Goal: Task Accomplishment & Management: Manage account settings

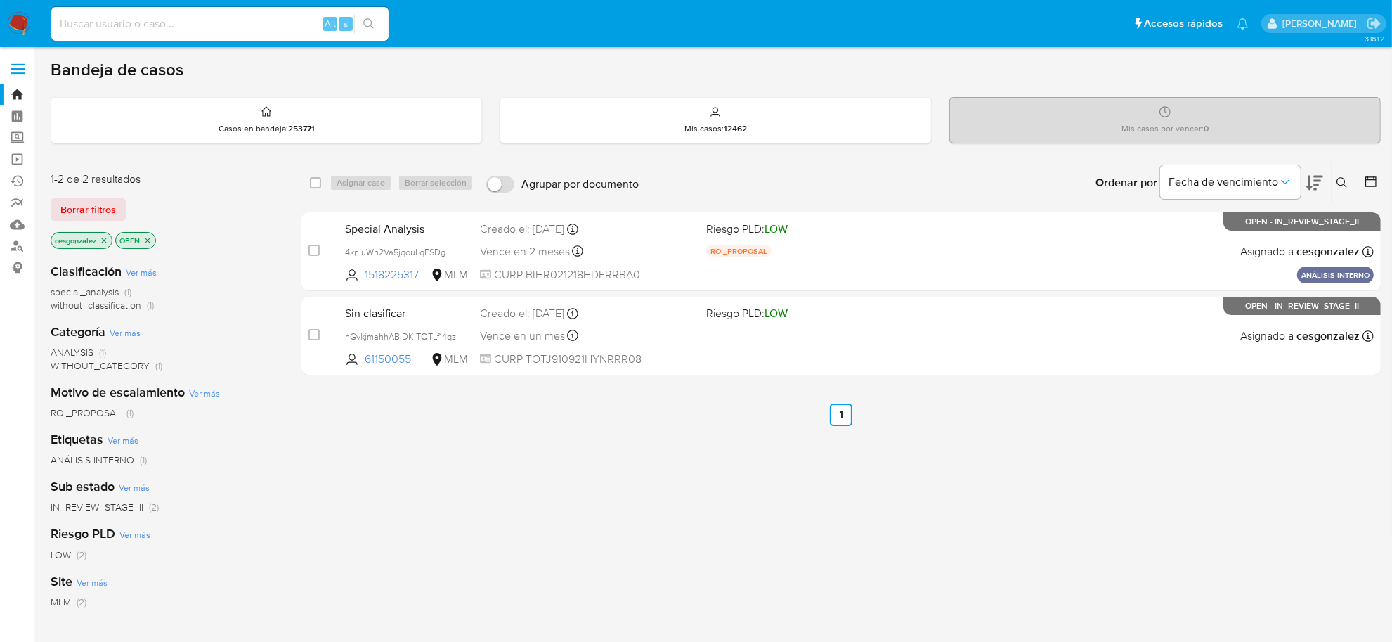
click at [86, 8] on div "Alt s" at bounding box center [219, 24] width 337 height 34
click at [95, 22] on input at bounding box center [219, 24] width 337 height 18
paste input "fvAuJdRthSd8eg43cznel0yq"
type input "fvAuJdRthSd8eg43cznel0yq"
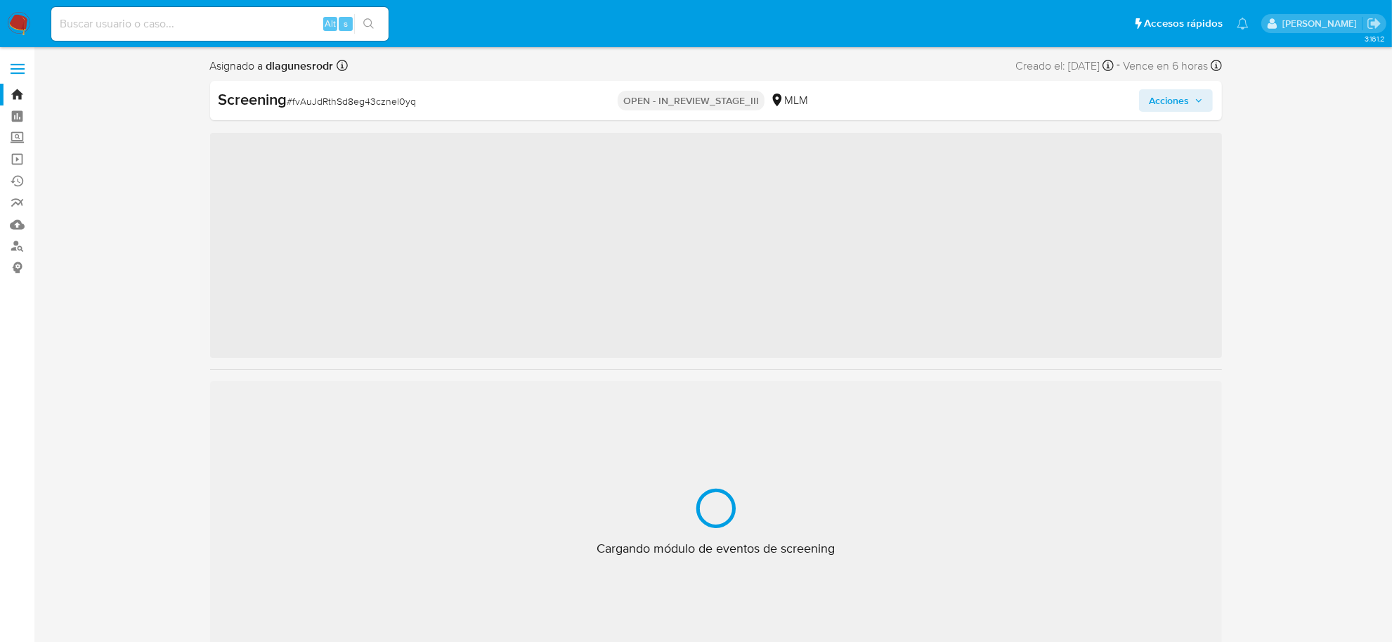
scroll to position [661, 0]
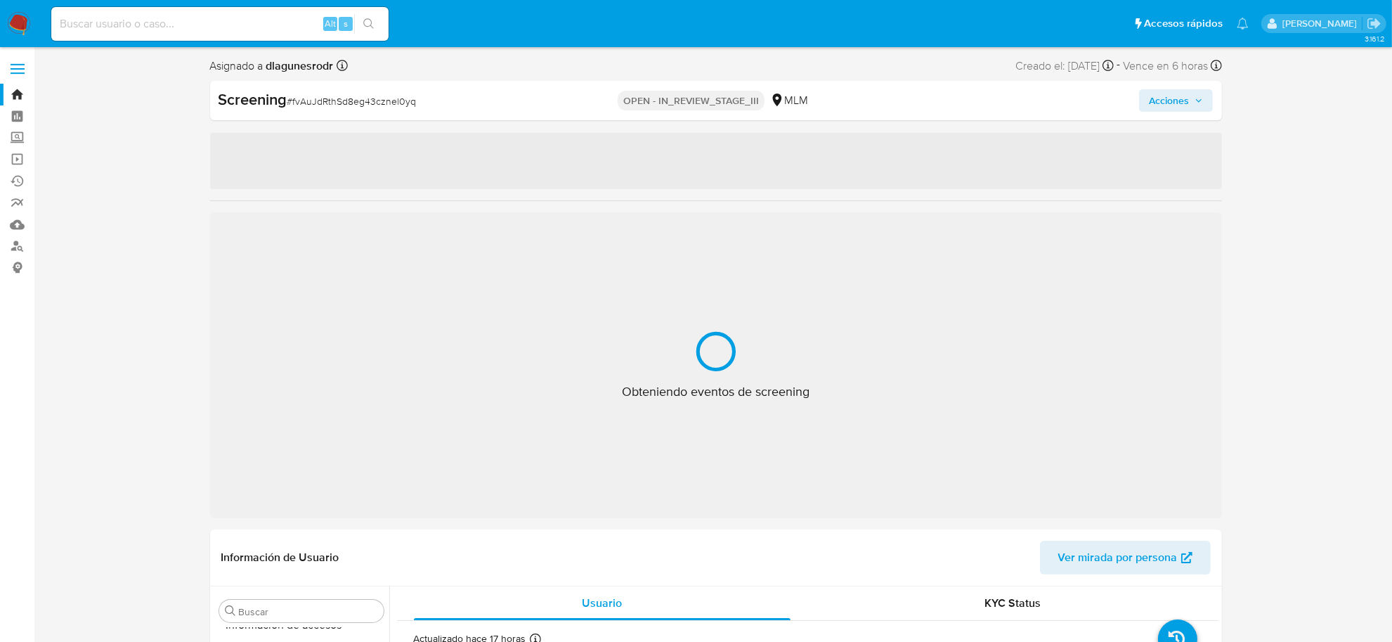
select select "10"
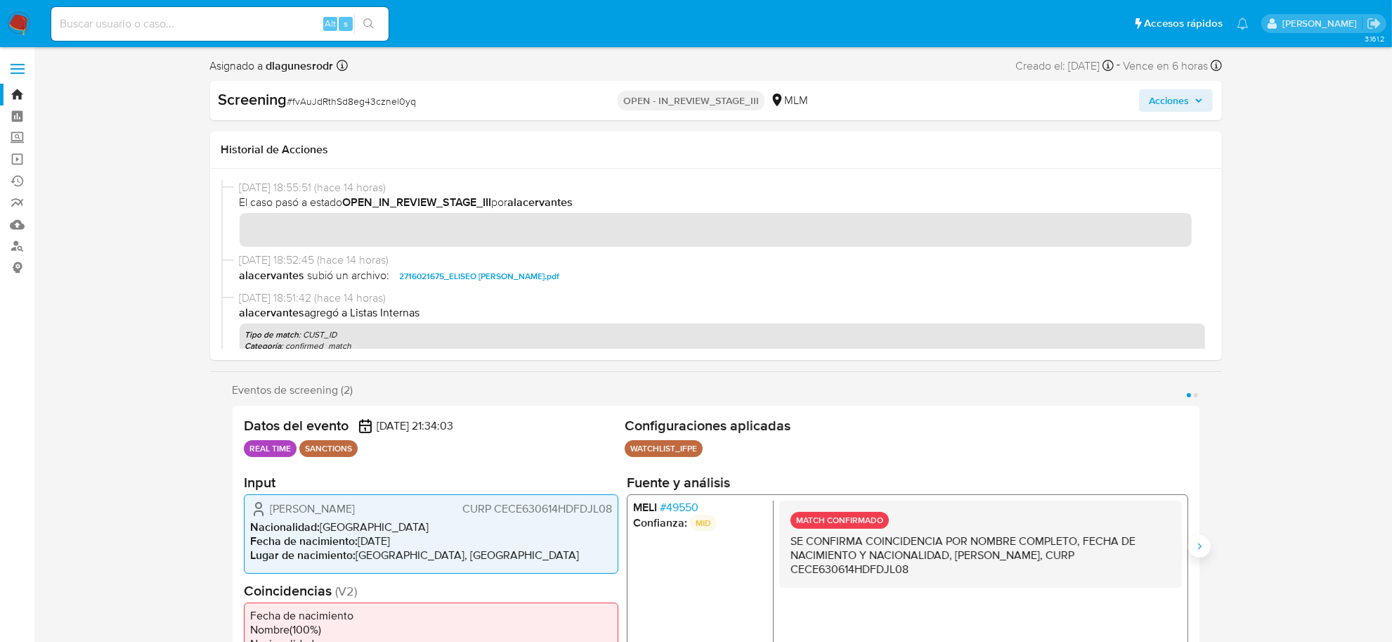
click at [1197, 549] on icon "Siguiente" at bounding box center [1199, 546] width 11 height 11
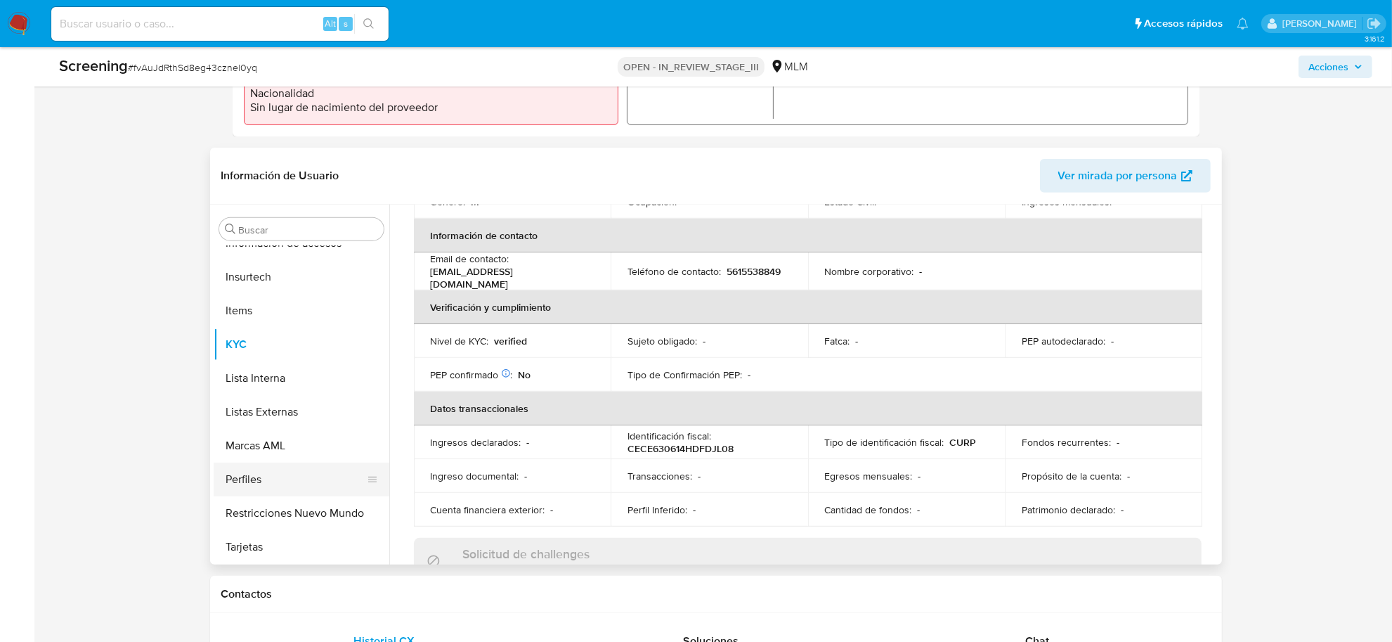
scroll to position [527, 0]
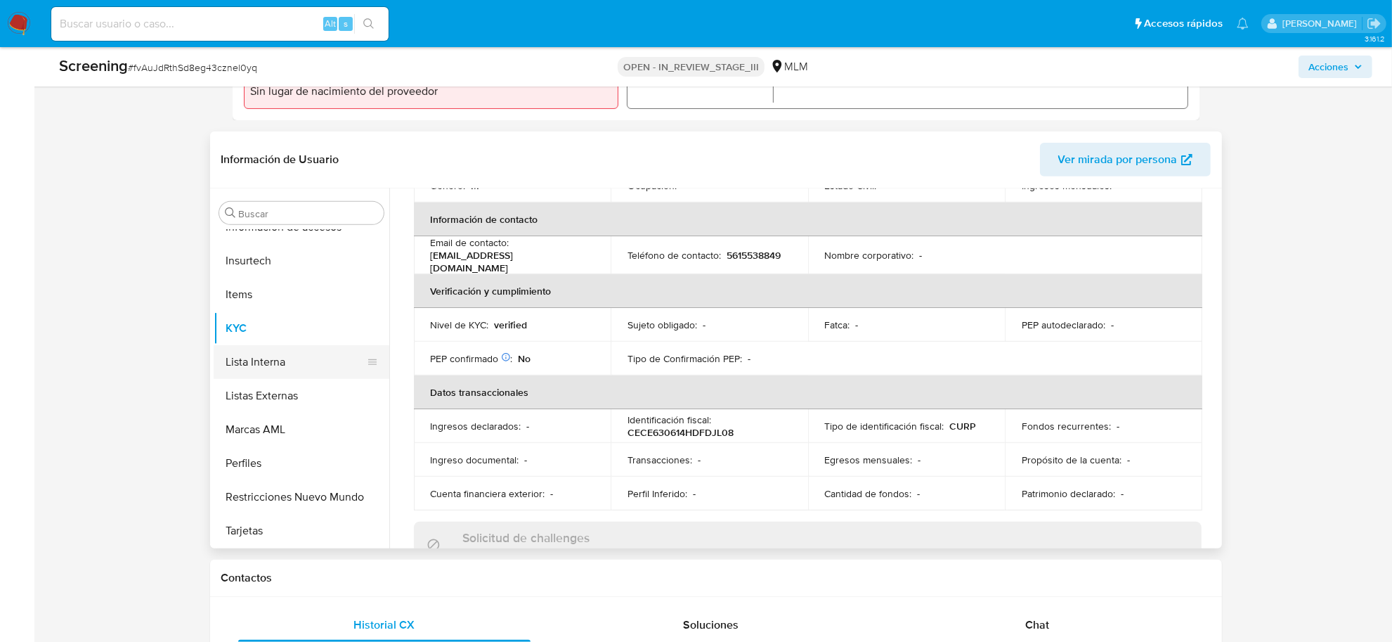
click at [265, 366] on button "Lista Interna" at bounding box center [296, 362] width 164 height 34
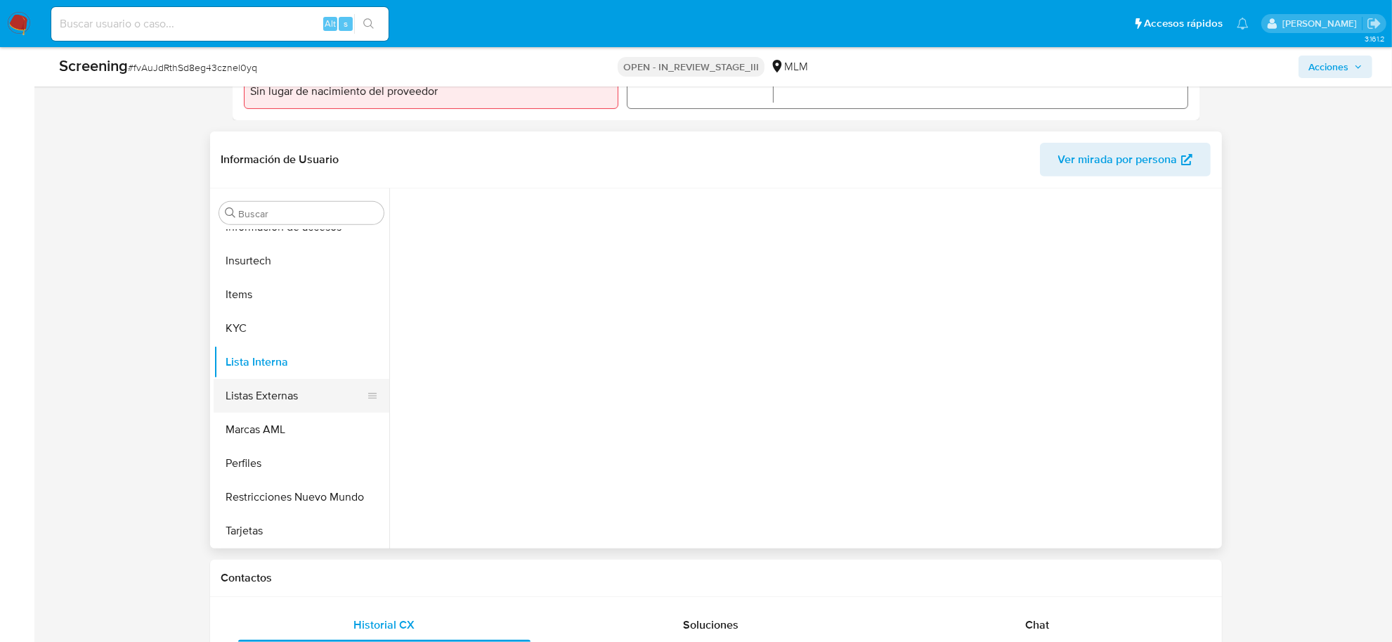
scroll to position [0, 0]
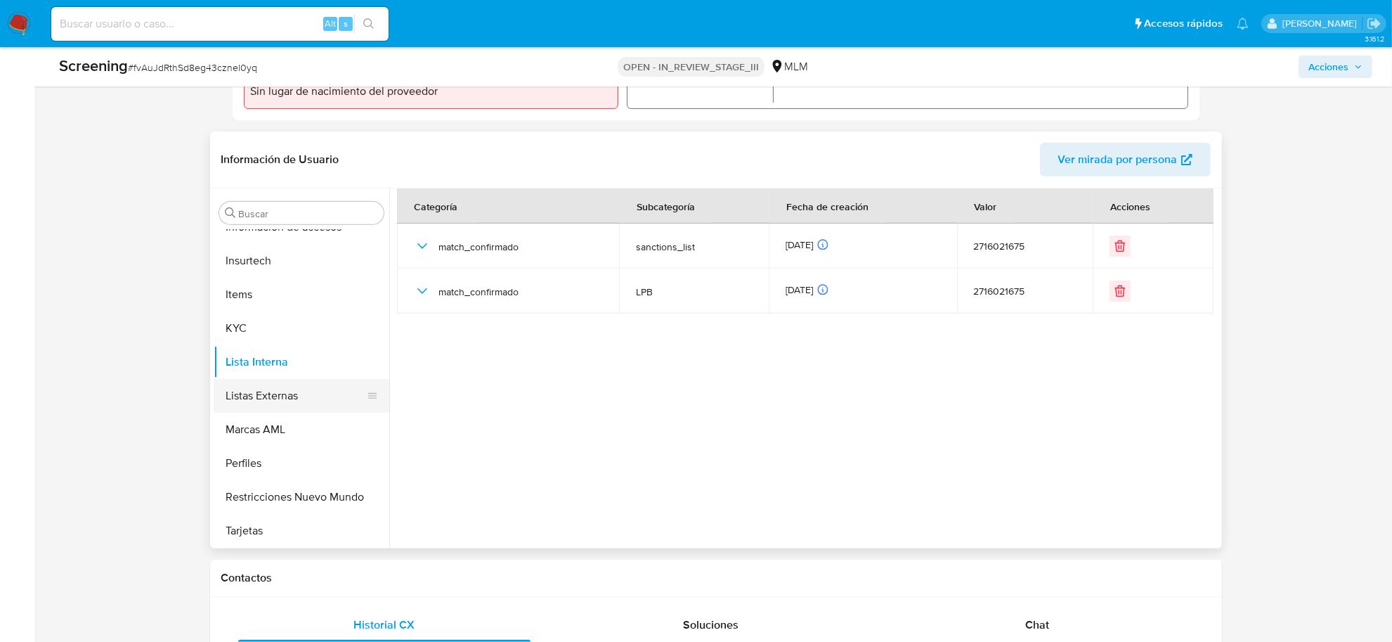
click at [292, 392] on button "Listas Externas" at bounding box center [296, 396] width 164 height 34
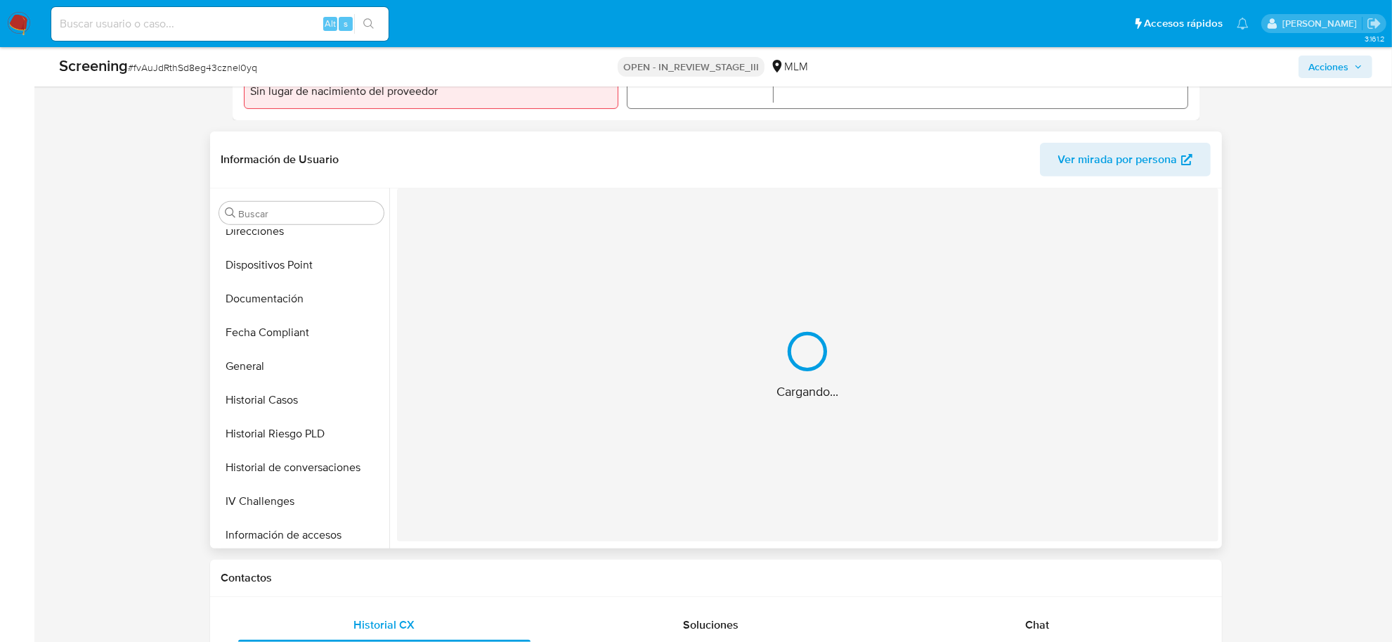
scroll to position [309, 0]
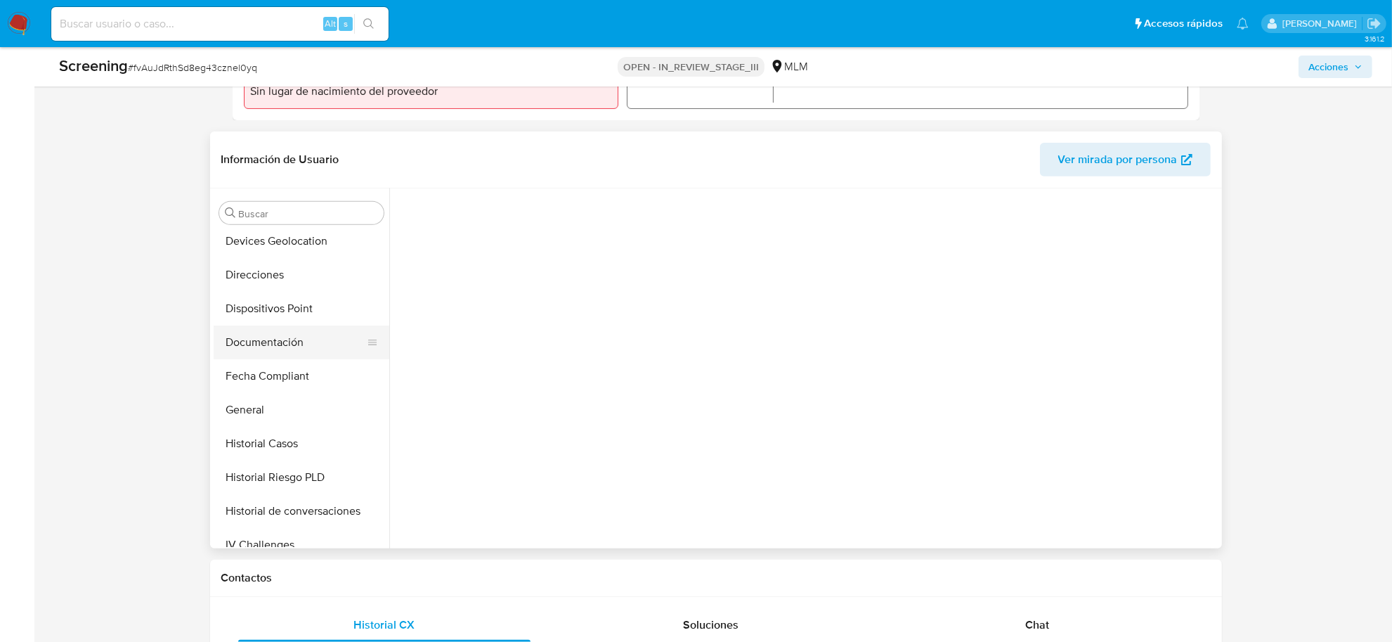
click at [282, 342] on button "Documentación" at bounding box center [296, 342] width 164 height 34
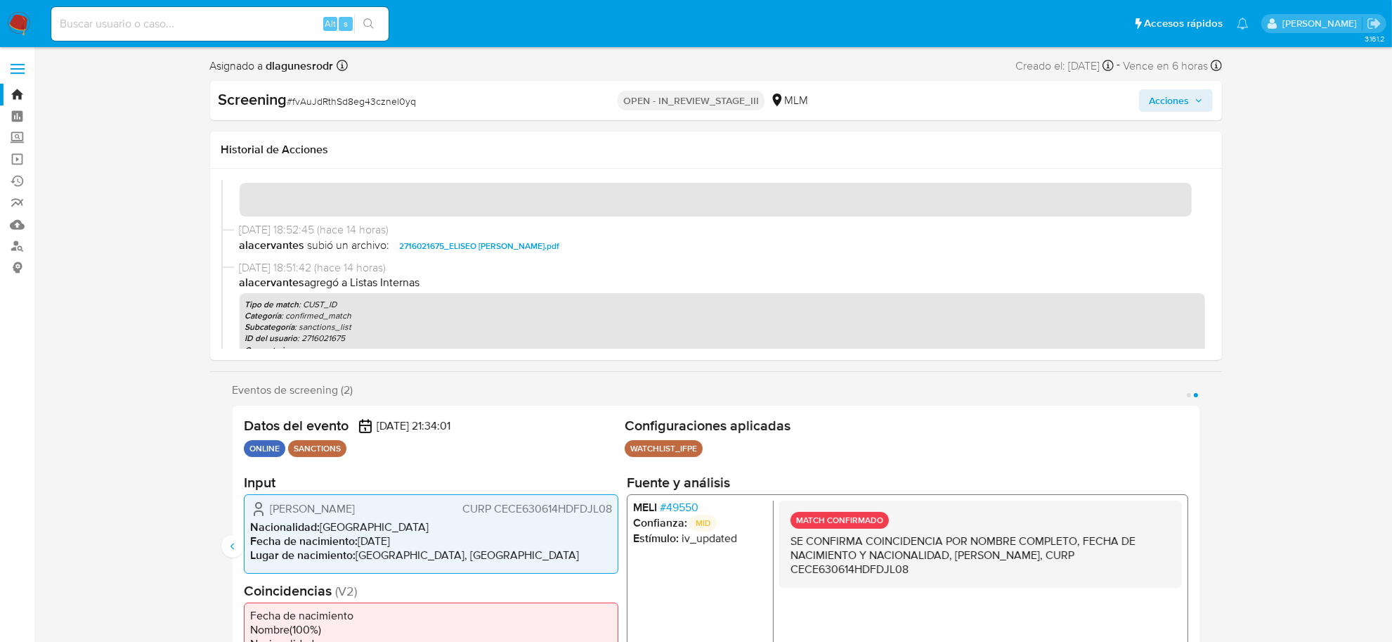
scroll to position [0, 0]
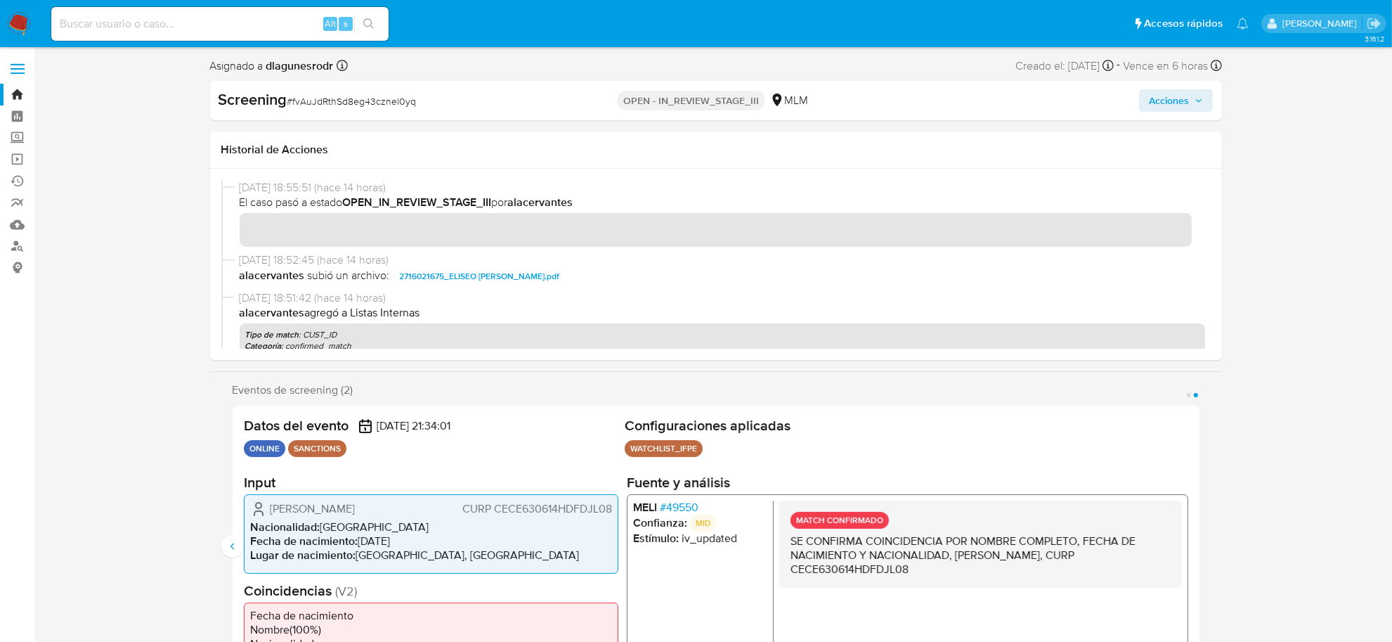
click at [1176, 110] on span "Acciones" at bounding box center [1169, 100] width 40 height 22
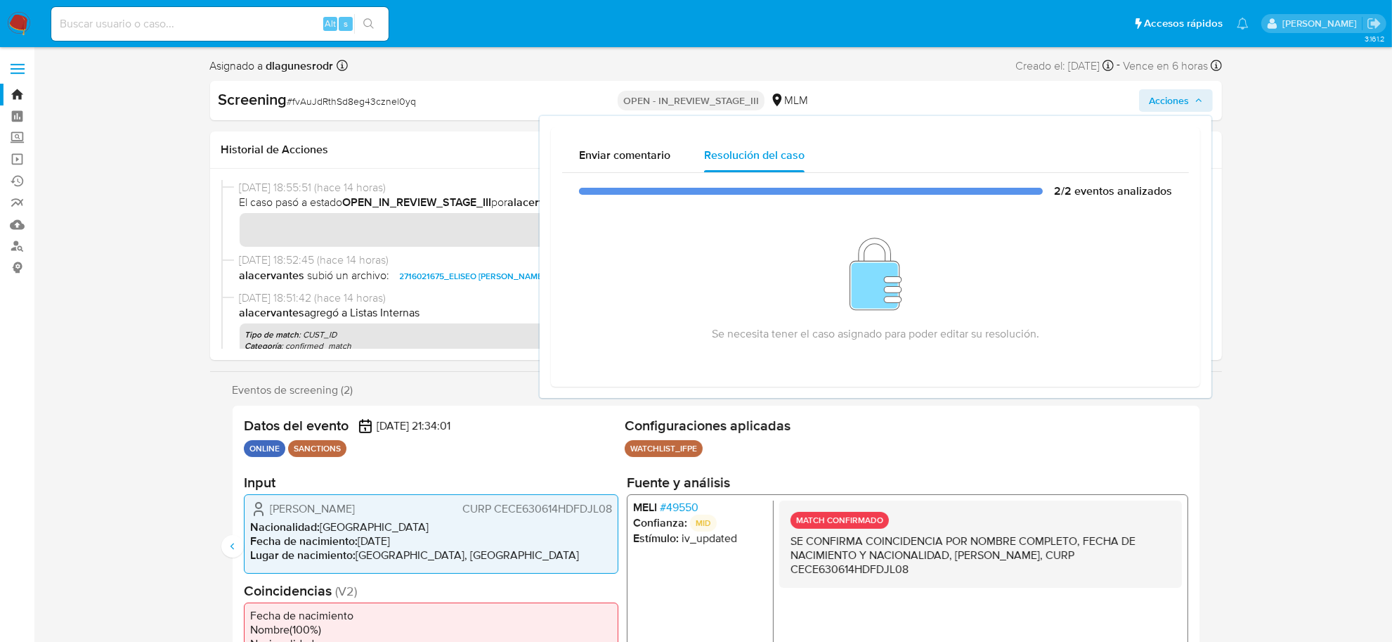
click at [20, 22] on img at bounding box center [19, 24] width 24 height 24
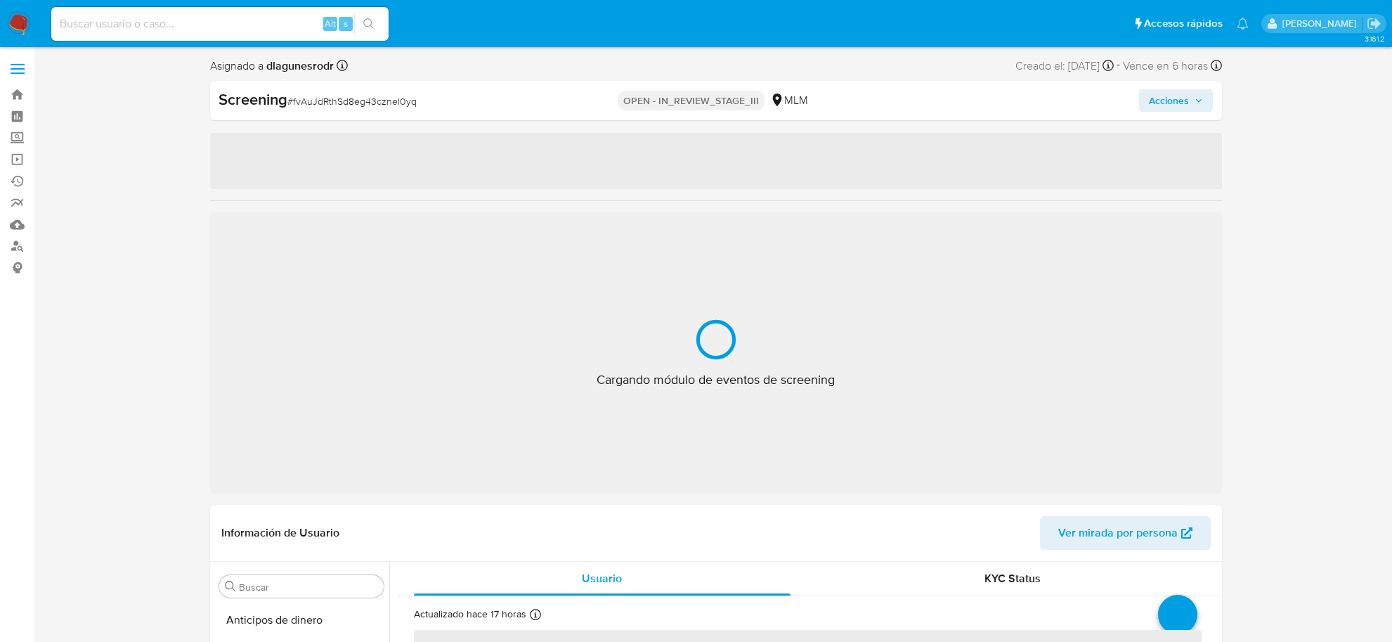
select select "10"
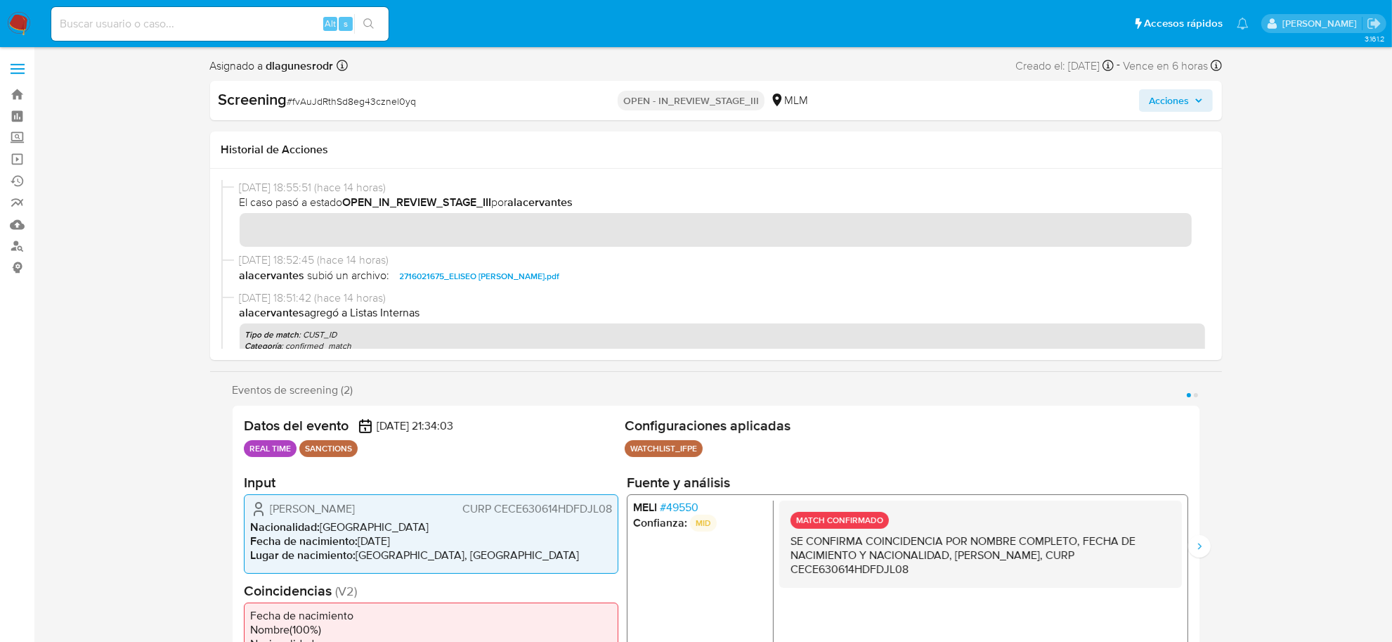
scroll to position [661, 0]
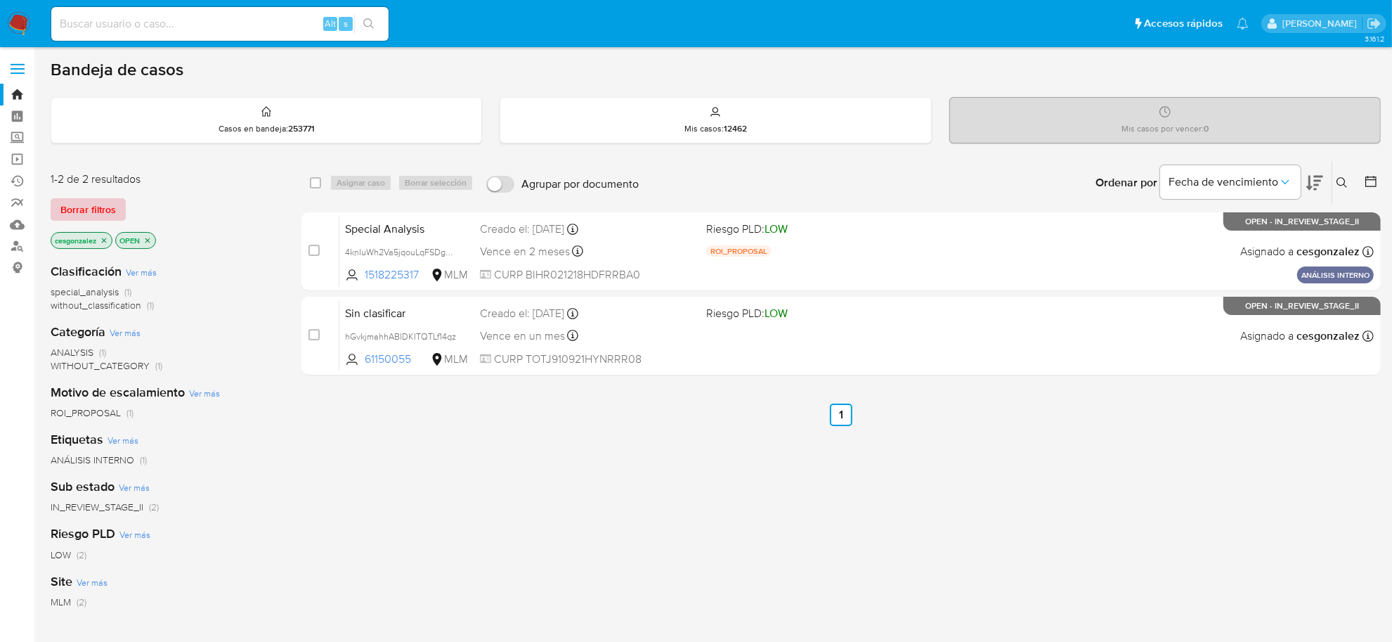
click at [100, 205] on span "Borrar filtros" at bounding box center [88, 210] width 56 height 20
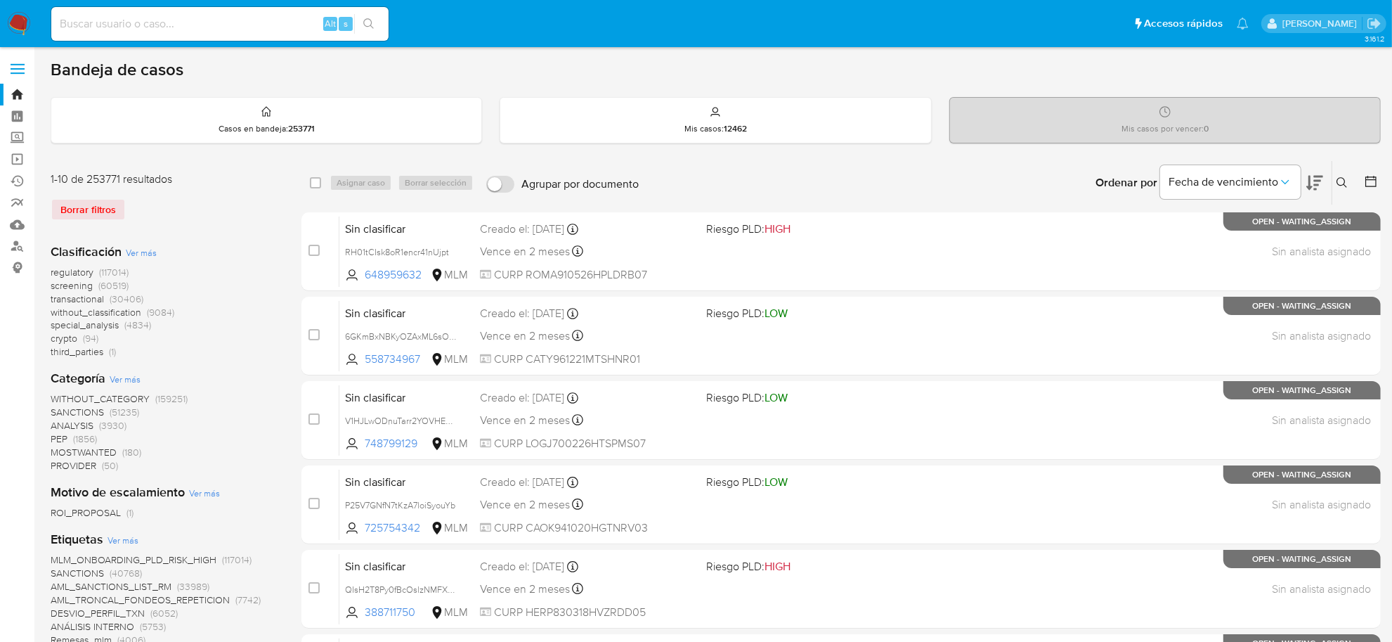
click at [71, 283] on span "screening" at bounding box center [72, 285] width 42 height 14
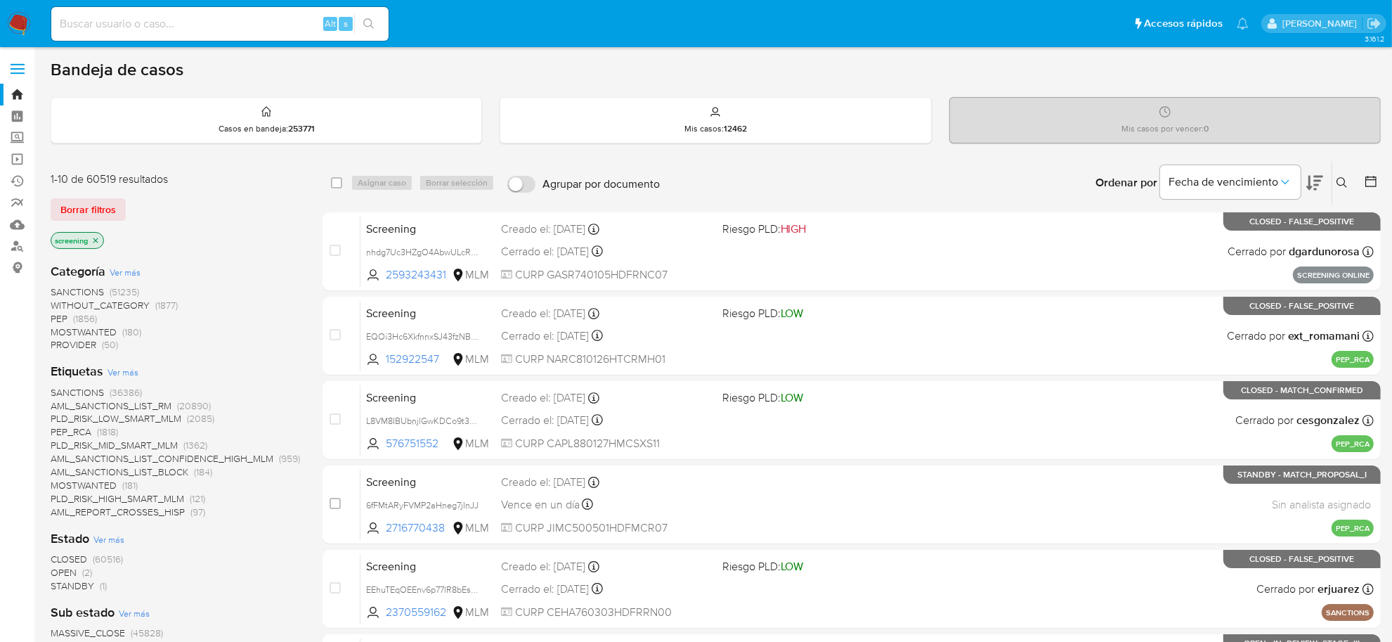
scroll to position [88, 0]
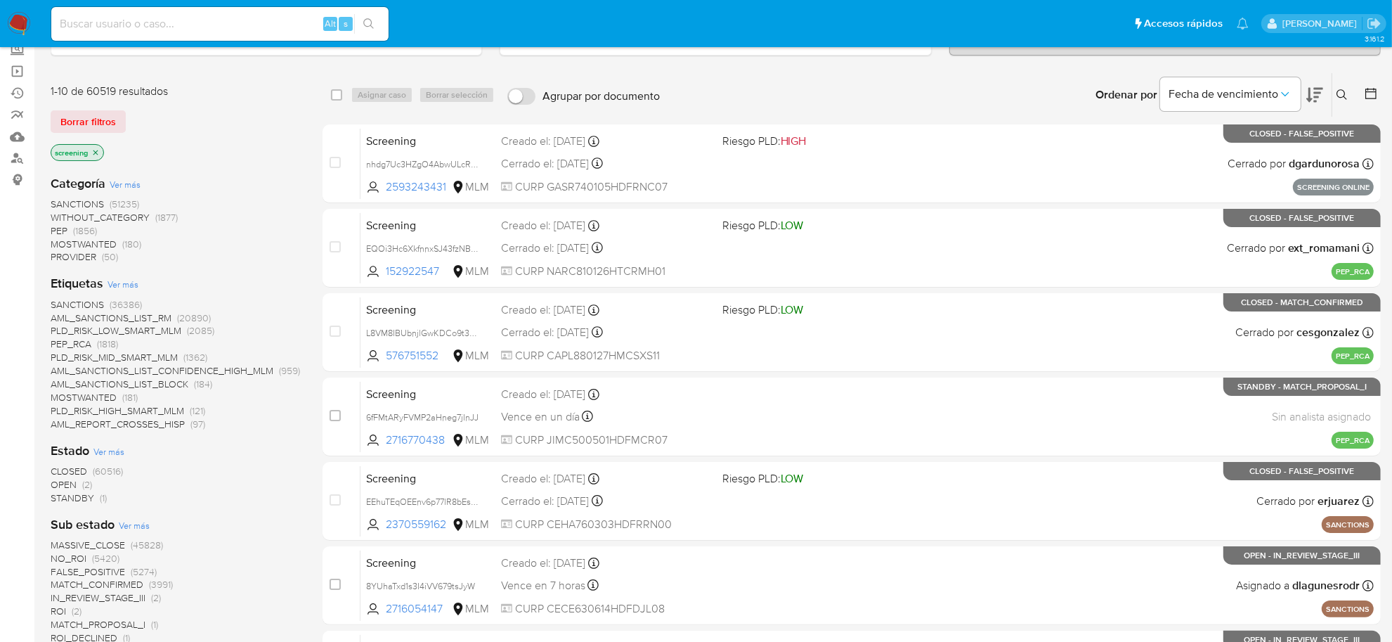
click at [68, 486] on span "OPEN" at bounding box center [64, 484] width 26 height 14
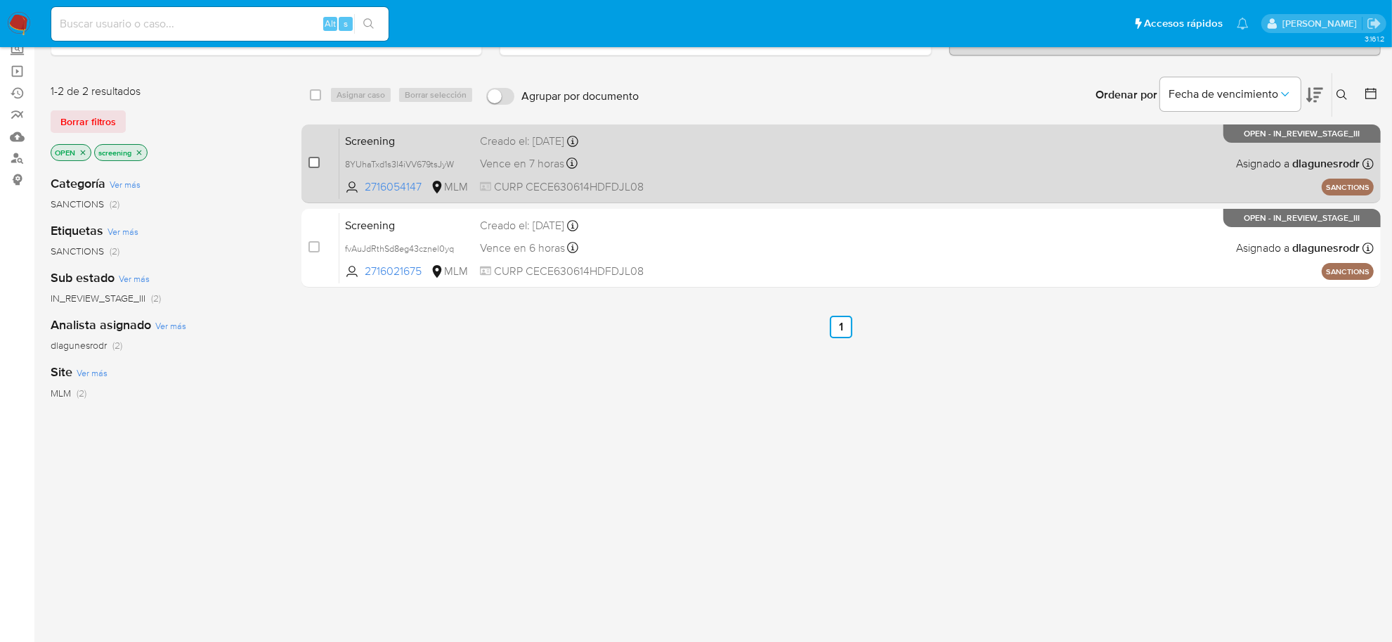
click at [318, 160] on input "checkbox" at bounding box center [314, 162] width 11 height 11
checkbox input "true"
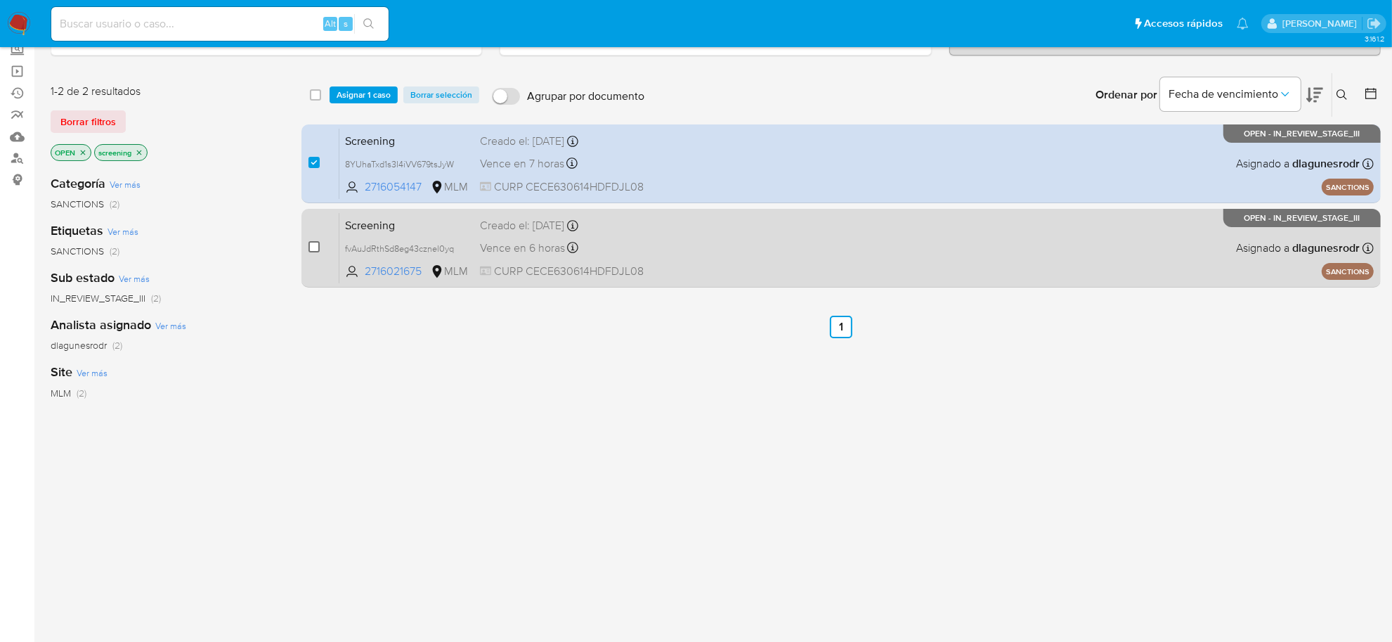
click at [313, 241] on input "checkbox" at bounding box center [314, 246] width 11 height 11
checkbox input "true"
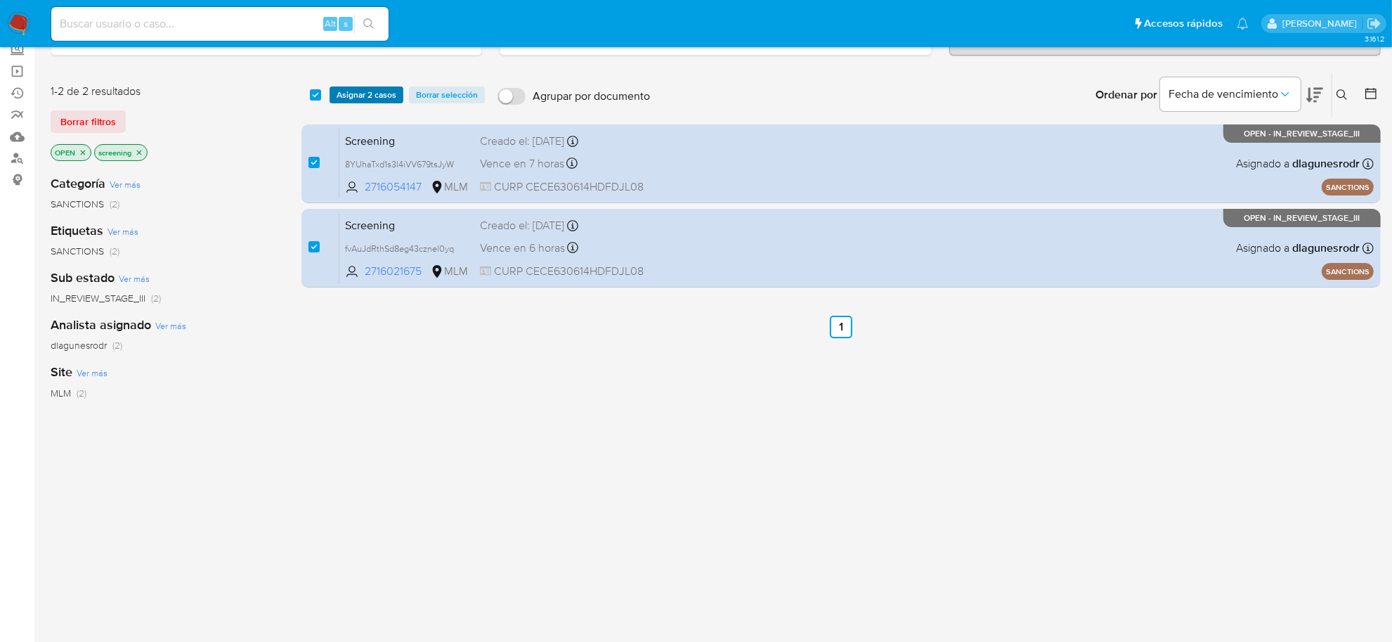
click at [377, 95] on span "Asignar 2 casos" at bounding box center [367, 95] width 60 height 14
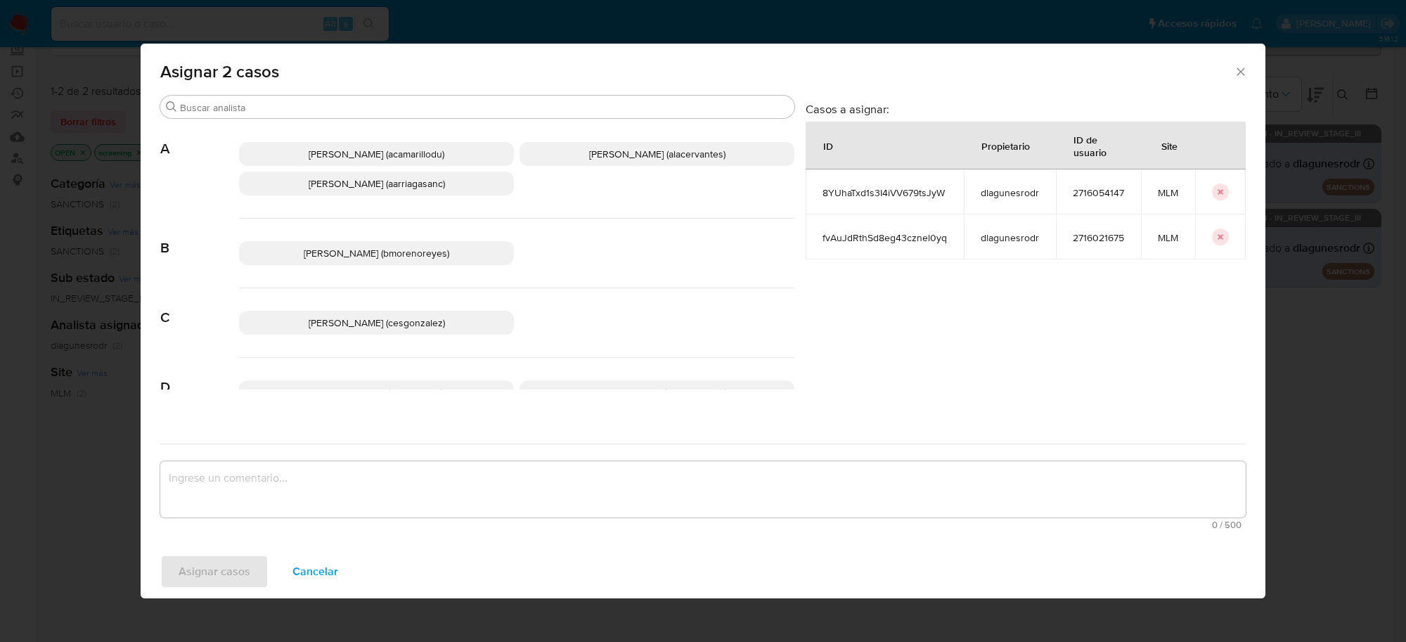
click at [436, 318] on span "[PERSON_NAME] (cesgonzalez)" at bounding box center [377, 323] width 136 height 14
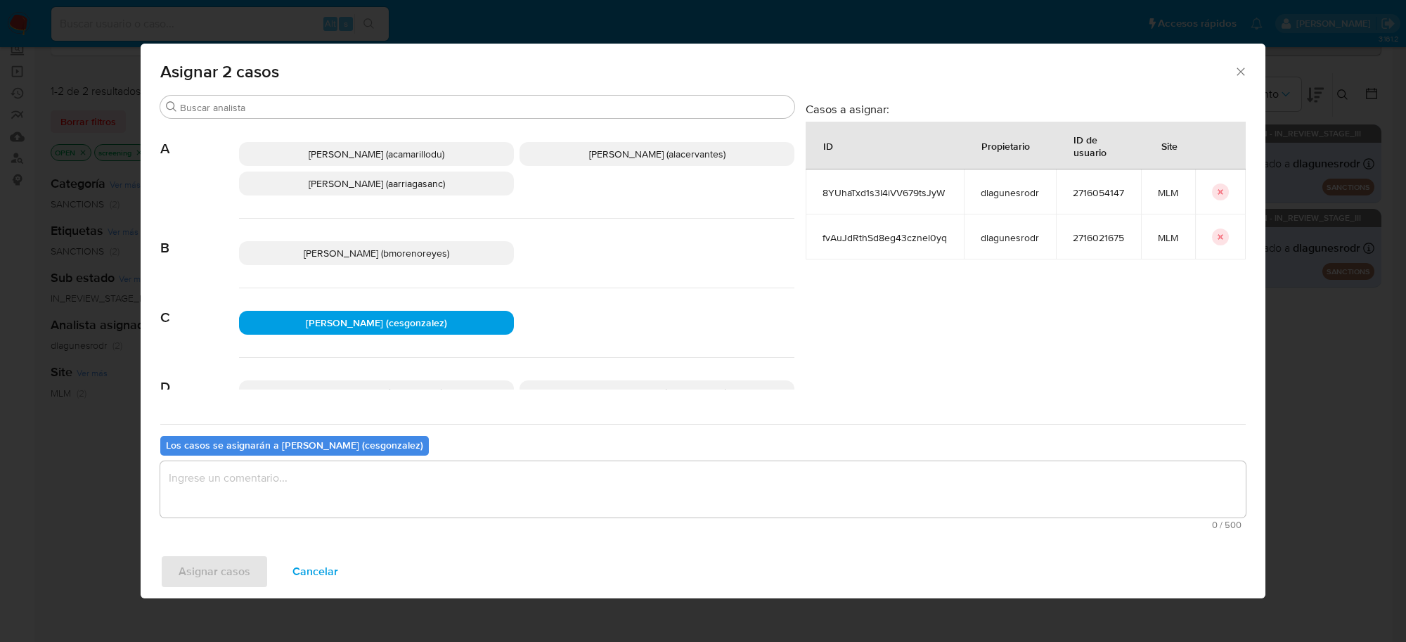
click at [361, 474] on textarea "assign-modal" at bounding box center [702, 489] width 1085 height 56
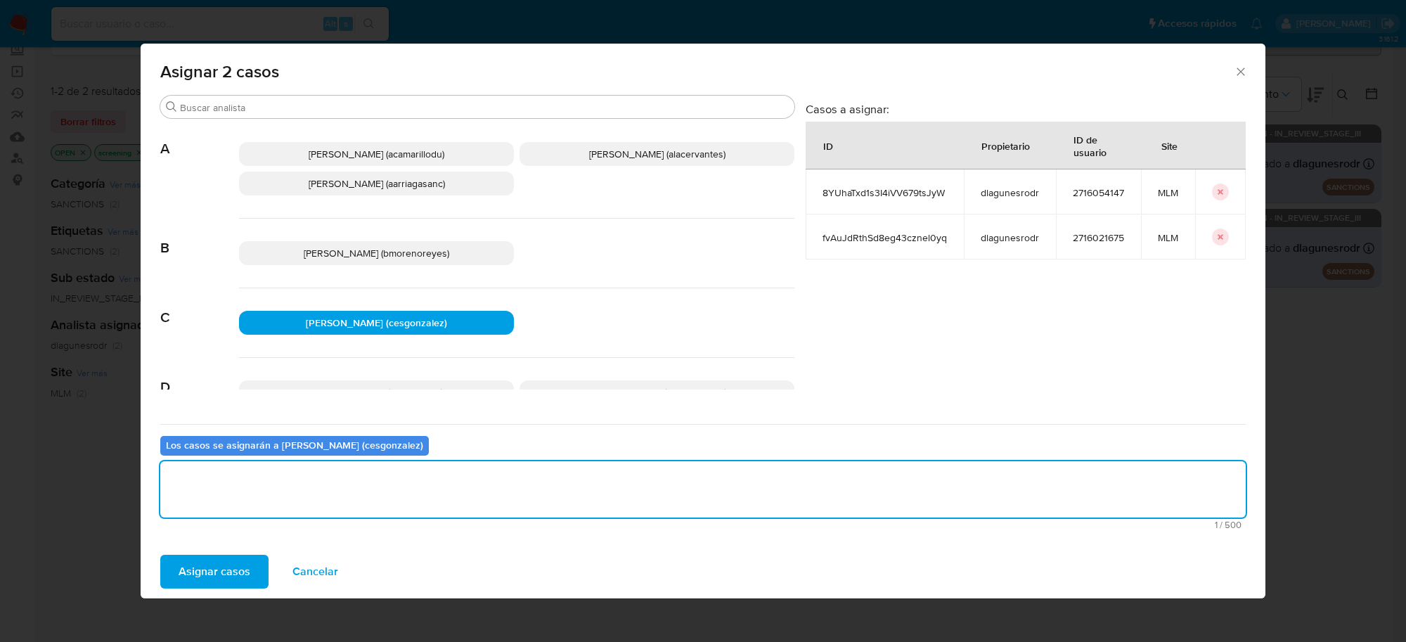
click at [236, 571] on span "Asignar casos" at bounding box center [215, 571] width 72 height 31
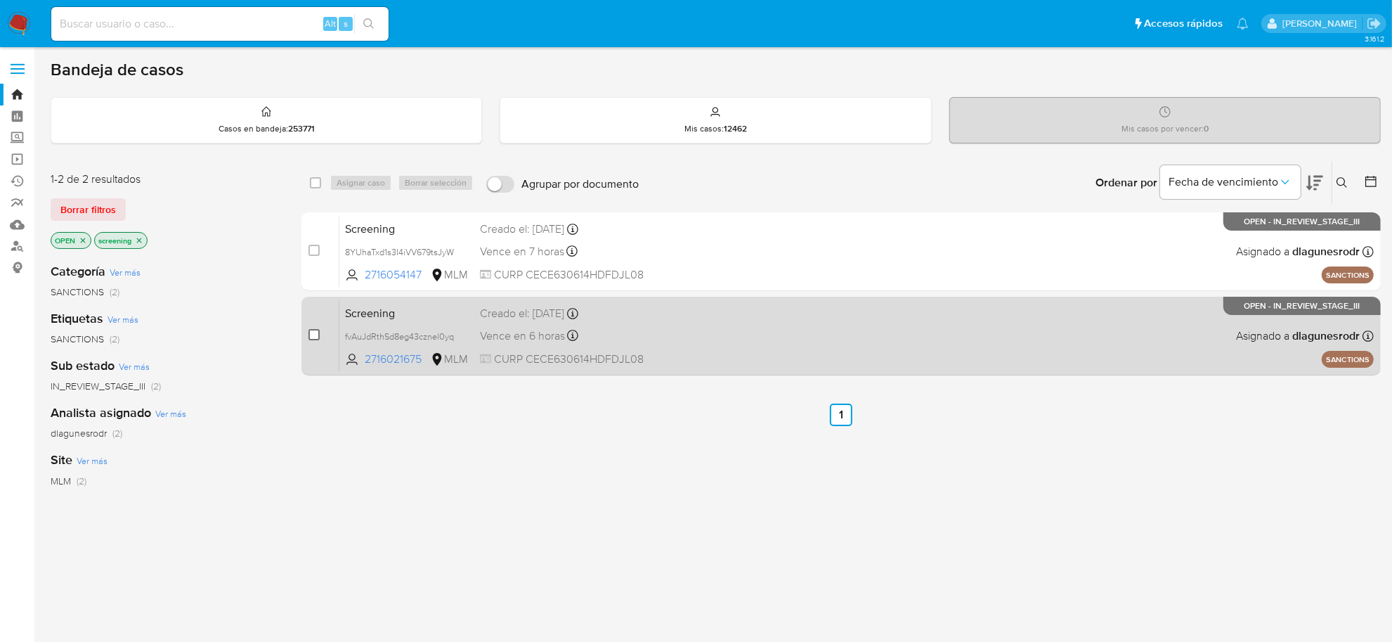
click at [311, 332] on input "checkbox" at bounding box center [314, 334] width 11 height 11
checkbox input "true"
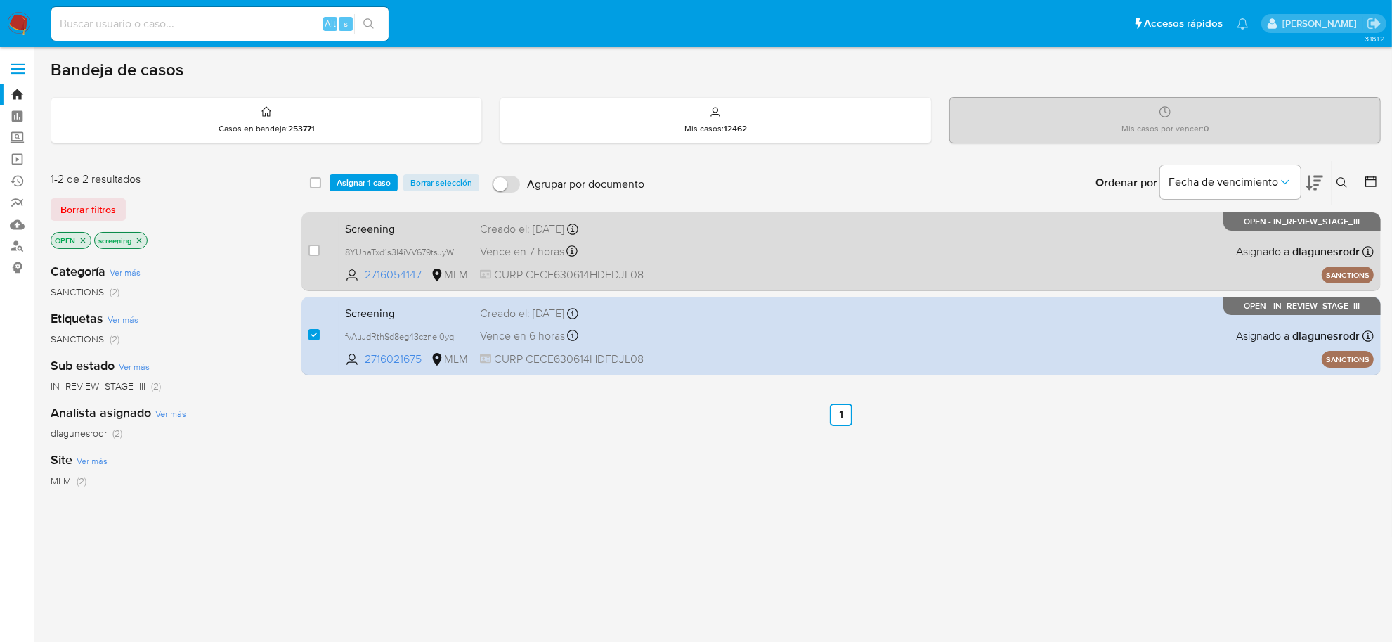
click at [314, 262] on div "case-item-checkbox No es posible asignar el caso" at bounding box center [324, 251] width 31 height 71
click at [309, 250] on input "checkbox" at bounding box center [314, 250] width 11 height 11
checkbox input "true"
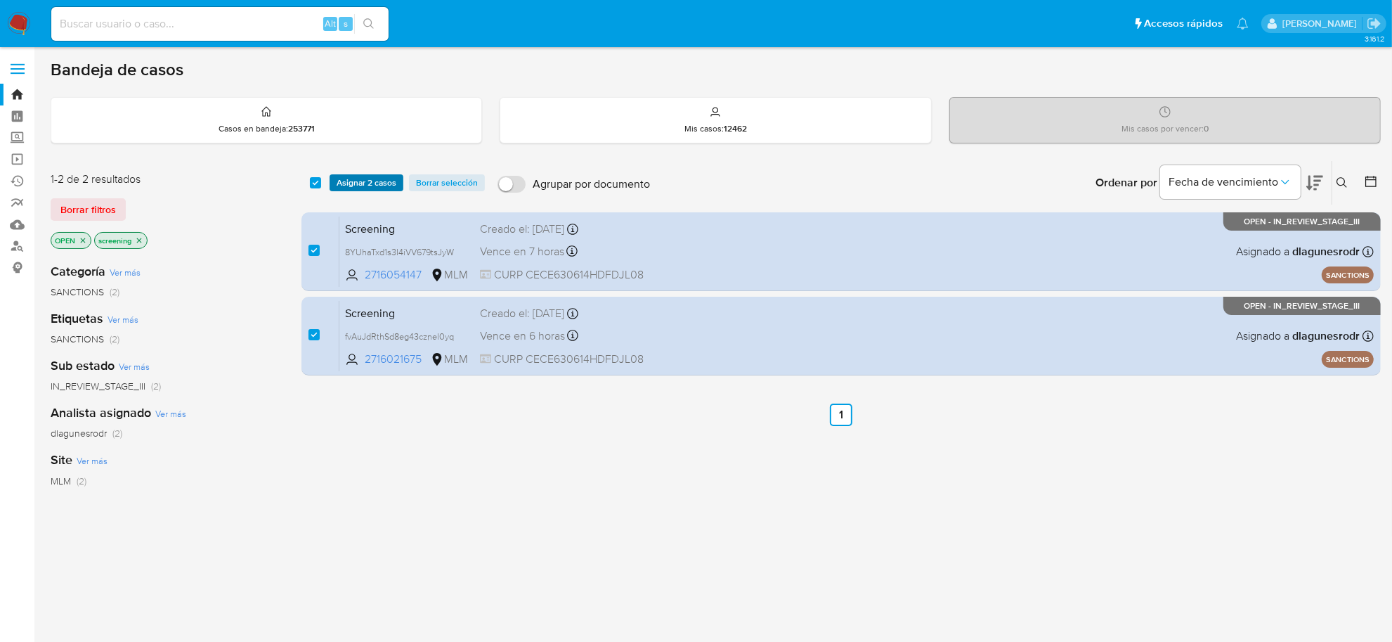
click at [348, 188] on span "Asignar 2 casos" at bounding box center [367, 183] width 60 height 14
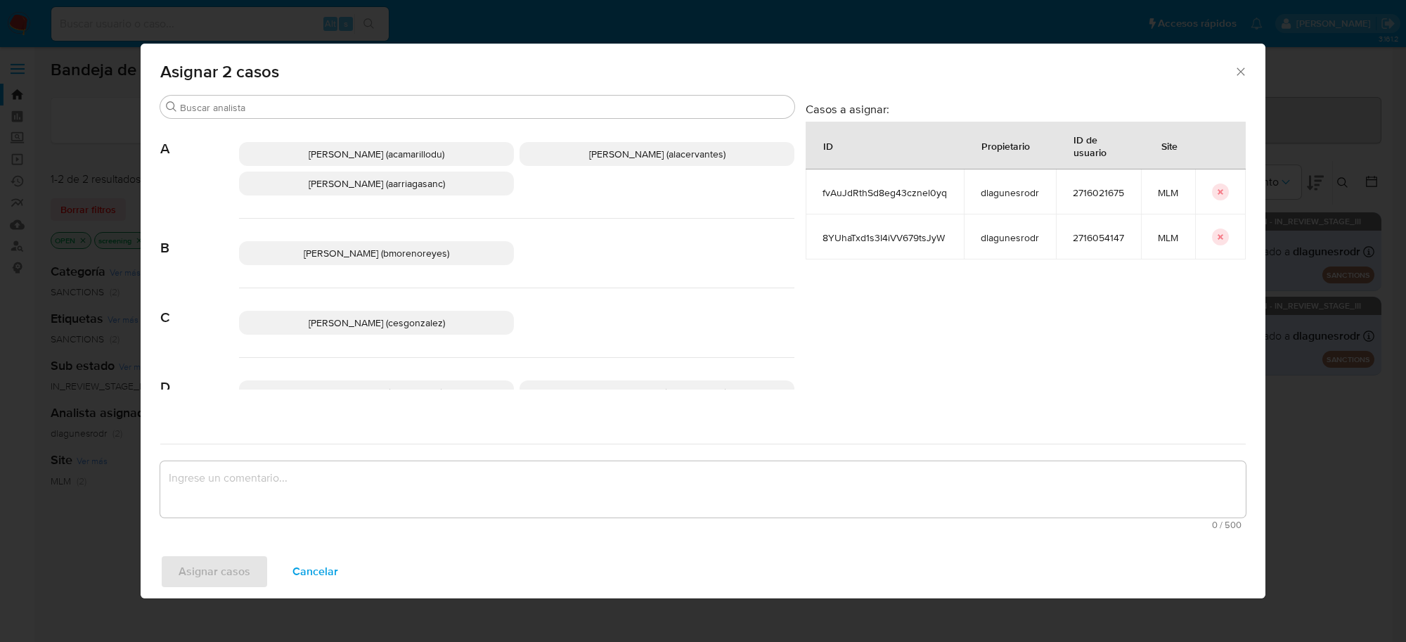
click at [390, 328] on span "[PERSON_NAME] (cesgonzalez)" at bounding box center [377, 323] width 136 height 14
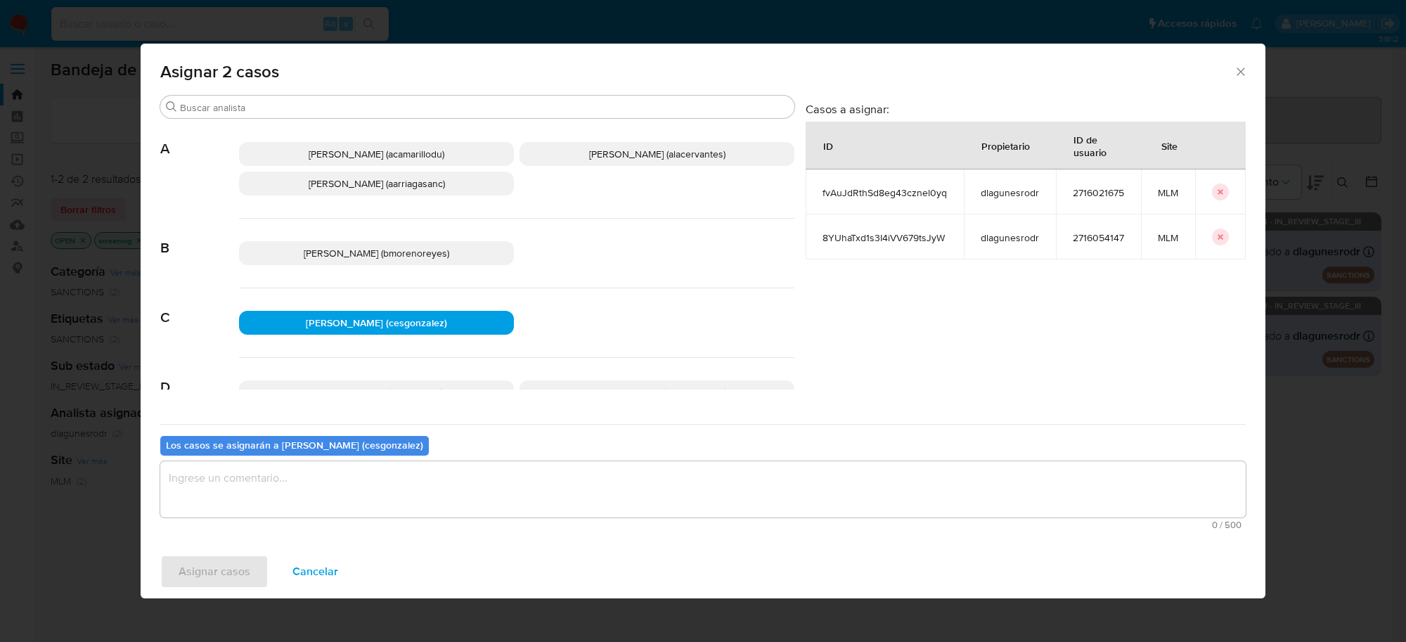
click at [329, 484] on textarea "assign-modal" at bounding box center [702, 489] width 1085 height 56
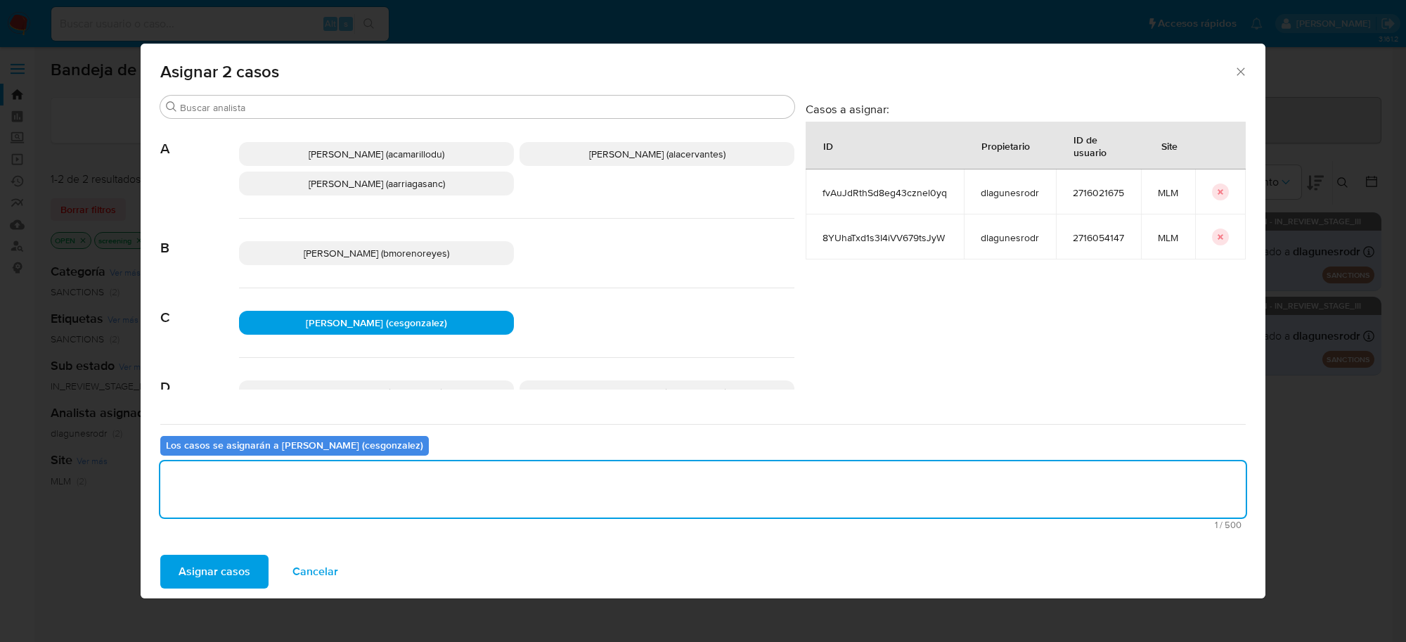
drag, startPoint x: 205, startPoint y: 595, endPoint x: 211, endPoint y: 591, distance: 7.2
click at [209, 592] on div "Asignar casos Cancelar" at bounding box center [703, 571] width 1125 height 53
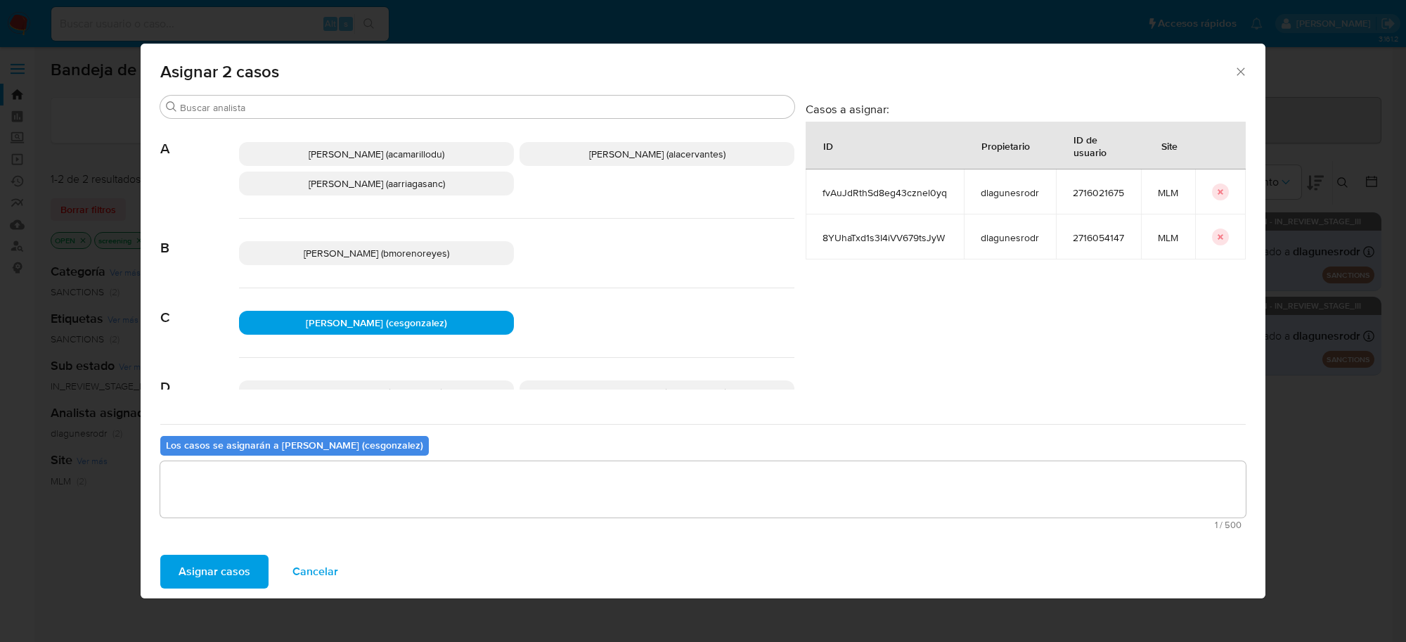
click at [211, 585] on span "Asignar casos" at bounding box center [215, 571] width 72 height 31
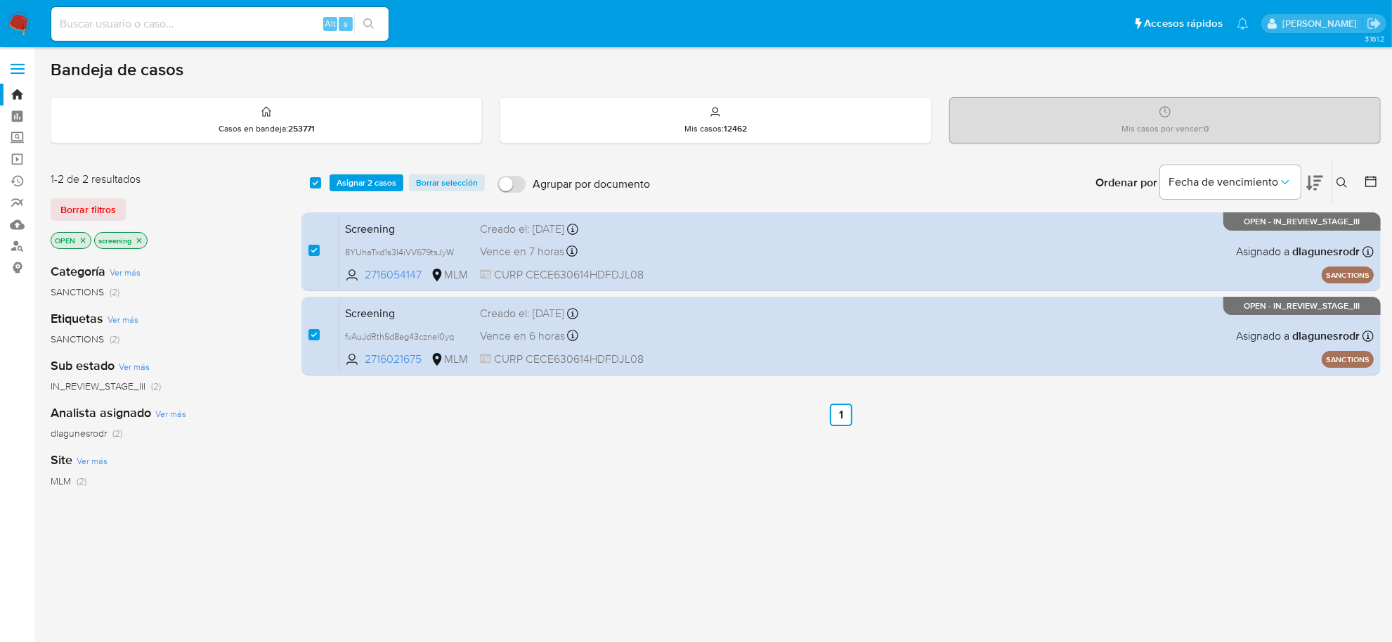
click at [369, 176] on span "Asignar 2 casos" at bounding box center [367, 183] width 60 height 14
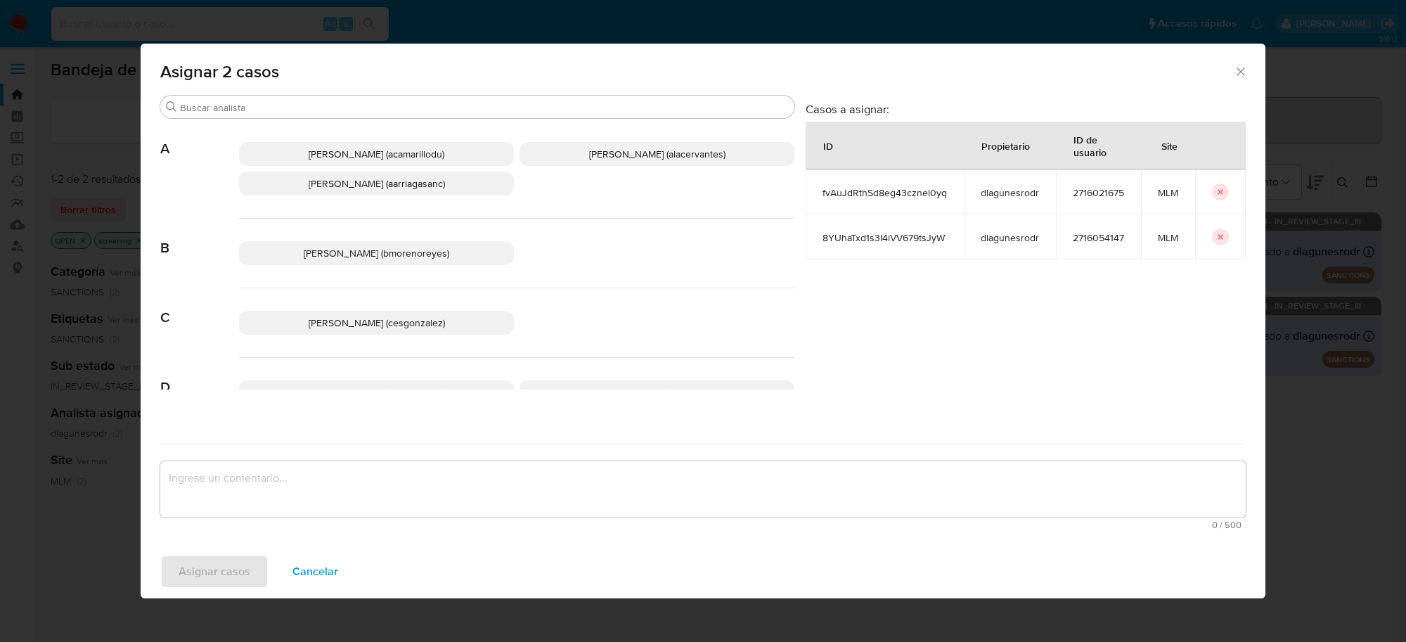
click at [378, 318] on span "[PERSON_NAME] (cesgonzalez)" at bounding box center [377, 323] width 136 height 14
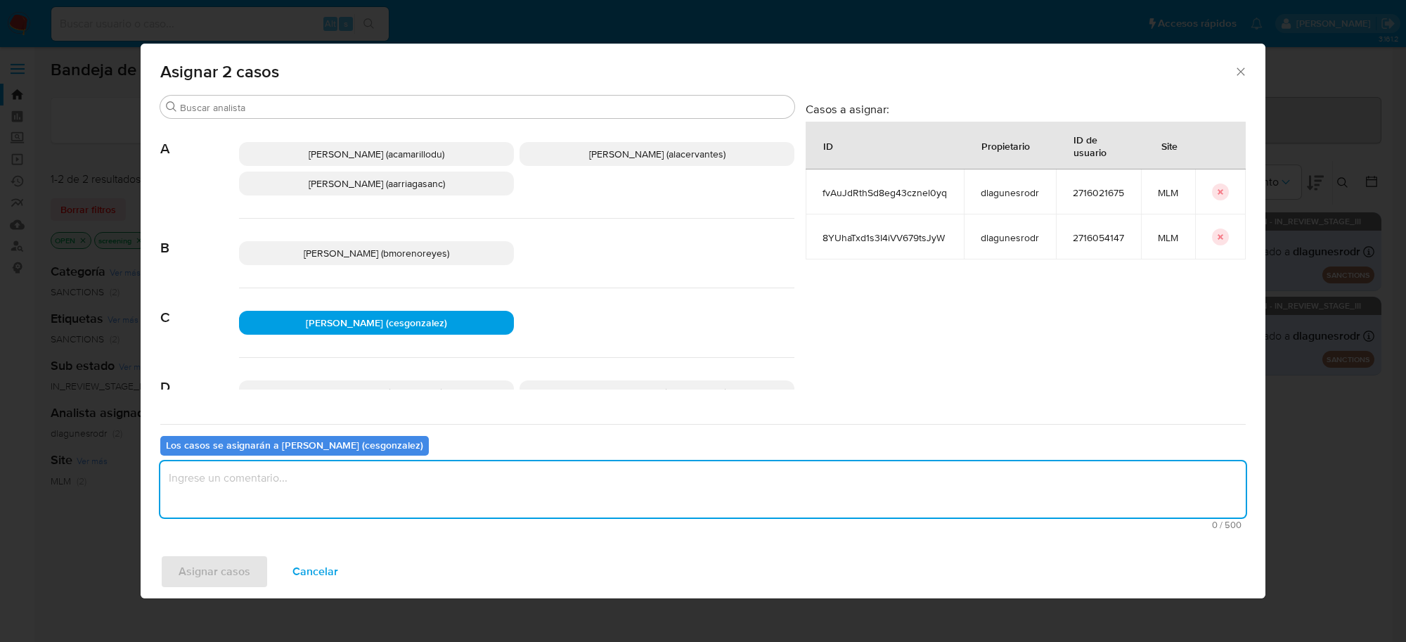
click at [383, 472] on textarea "assign-modal" at bounding box center [702, 489] width 1085 height 56
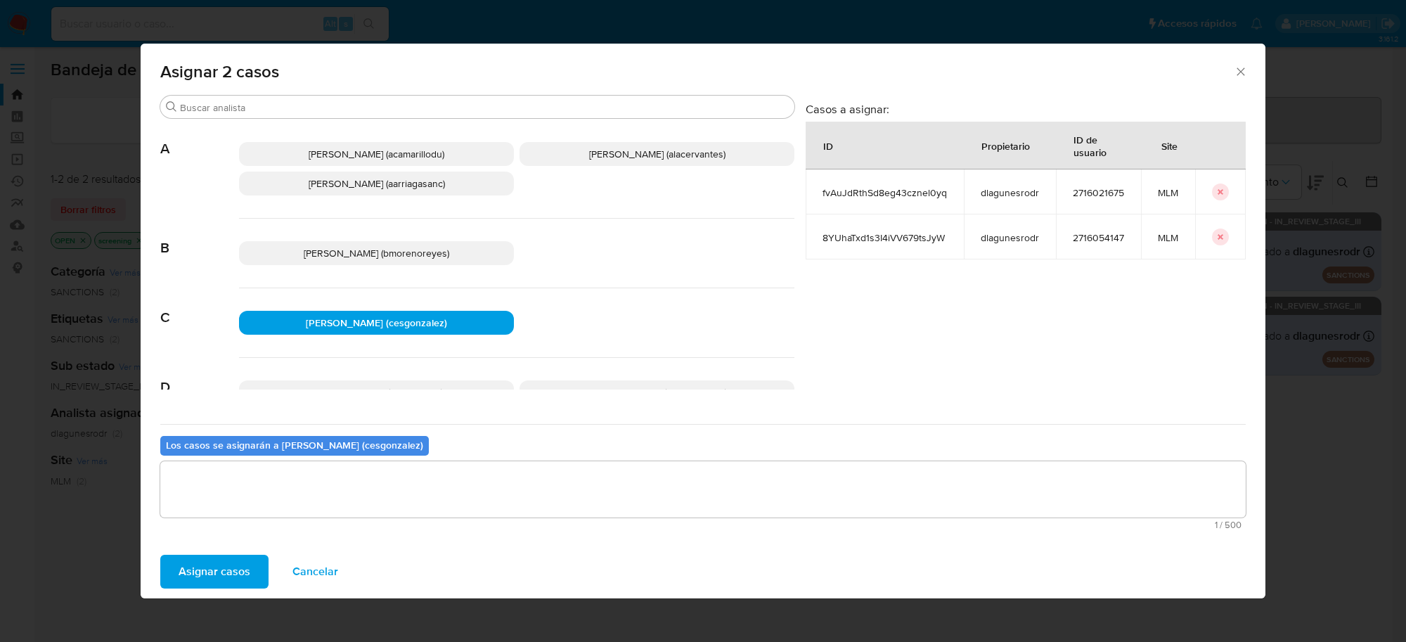
click at [230, 570] on span "Asignar casos" at bounding box center [215, 571] width 72 height 31
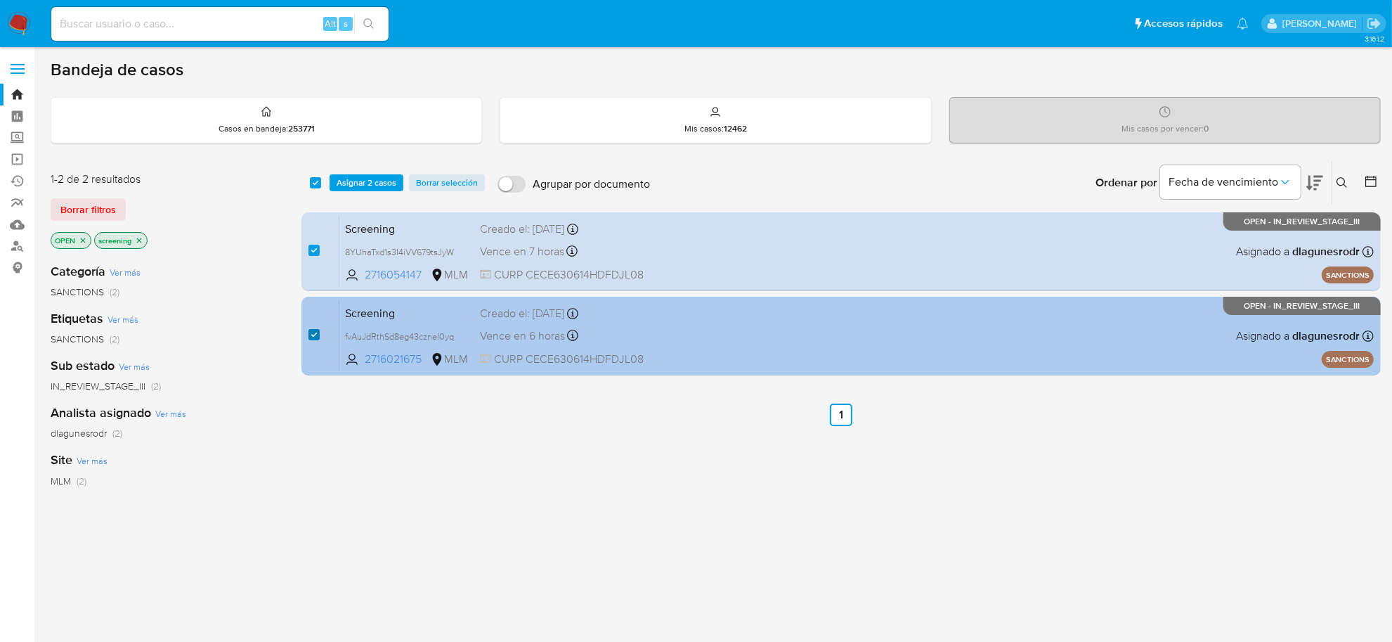
click at [314, 337] on input "checkbox" at bounding box center [314, 334] width 11 height 11
checkbox input "false"
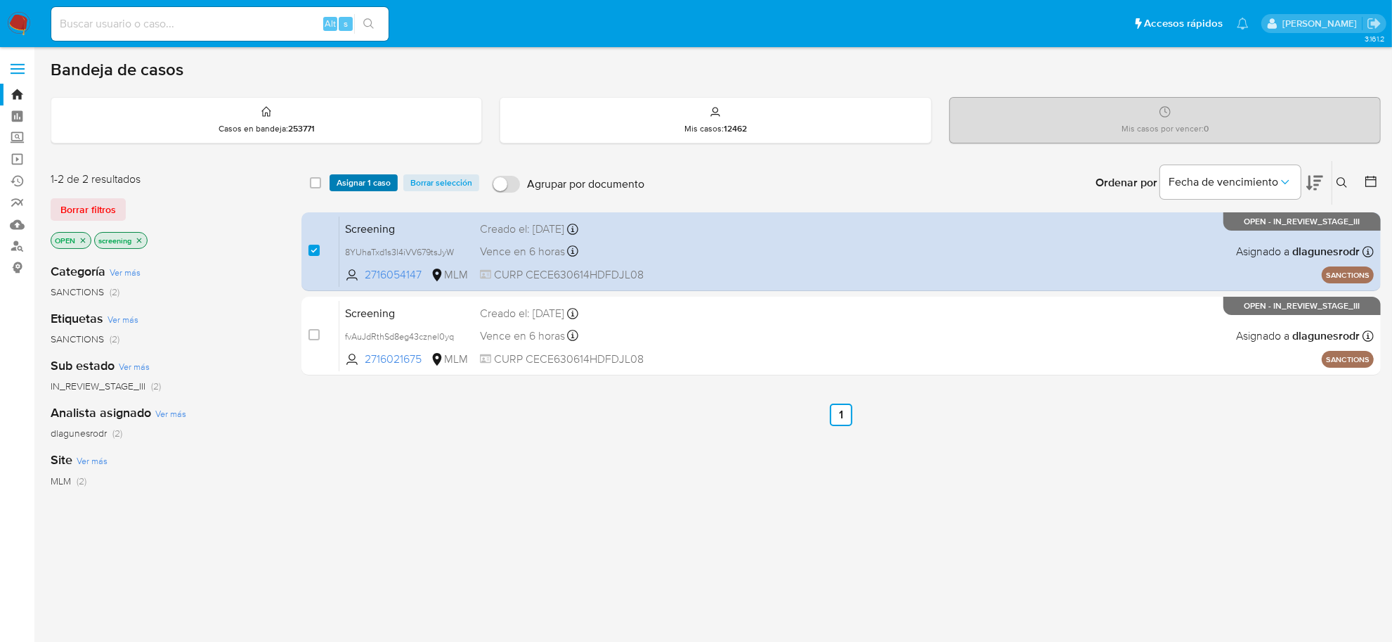
click at [366, 190] on span "Asignar 1 caso" at bounding box center [364, 183] width 54 height 14
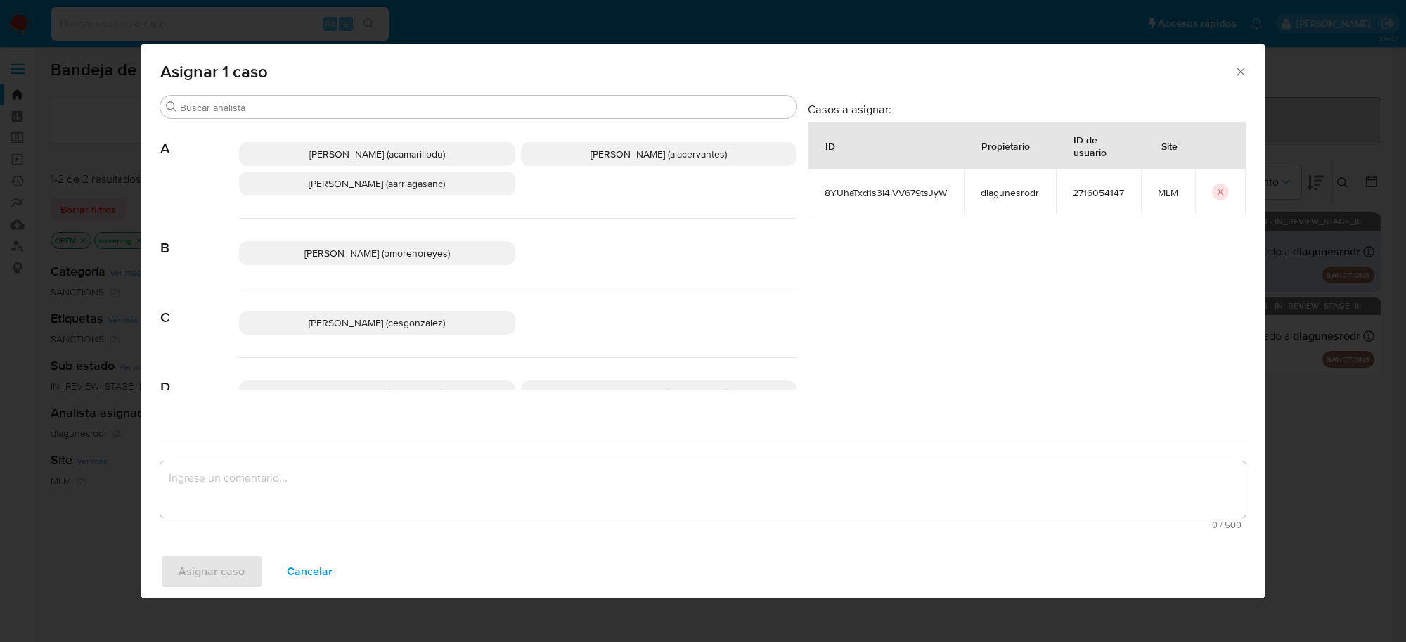
click at [375, 325] on span "[PERSON_NAME] (cesgonzalez)" at bounding box center [377, 323] width 136 height 14
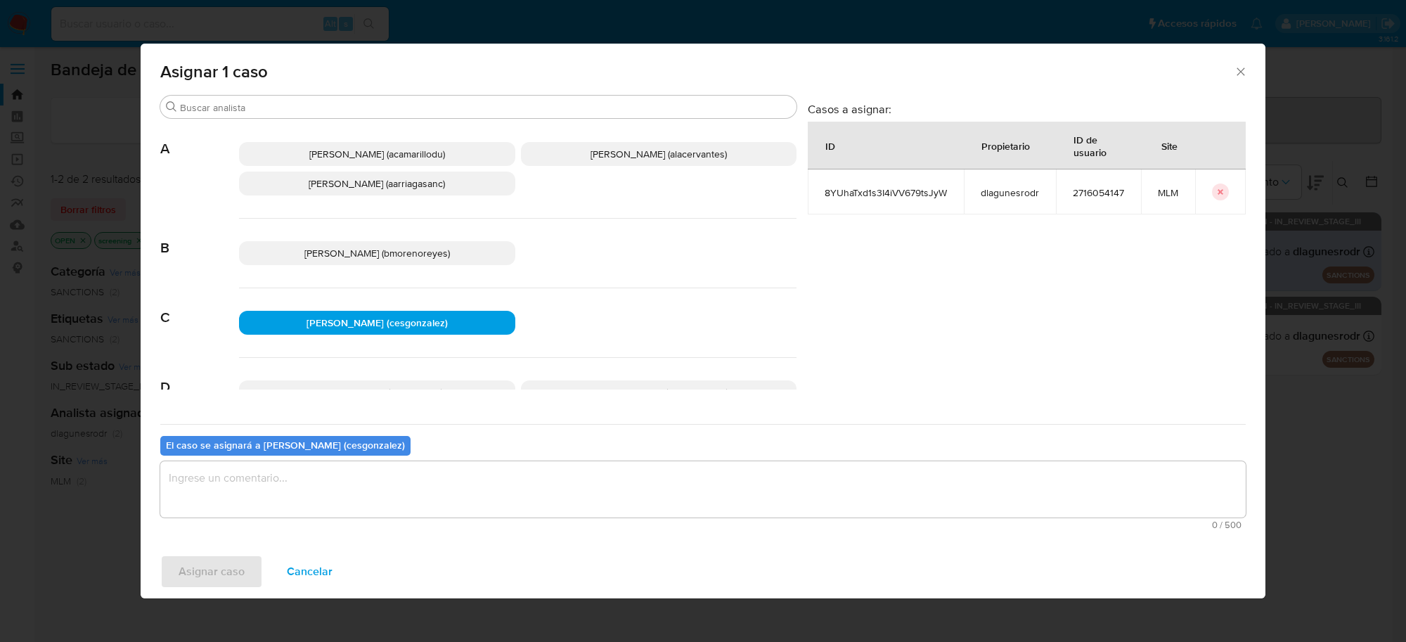
click at [440, 510] on textarea "assign-modal" at bounding box center [702, 489] width 1085 height 56
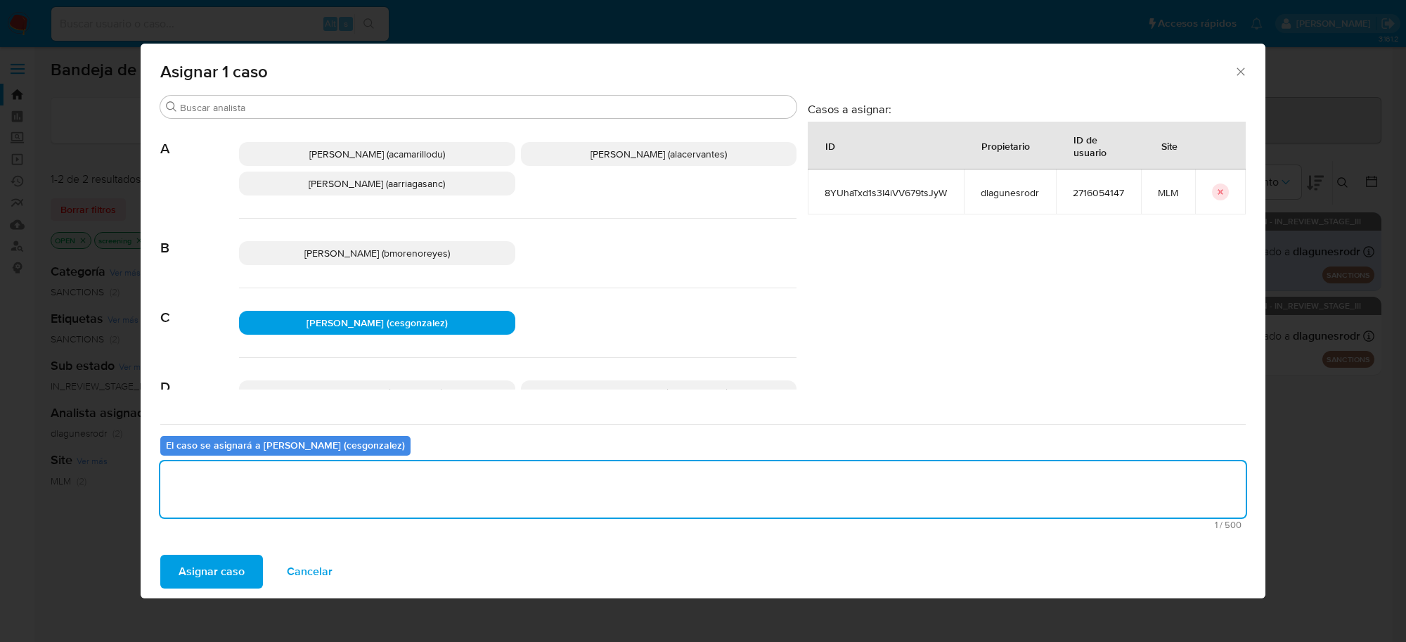
click at [232, 570] on span "Asignar caso" at bounding box center [212, 571] width 66 height 31
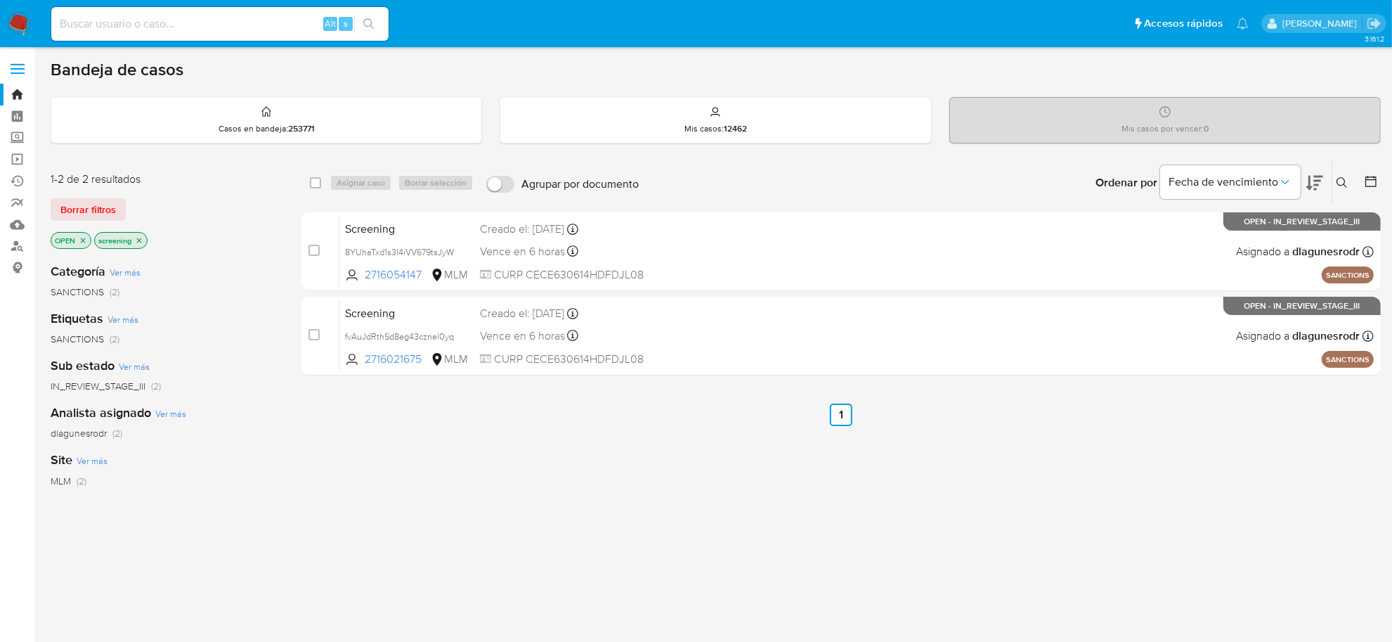
click at [22, 23] on img at bounding box center [19, 24] width 24 height 24
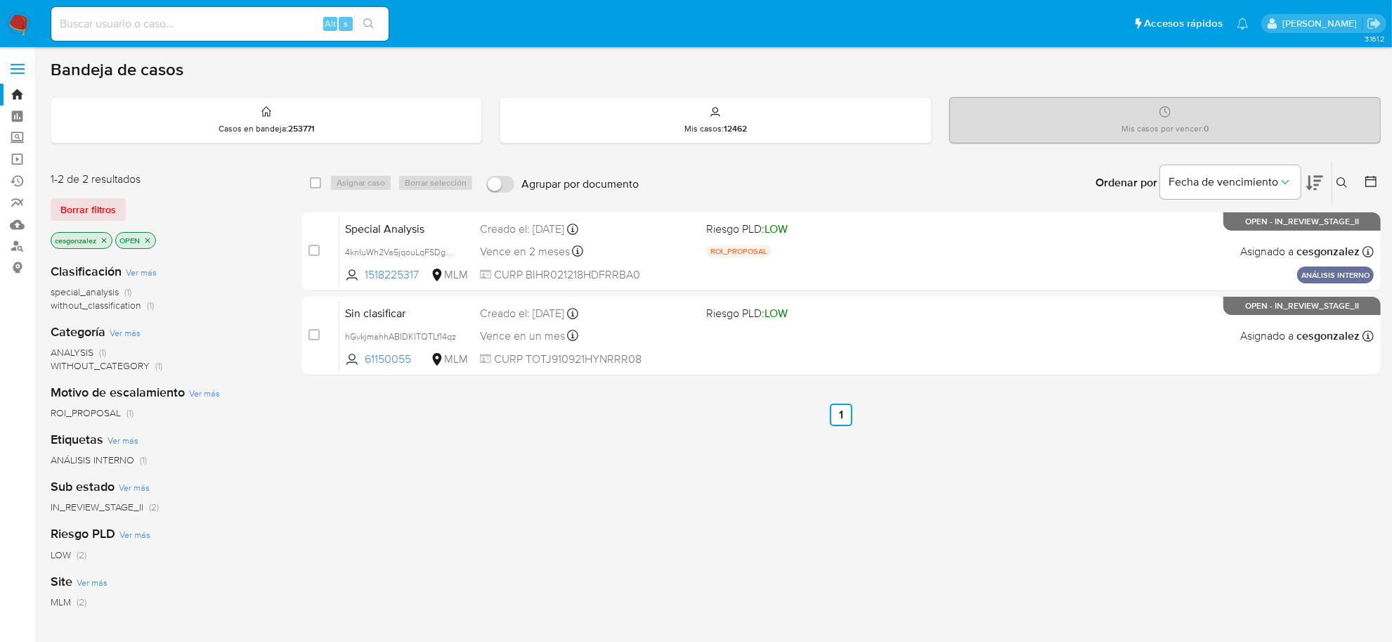
click at [25, 20] on img at bounding box center [19, 24] width 24 height 24
click at [103, 204] on span "Borrar filtros" at bounding box center [88, 210] width 56 height 20
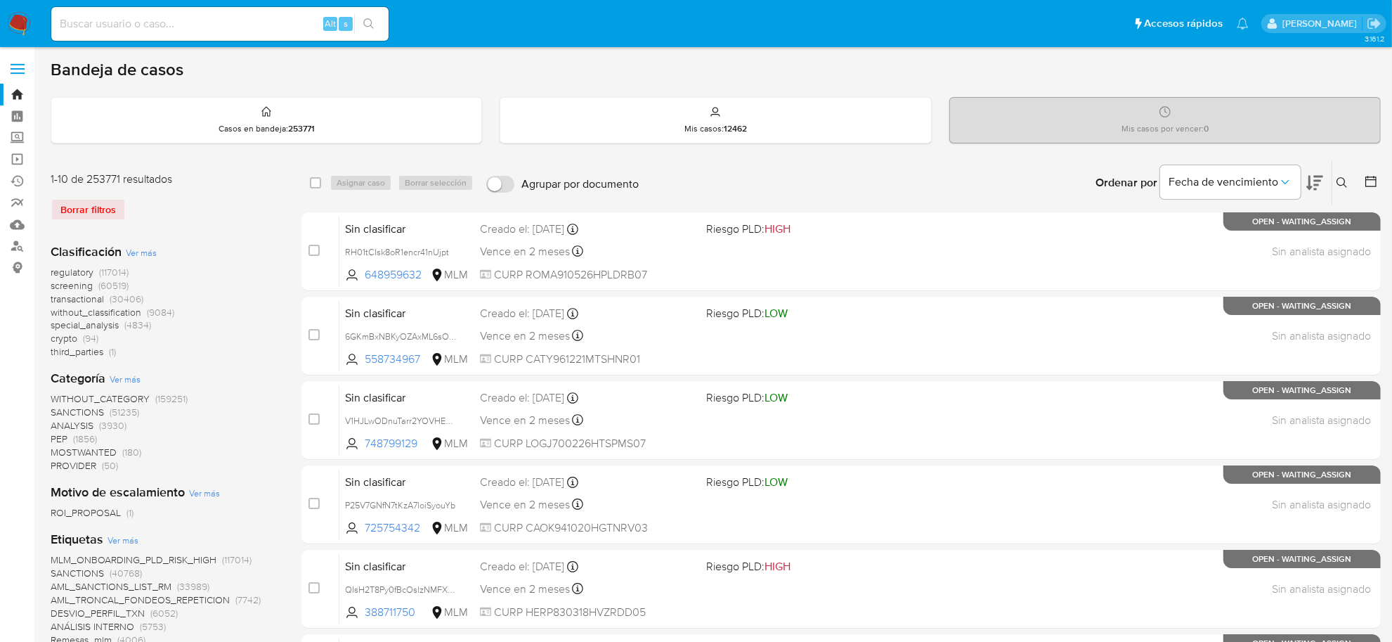
click at [75, 279] on span "screening" at bounding box center [72, 285] width 42 height 14
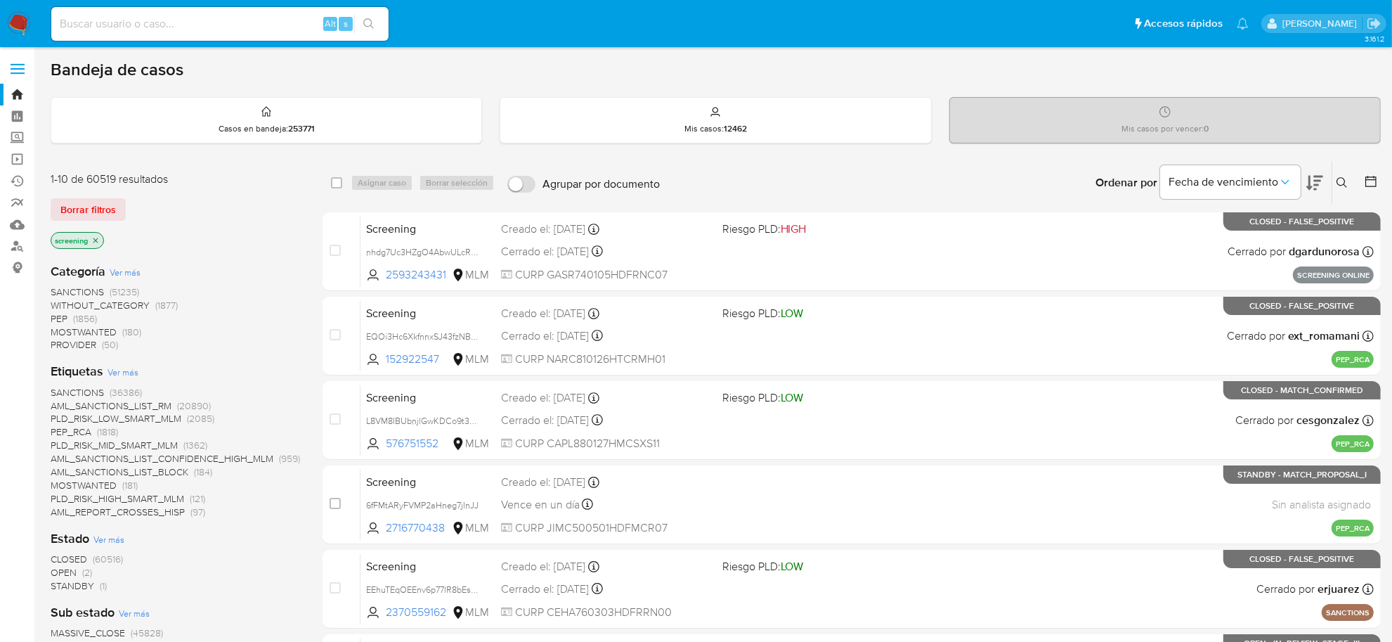
click at [71, 574] on span "OPEN" at bounding box center [64, 572] width 26 height 14
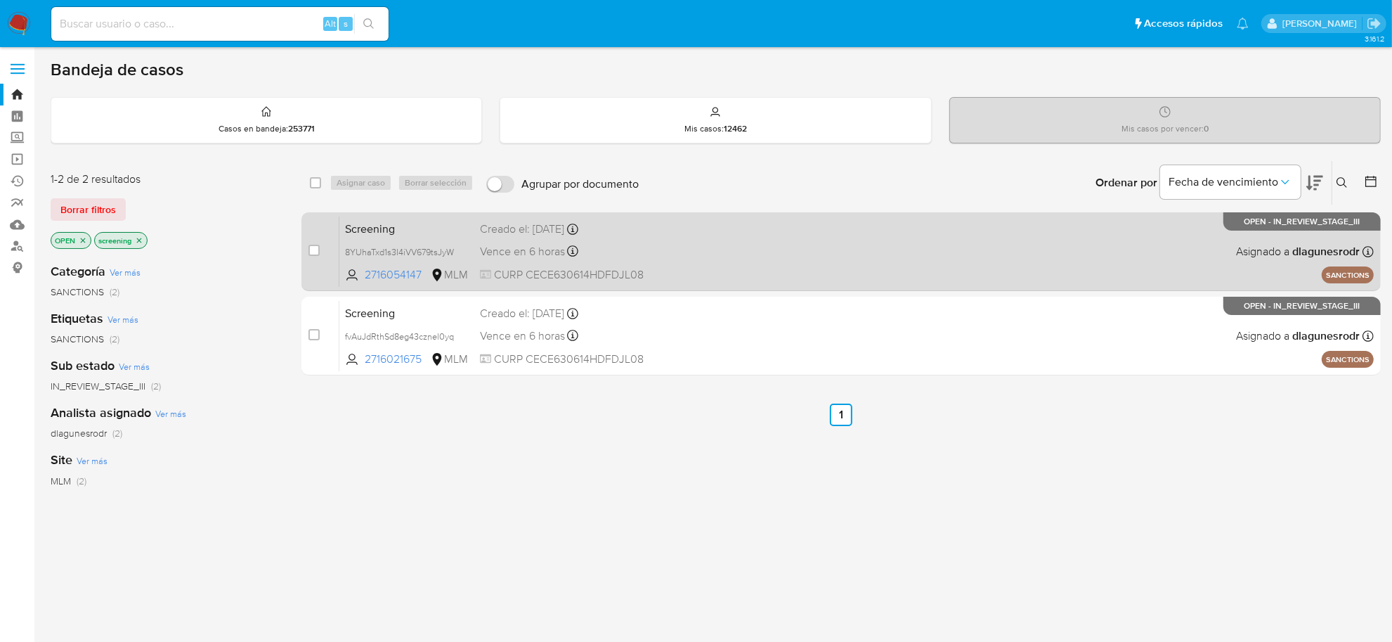
click at [313, 257] on div "case-item-checkbox" at bounding box center [314, 250] width 11 height 14
click at [311, 250] on input "checkbox" at bounding box center [314, 250] width 11 height 11
checkbox input "true"
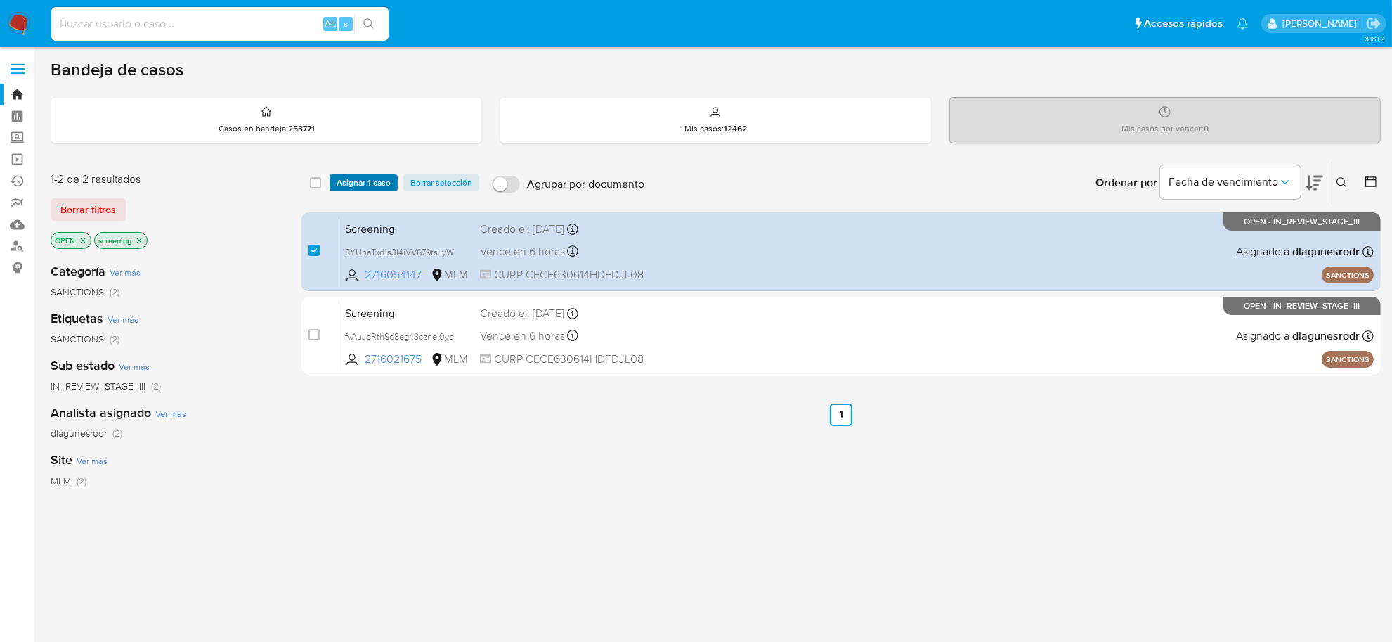
click at [356, 185] on span "Asignar 1 caso" at bounding box center [364, 183] width 54 height 14
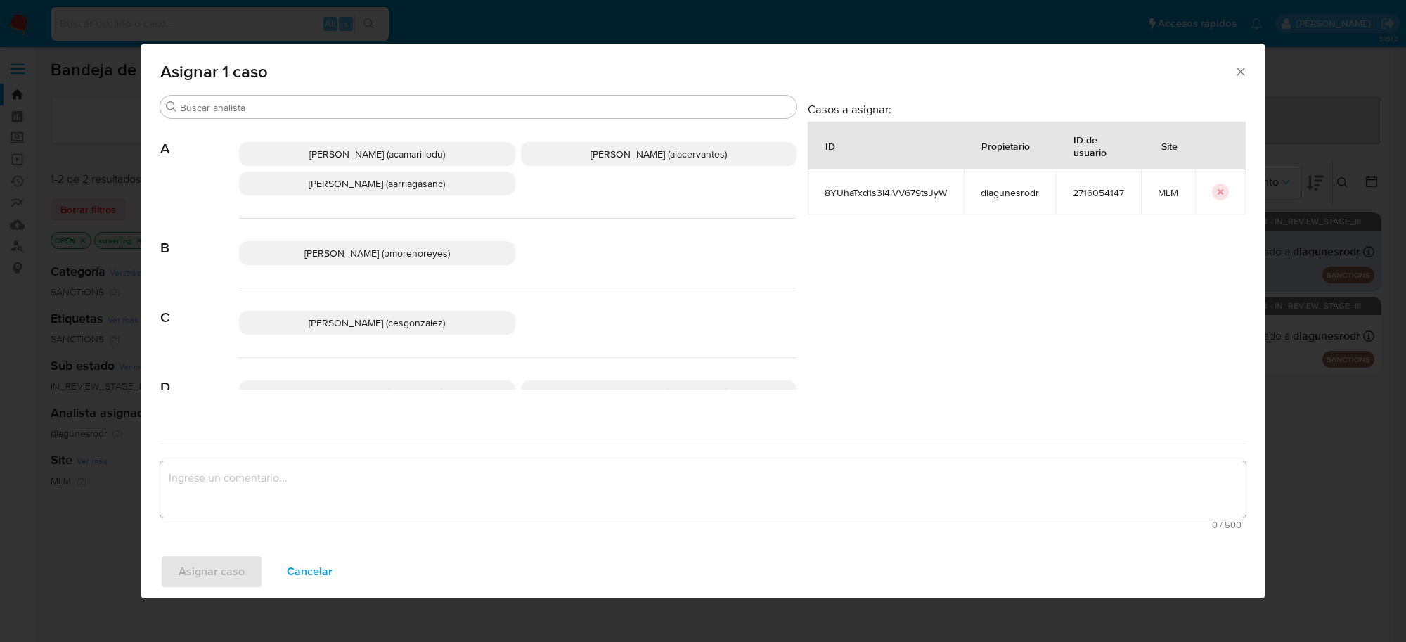
click at [406, 332] on p "Cesar Gonzalez (cesgonzalez)" at bounding box center [377, 323] width 276 height 24
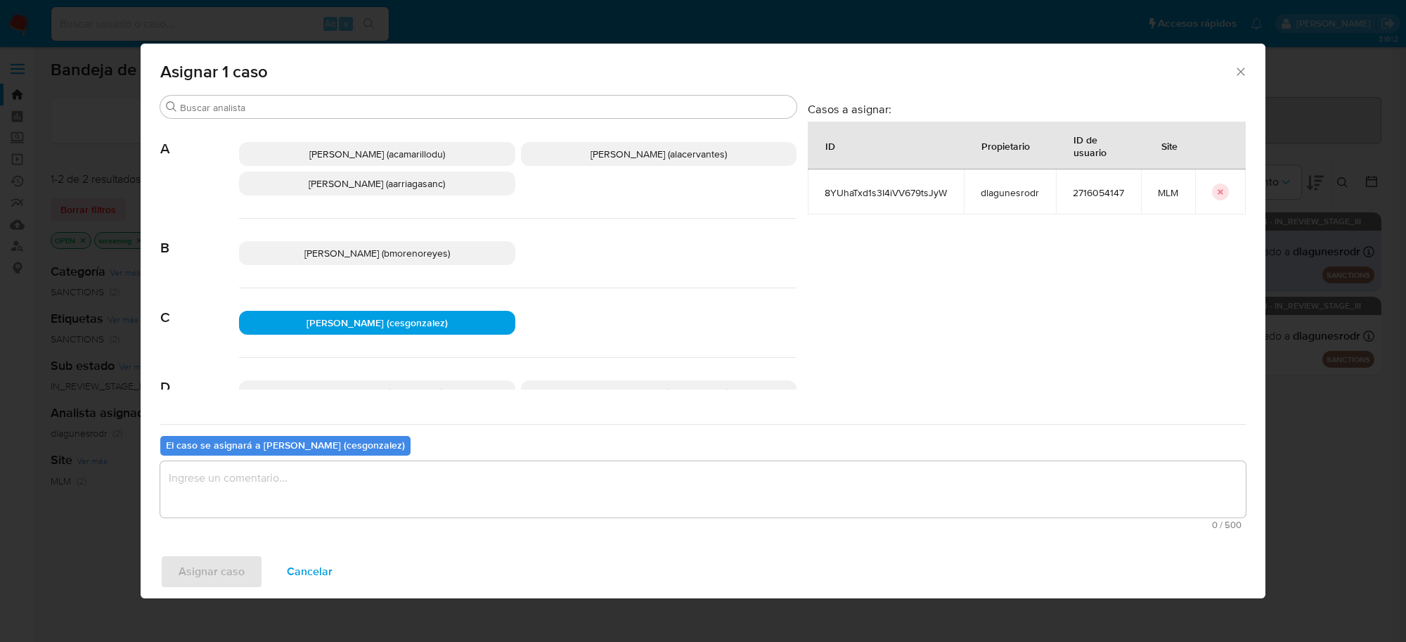
drag, startPoint x: 387, startPoint y: 503, endPoint x: 373, endPoint y: 504, distance: 13.4
click at [384, 503] on textarea "assign-modal" at bounding box center [702, 489] width 1085 height 56
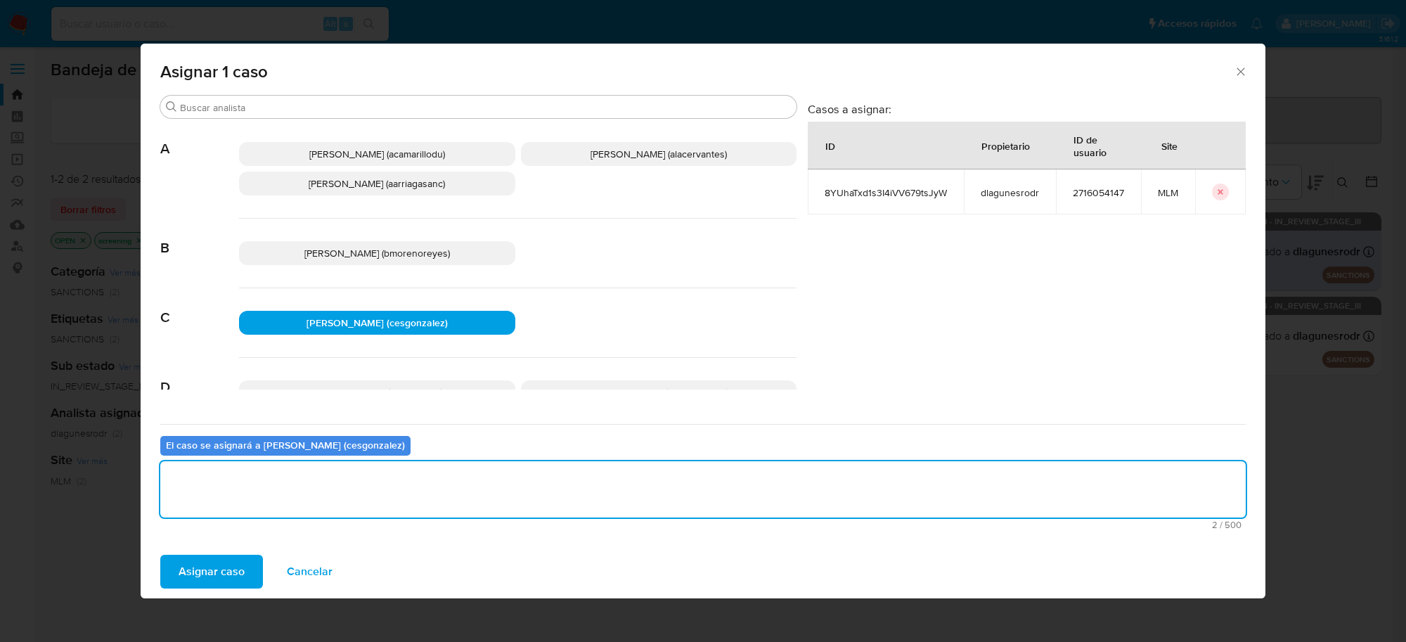
click at [169, 564] on button "Asignar caso" at bounding box center [211, 572] width 103 height 34
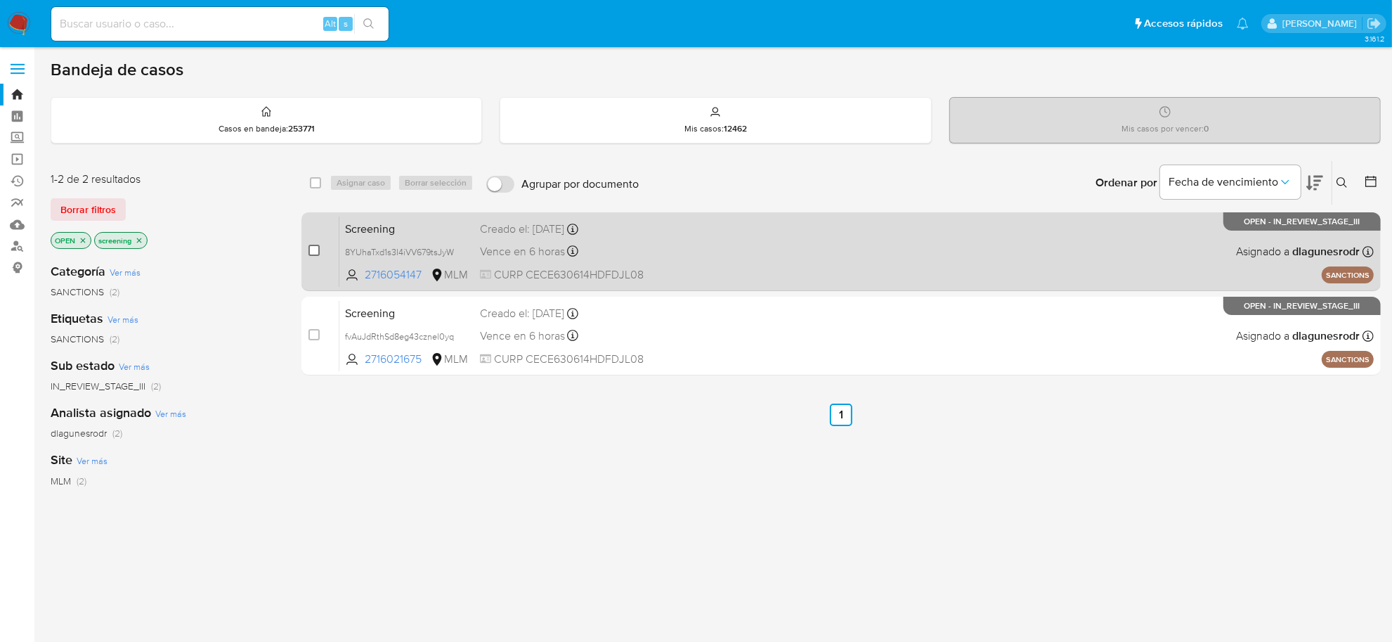
click at [313, 251] on input "checkbox" at bounding box center [314, 250] width 11 height 11
checkbox input "true"
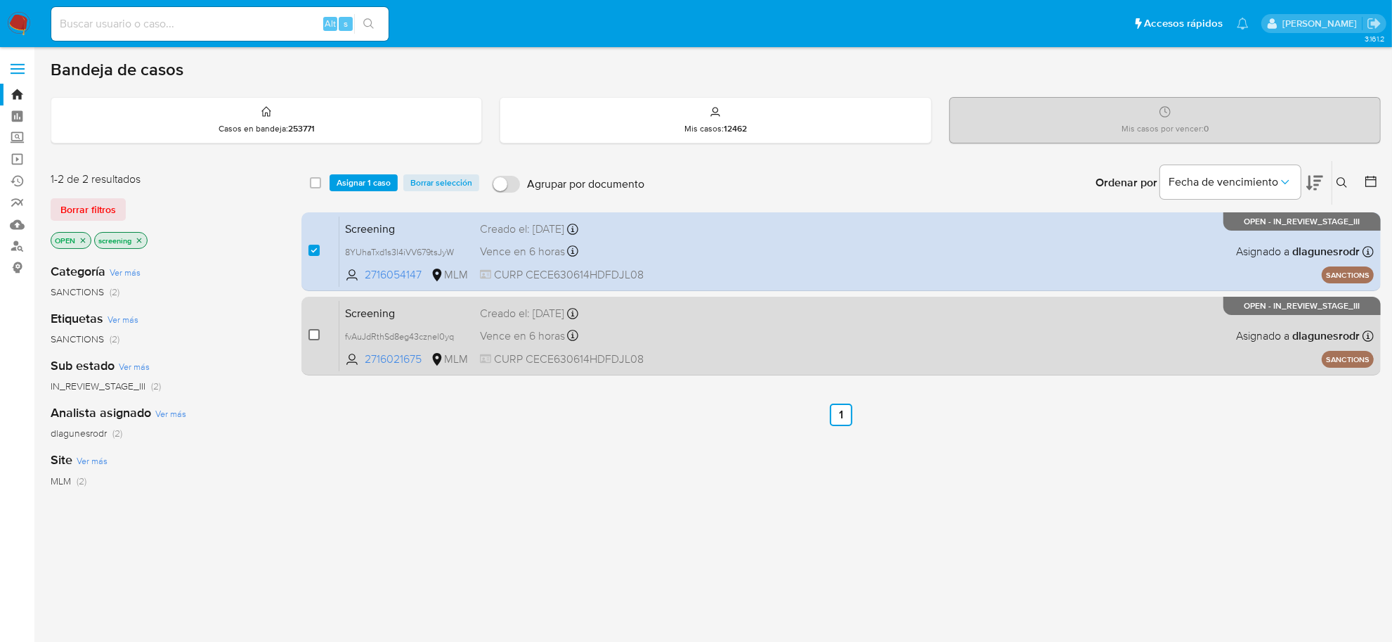
click at [315, 332] on input "checkbox" at bounding box center [314, 334] width 11 height 11
checkbox input "true"
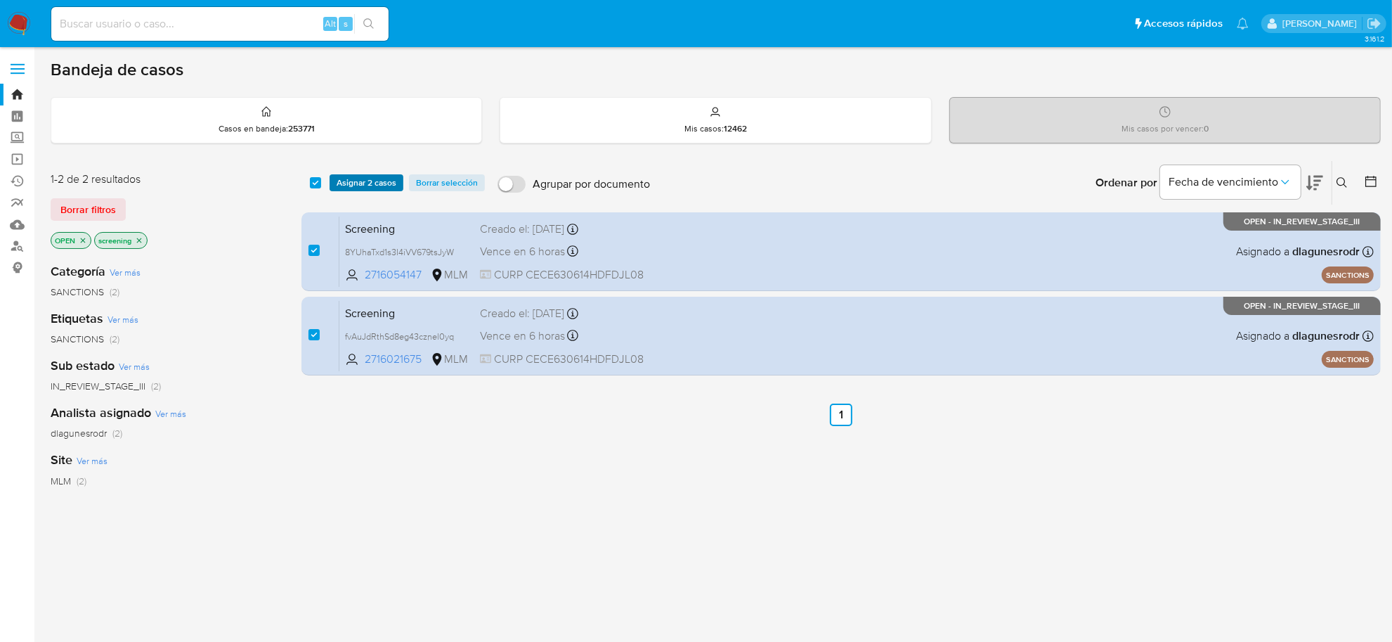
click at [337, 180] on span "Asignar 2 casos" at bounding box center [367, 183] width 60 height 14
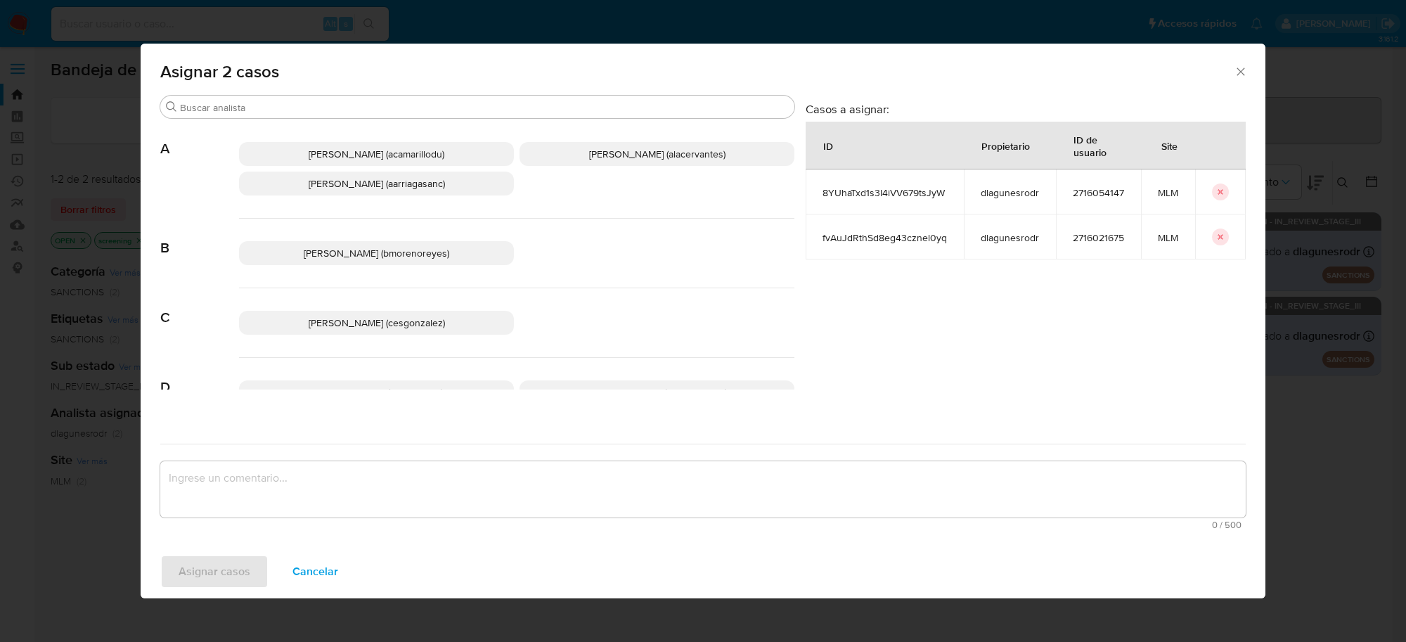
click at [415, 328] on span "Cesar Gonzalez (cesgonzalez)" at bounding box center [377, 323] width 136 height 14
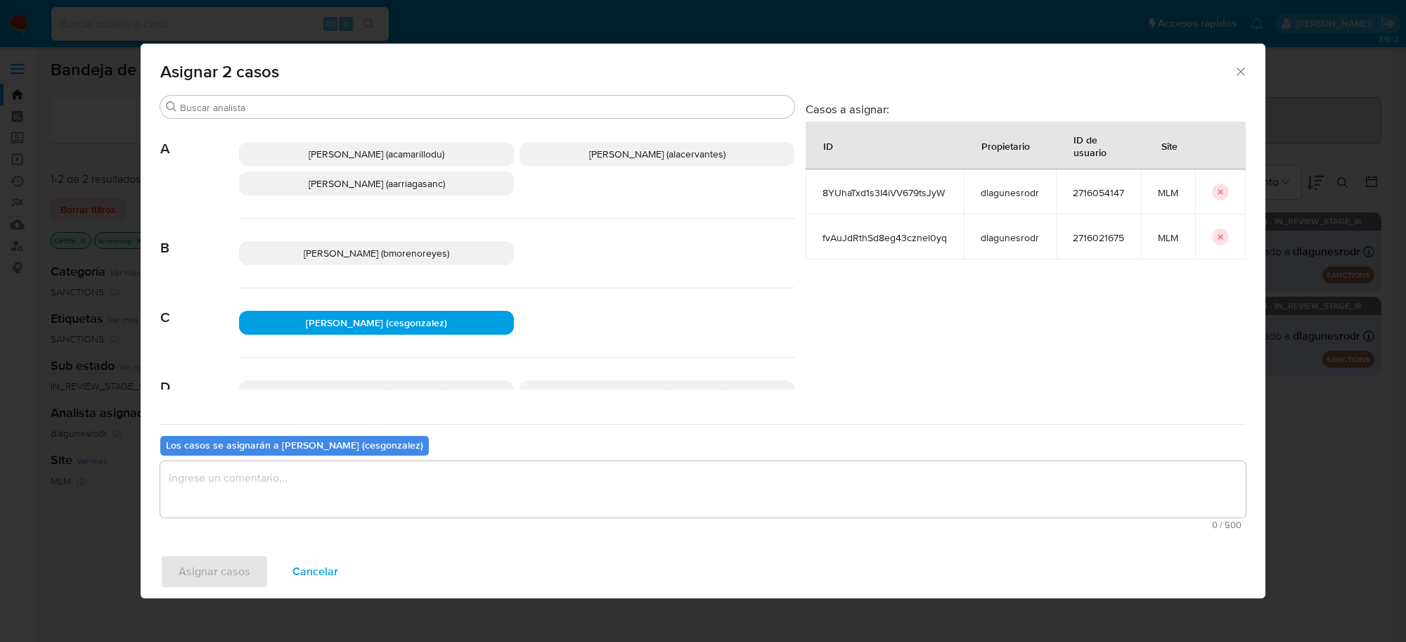
click at [334, 496] on textarea "assign-modal" at bounding box center [702, 489] width 1085 height 56
click at [226, 578] on span "Asignar casos" at bounding box center [215, 571] width 72 height 31
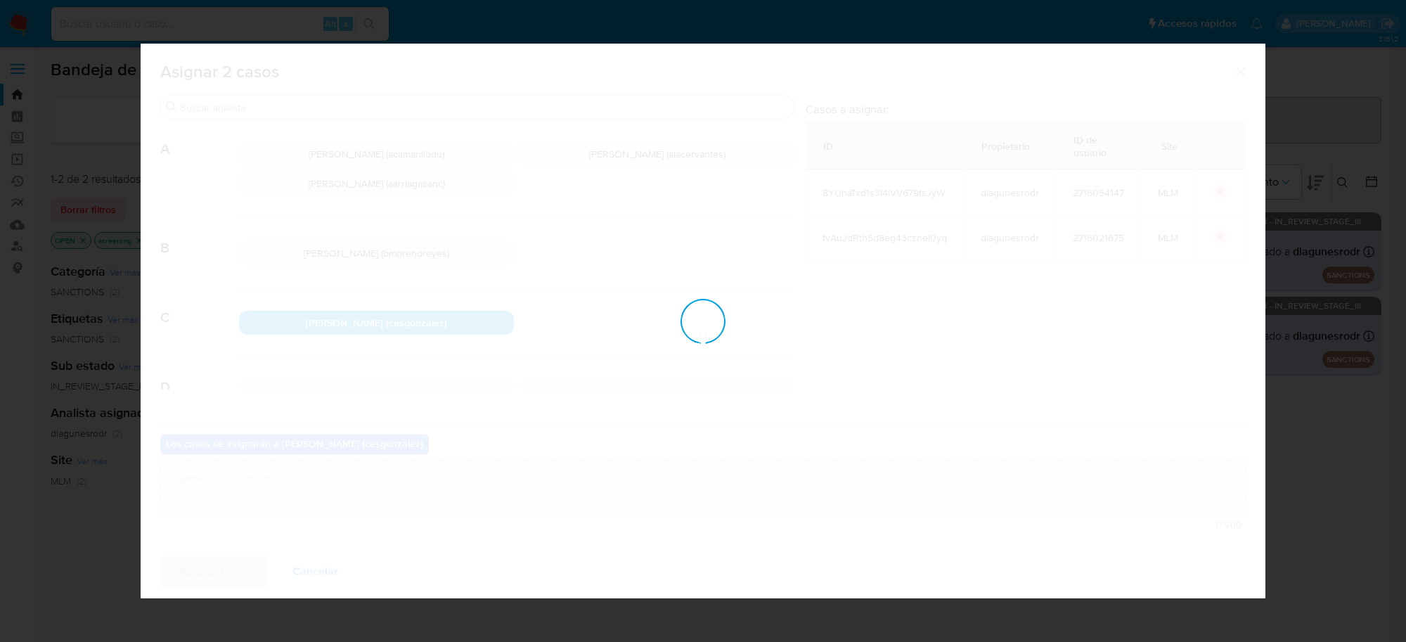
checkbox input "false"
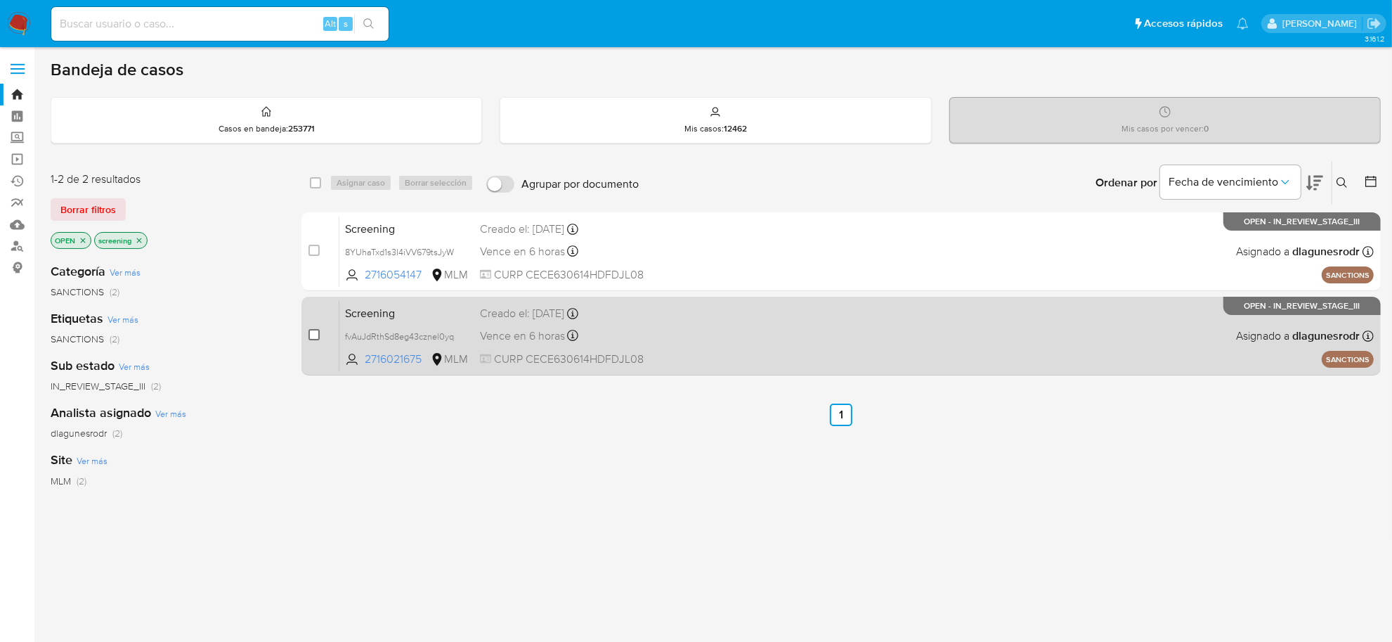
click at [314, 332] on input "checkbox" at bounding box center [314, 334] width 11 height 11
checkbox input "true"
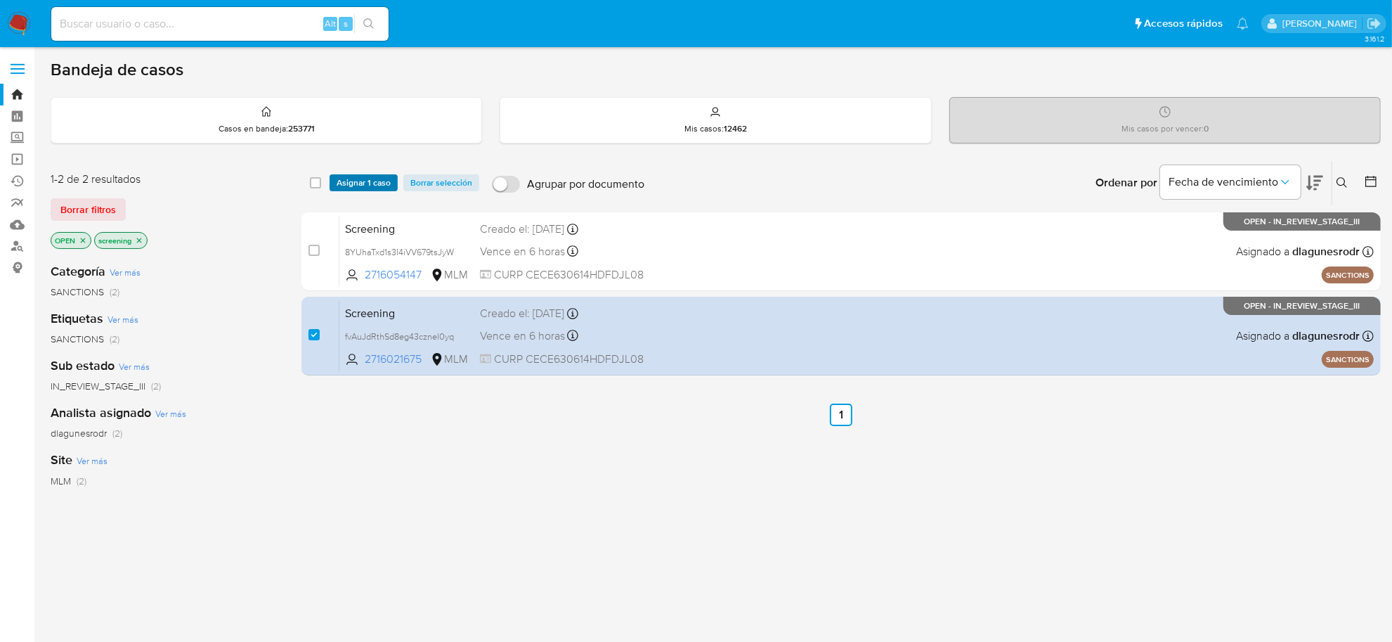
click at [368, 181] on span "Asignar 1 caso" at bounding box center [364, 183] width 54 height 14
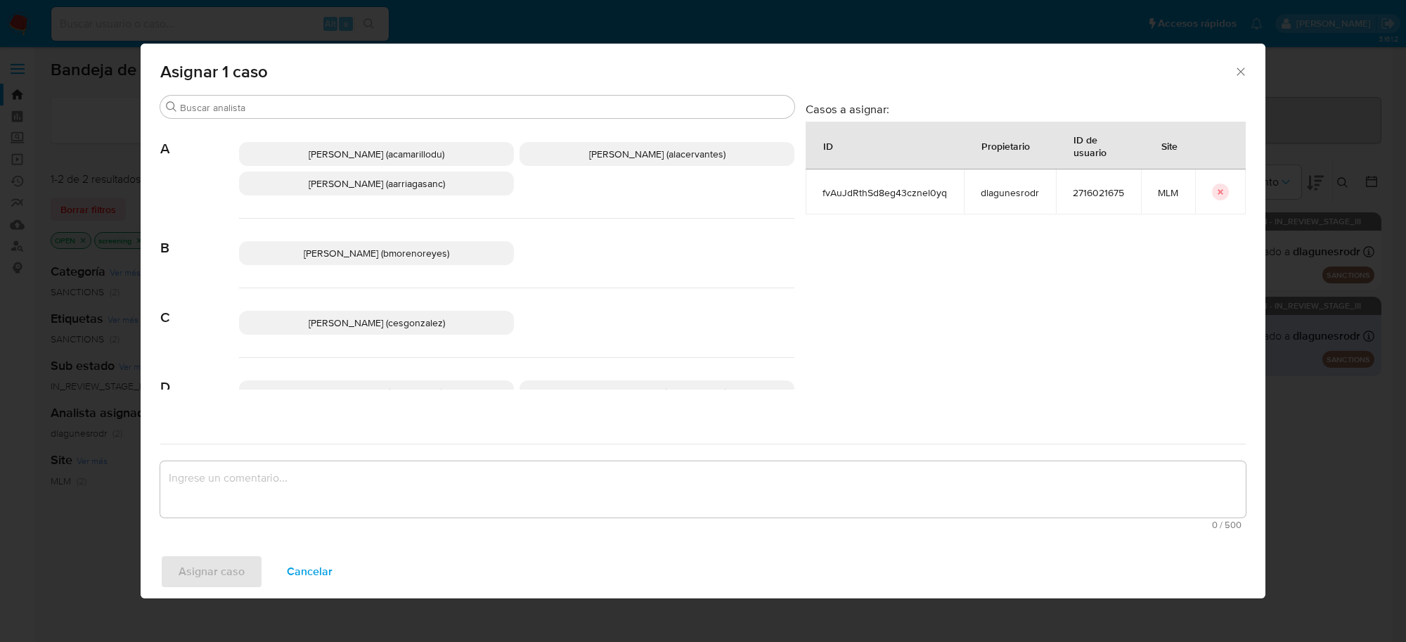
click at [369, 323] on span "Cesar Gonzalez (cesgonzalez)" at bounding box center [377, 323] width 136 height 14
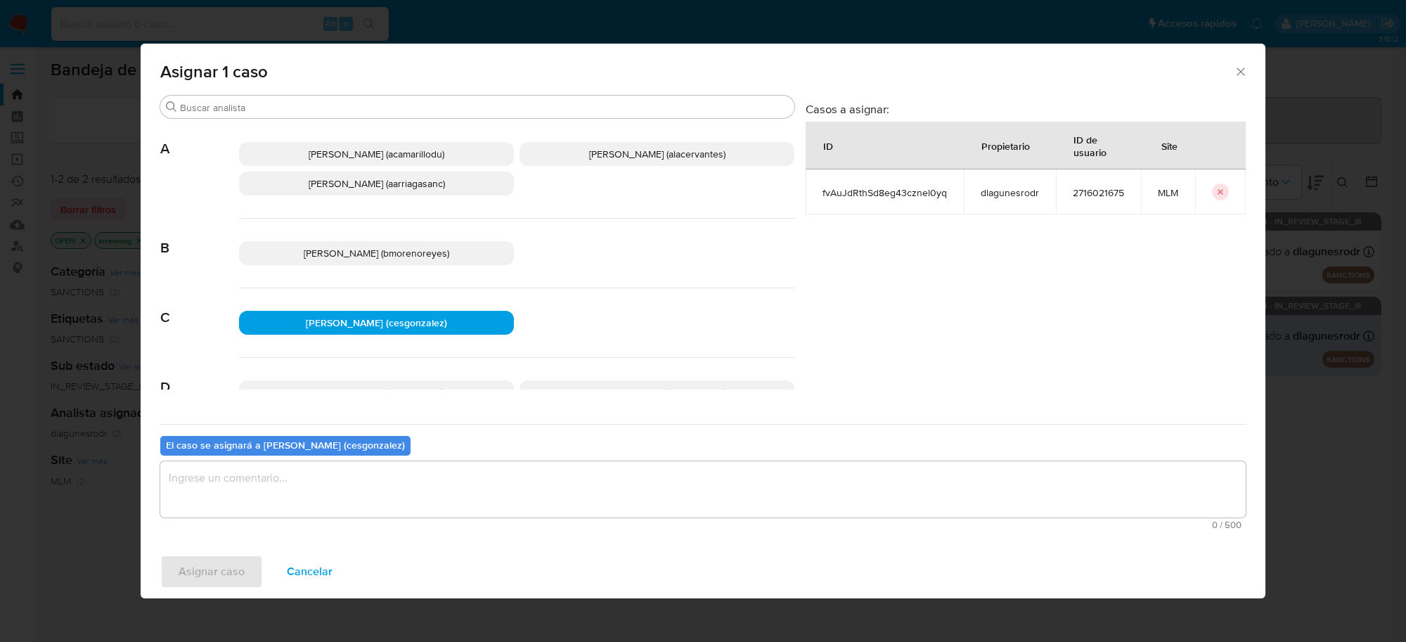
click at [254, 501] on textarea "assign-modal" at bounding box center [702, 489] width 1085 height 56
click at [221, 588] on div "Asignar caso Cancelar" at bounding box center [703, 571] width 1125 height 53
click at [219, 580] on span "Asignar caso" at bounding box center [212, 571] width 66 height 31
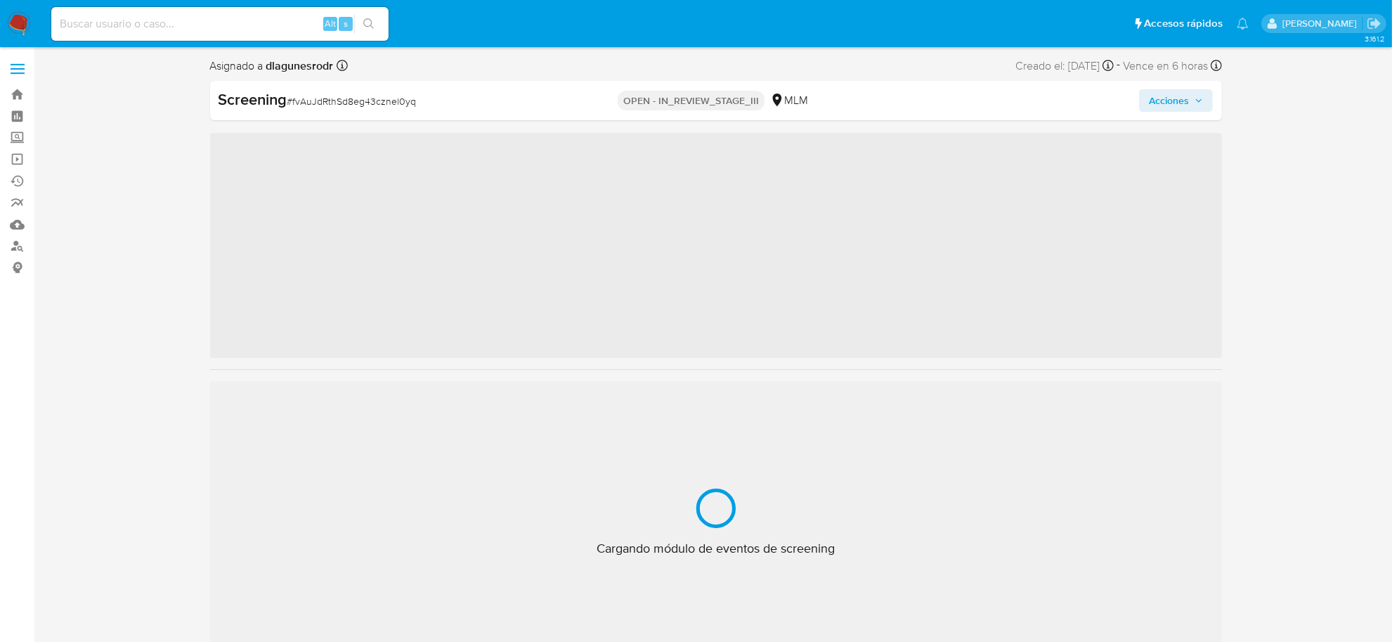
scroll to position [661, 0]
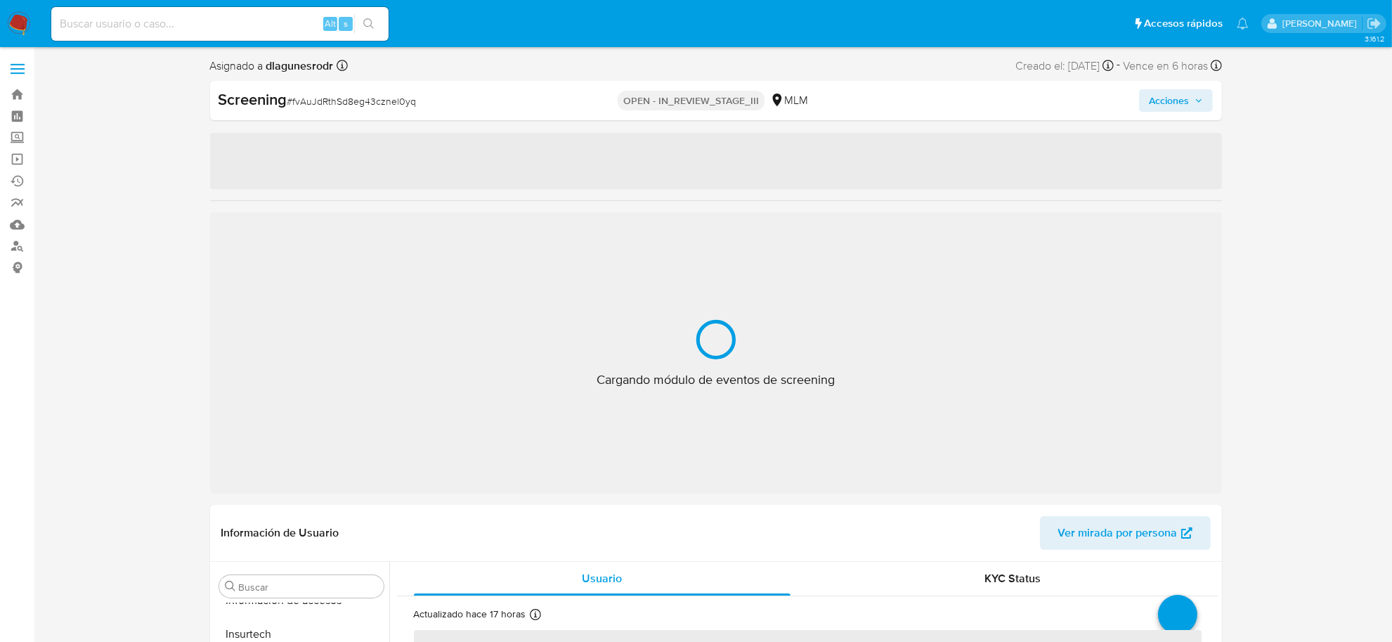
select select "10"
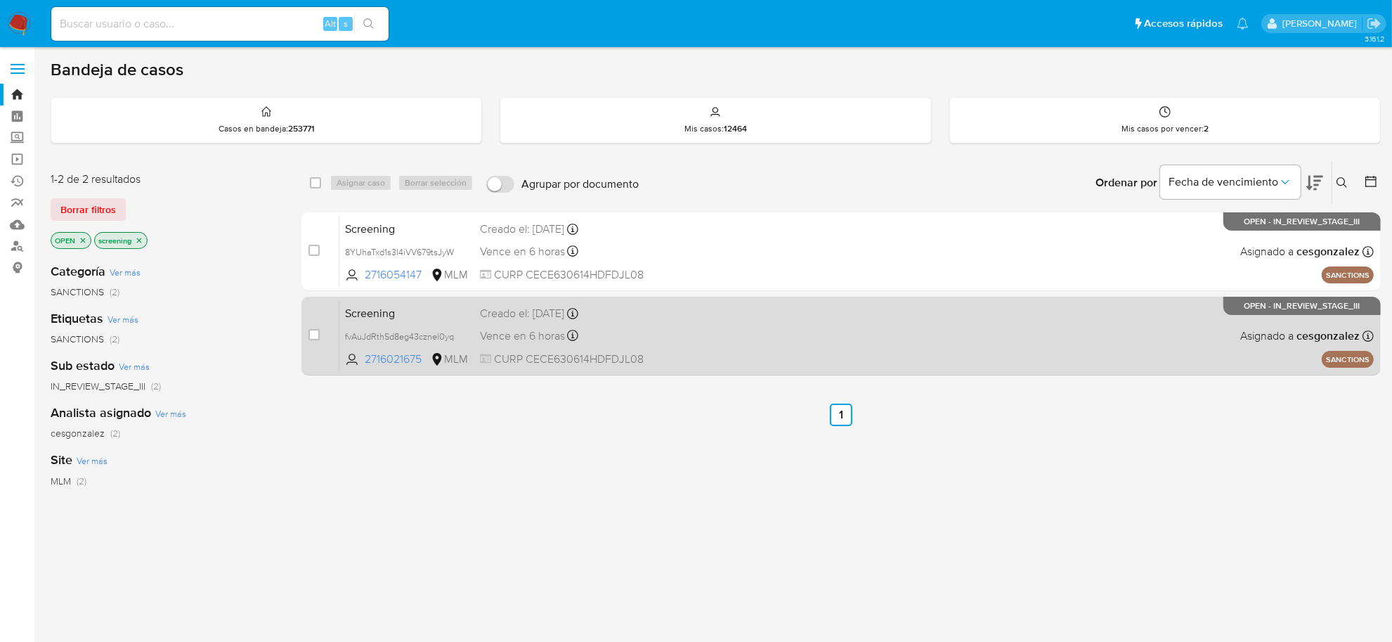
click at [535, 342] on span "Vence en 6 horas" at bounding box center [522, 335] width 85 height 15
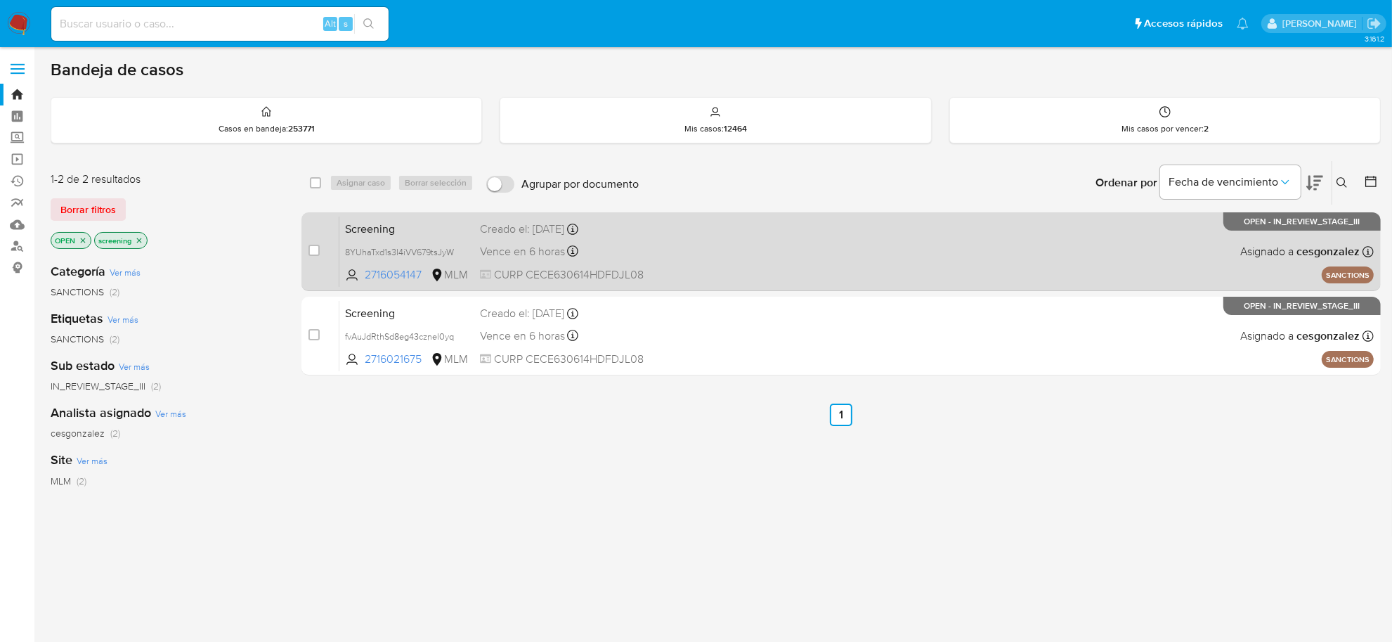
click at [626, 259] on div "Vence en 6 horas Vence el 30/09/2025 15:49:44" at bounding box center [587, 251] width 215 height 19
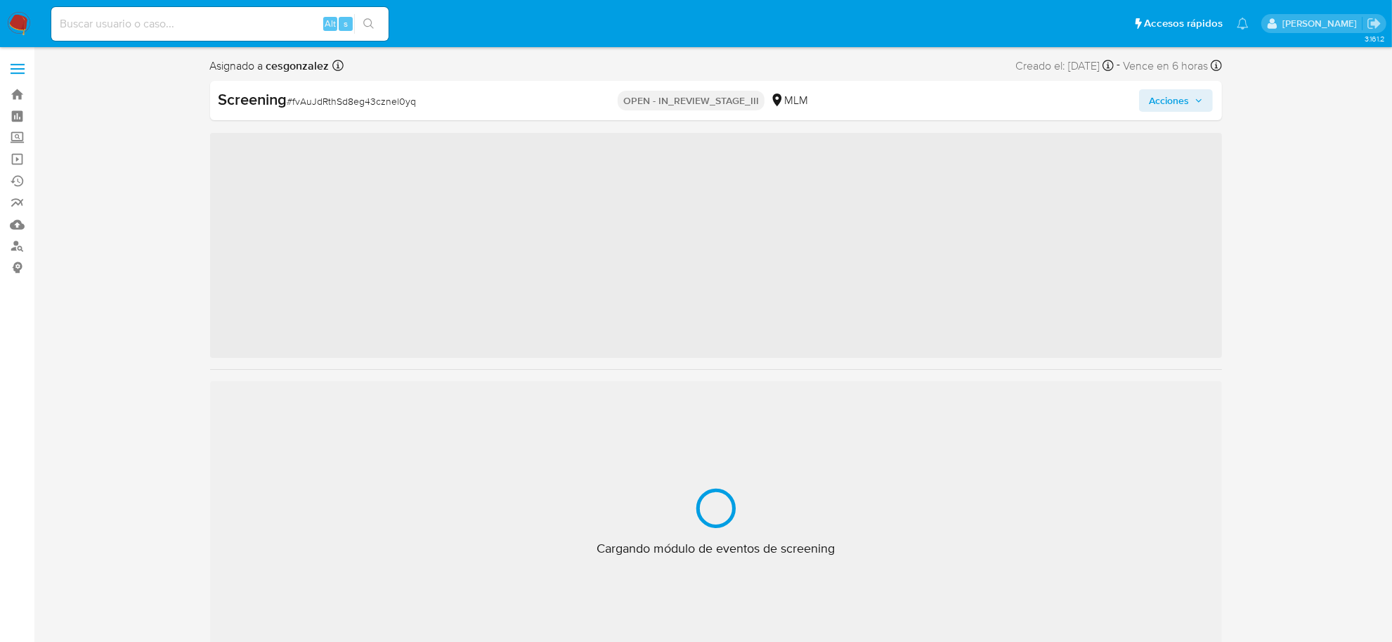
scroll to position [661, 0]
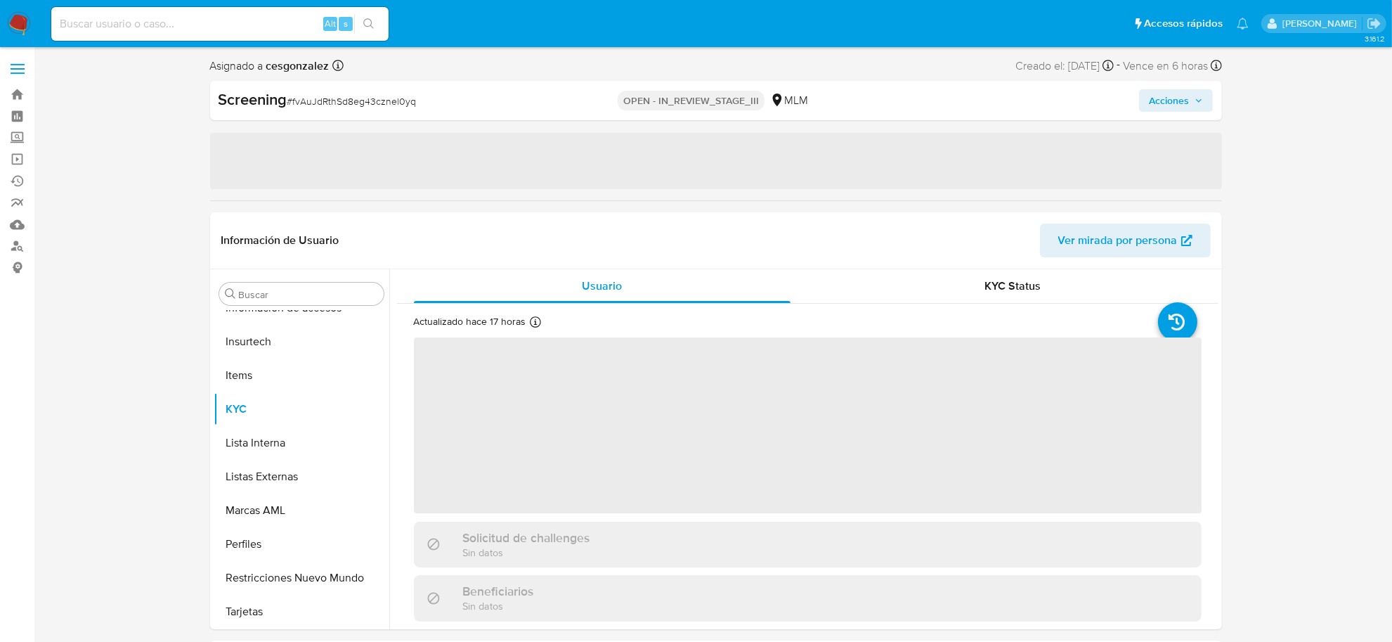
select select "10"
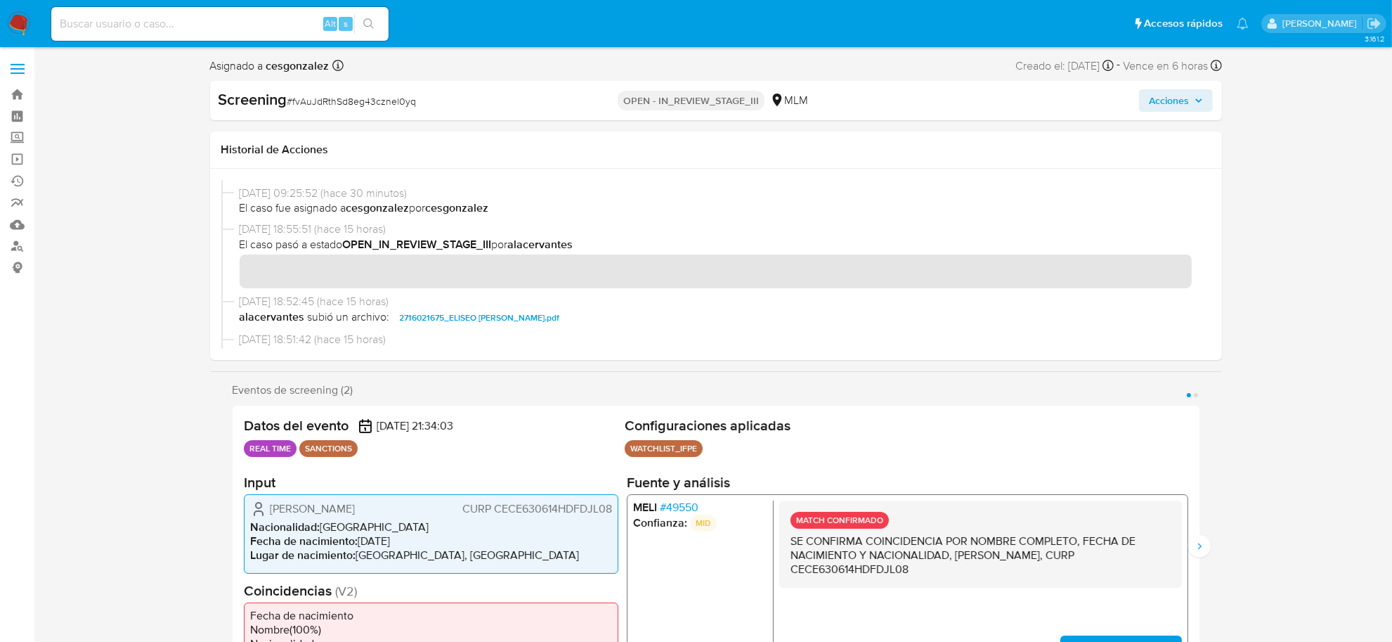
scroll to position [88, 0]
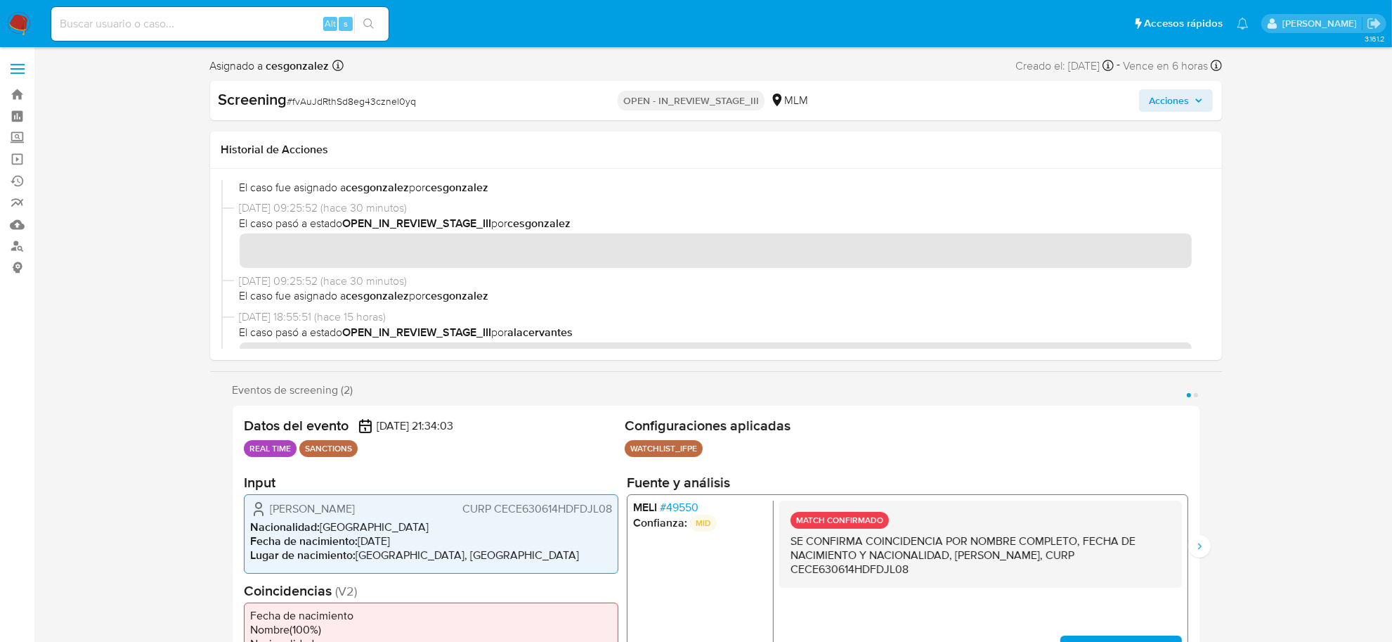
drag, startPoint x: 956, startPoint y: 553, endPoint x: 942, endPoint y: 568, distance: 20.4
click at [942, 568] on p "SE CONFIRMA COINCIDENCIA POR NOMBRE COMPLETO, FECHA DE NACIMIENTO Y NACIONALIDA…" at bounding box center [980, 555] width 380 height 42
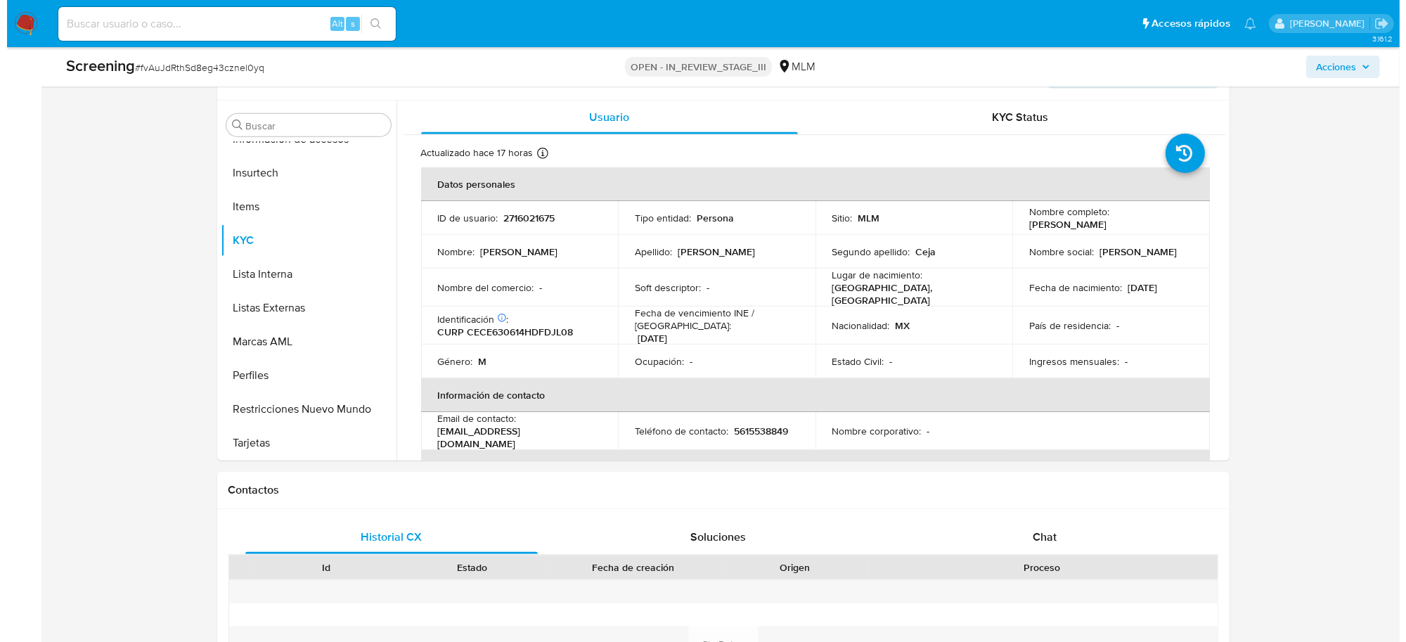
scroll to position [0, 0]
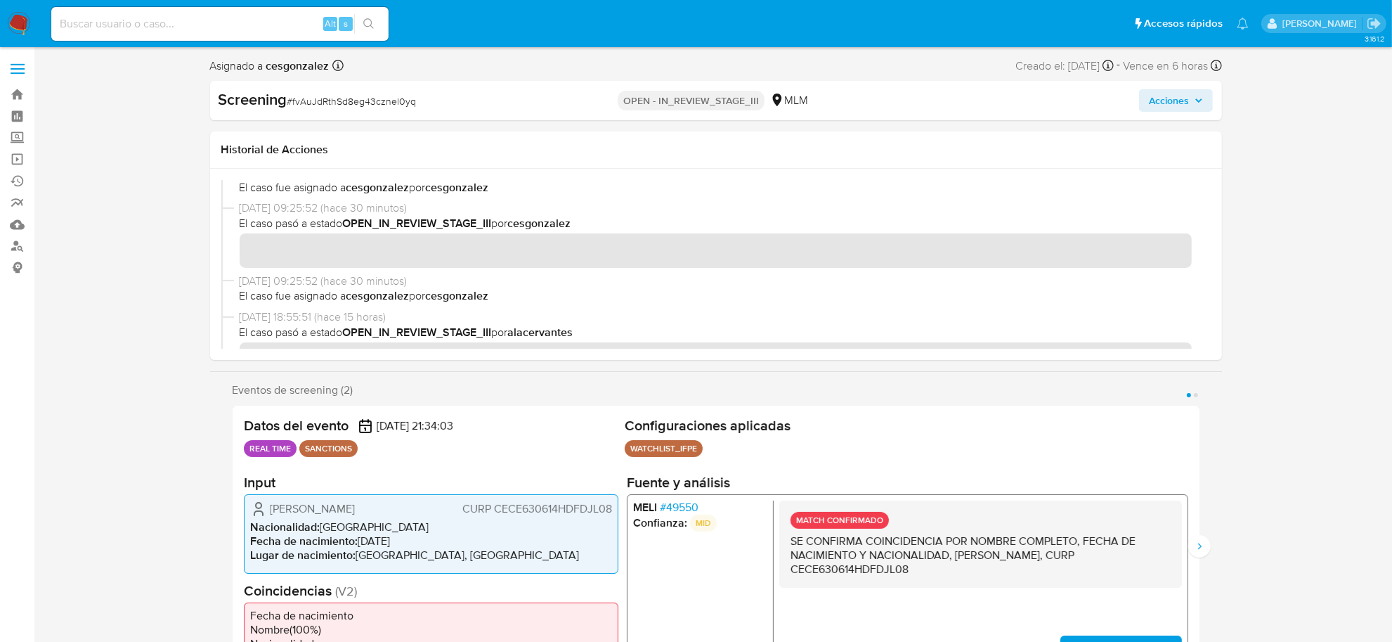
click at [1189, 97] on span "Acciones" at bounding box center [1169, 100] width 40 height 22
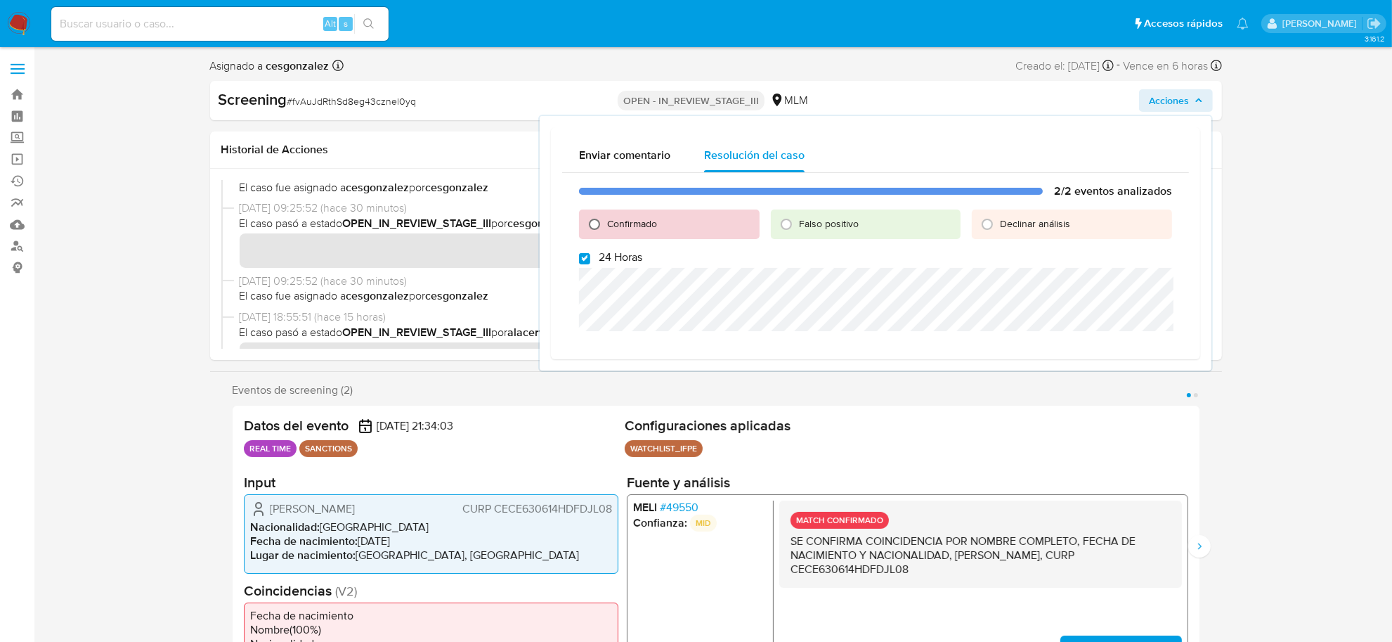
click at [593, 224] on input "Confirmado" at bounding box center [594, 224] width 22 height 22
radio input "true"
click at [586, 255] on input "24 Horas" at bounding box center [584, 258] width 11 height 11
checkbox input "false"
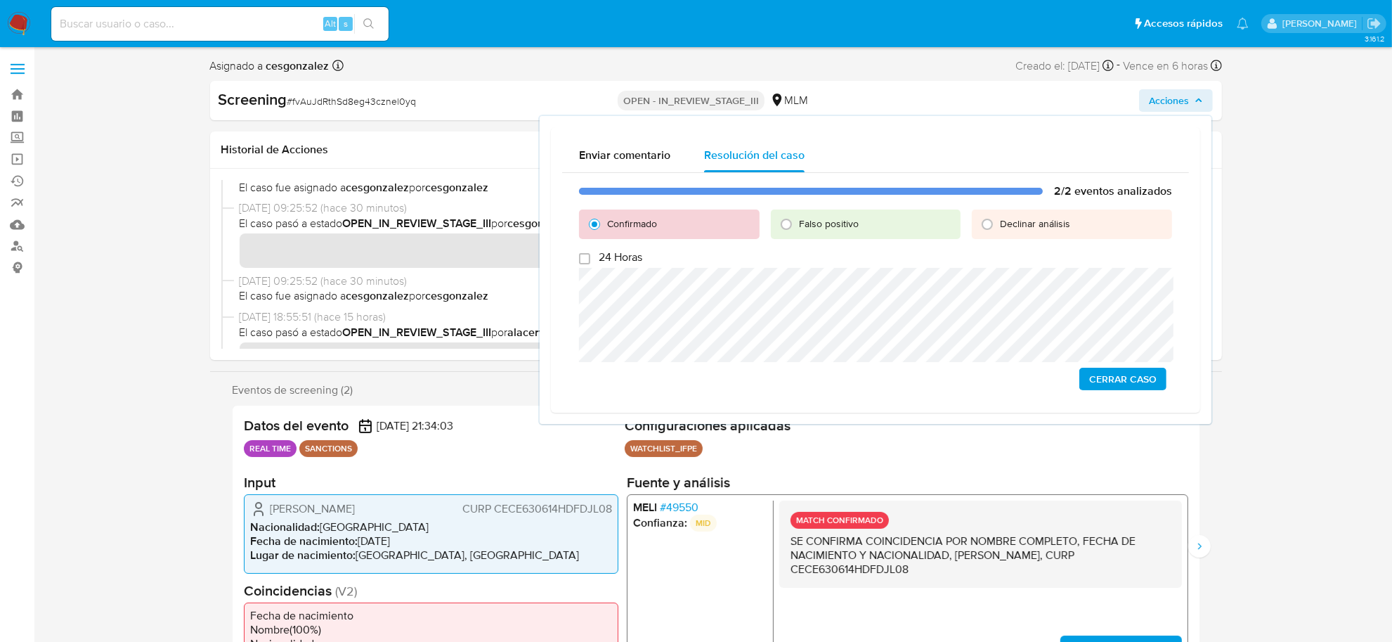
click at [1137, 380] on span "Cerrar Caso" at bounding box center [1123, 379] width 67 height 20
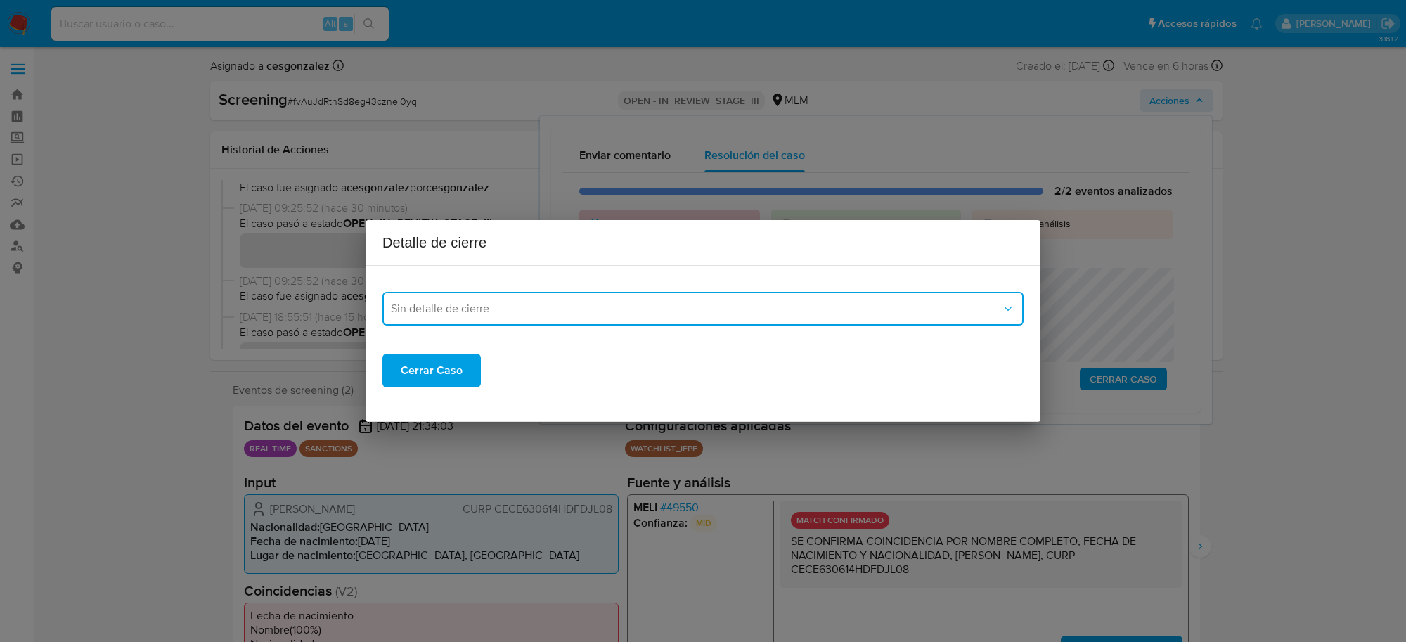
click at [619, 316] on button "Sin detalle de cierre" at bounding box center [702, 309] width 641 height 34
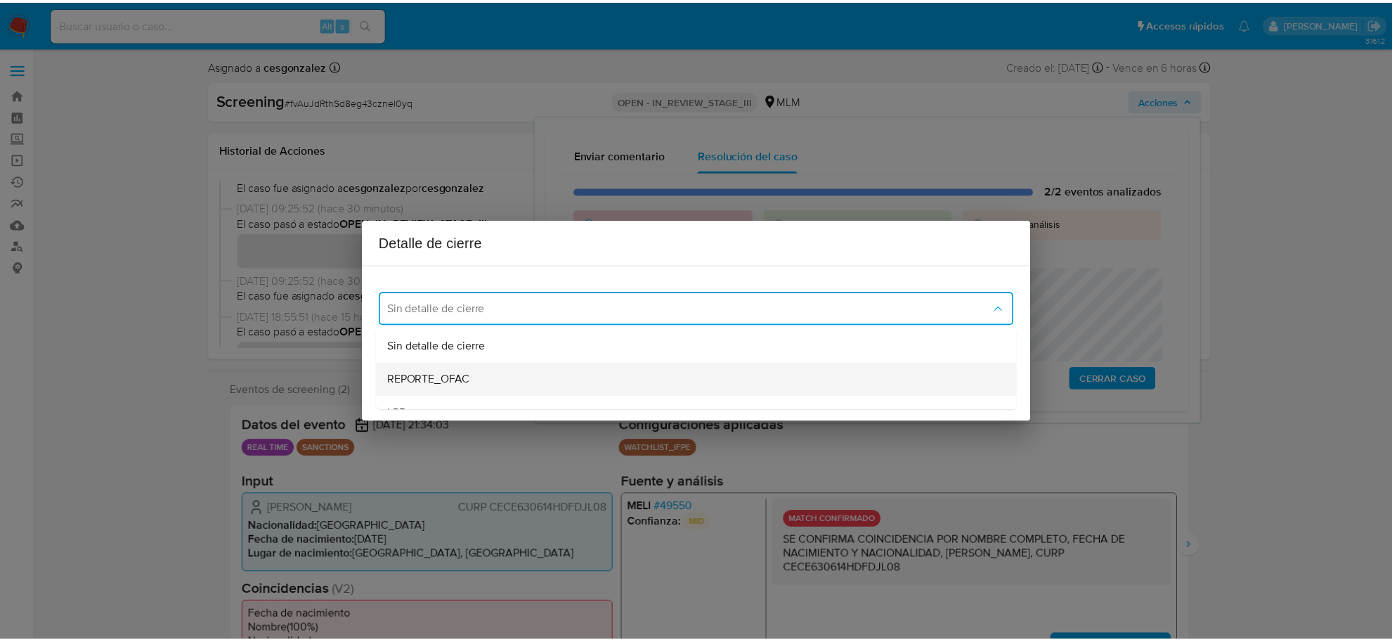
scroll to position [88, 0]
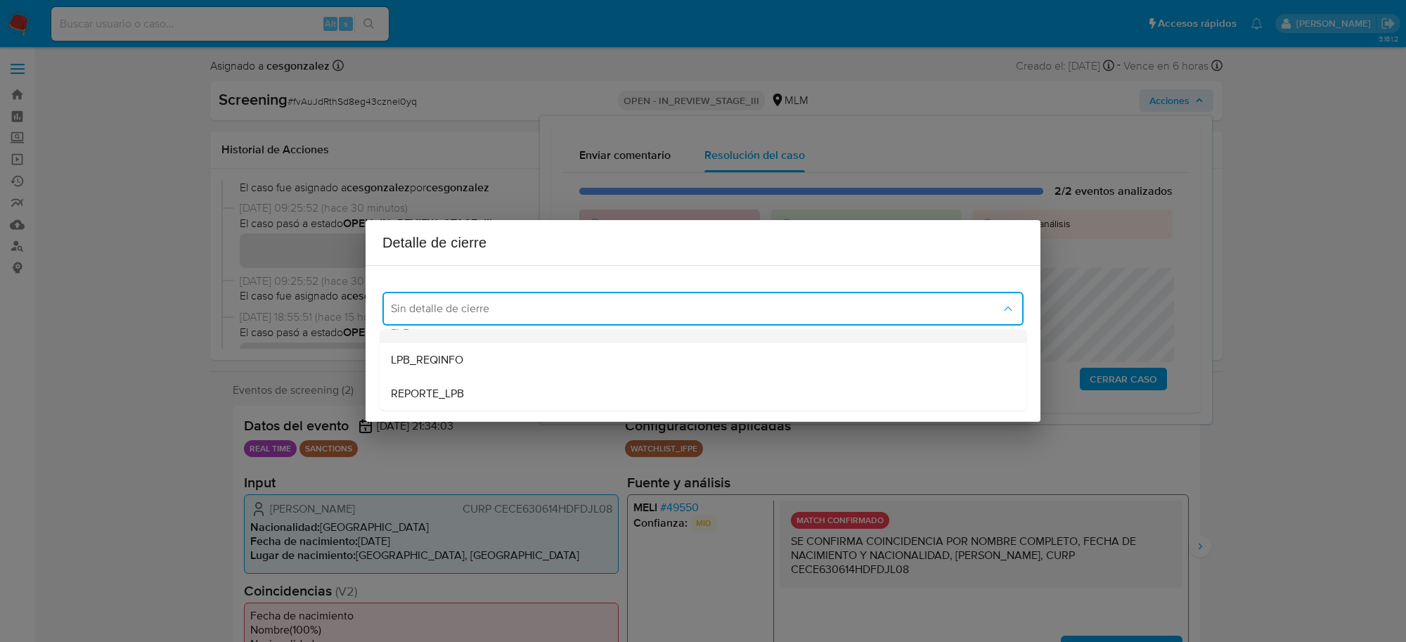
click at [447, 336] on div "LPB" at bounding box center [703, 326] width 624 height 34
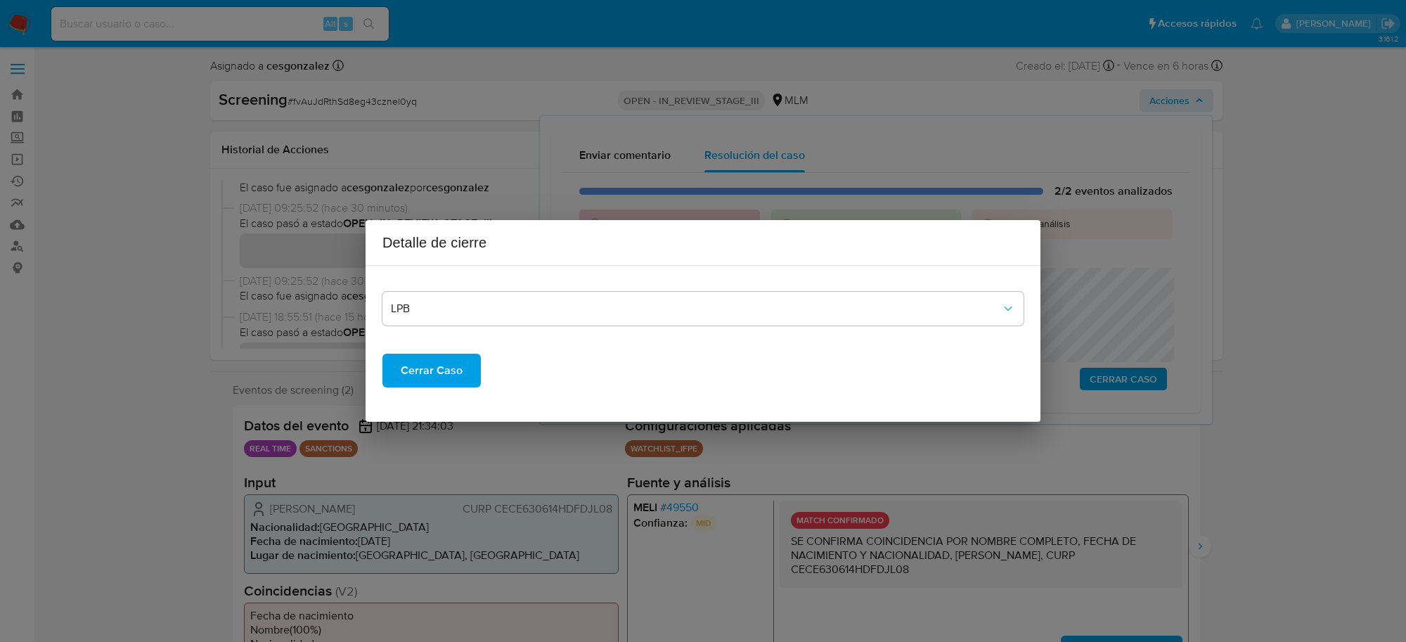
click at [416, 362] on span "Cerrar Caso" at bounding box center [432, 370] width 62 height 31
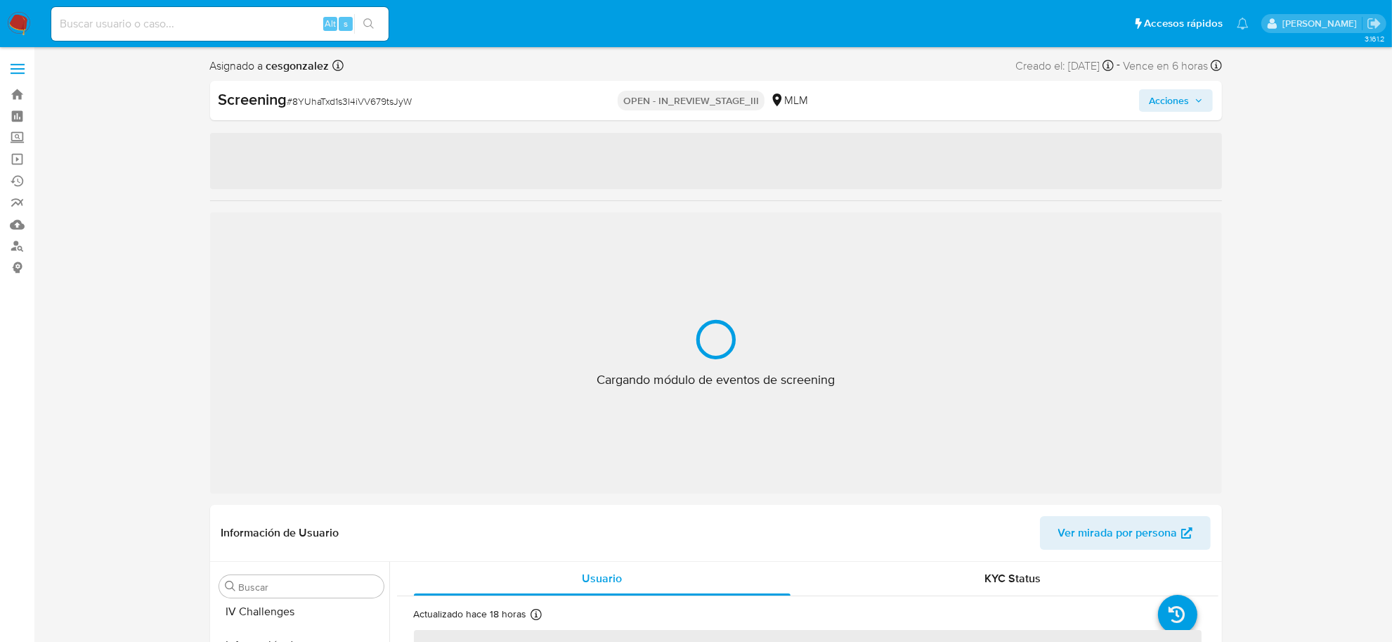
scroll to position [661, 0]
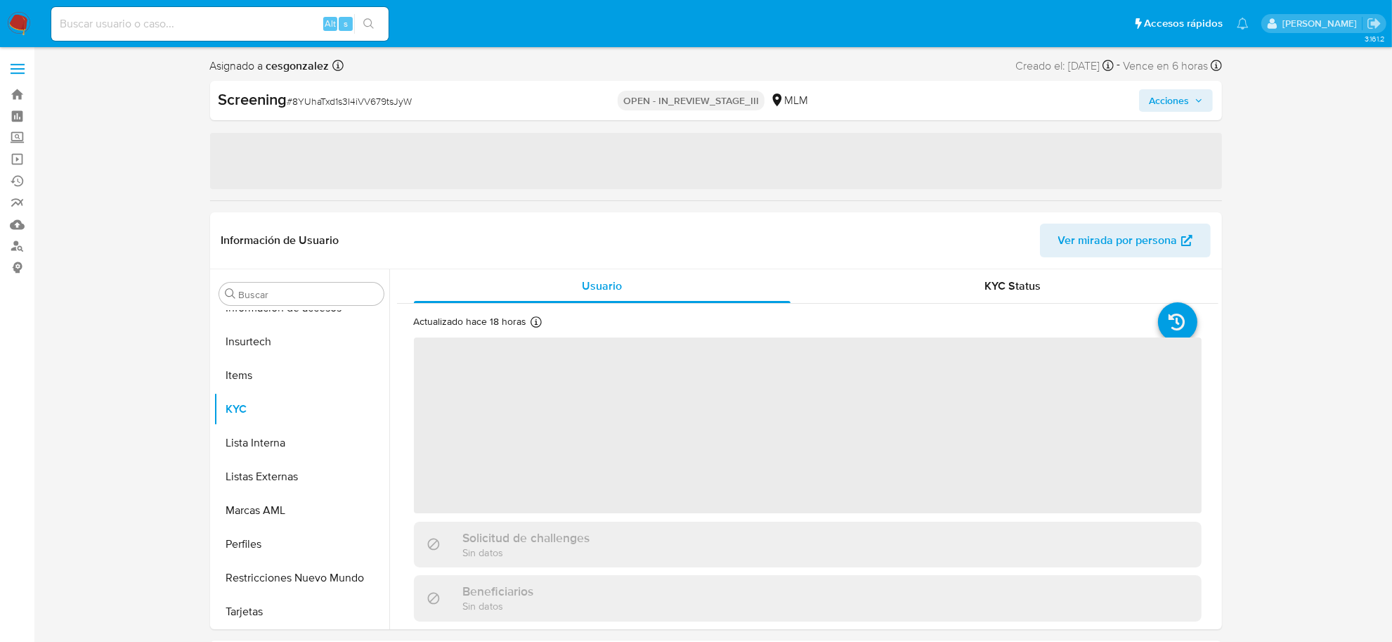
select select "10"
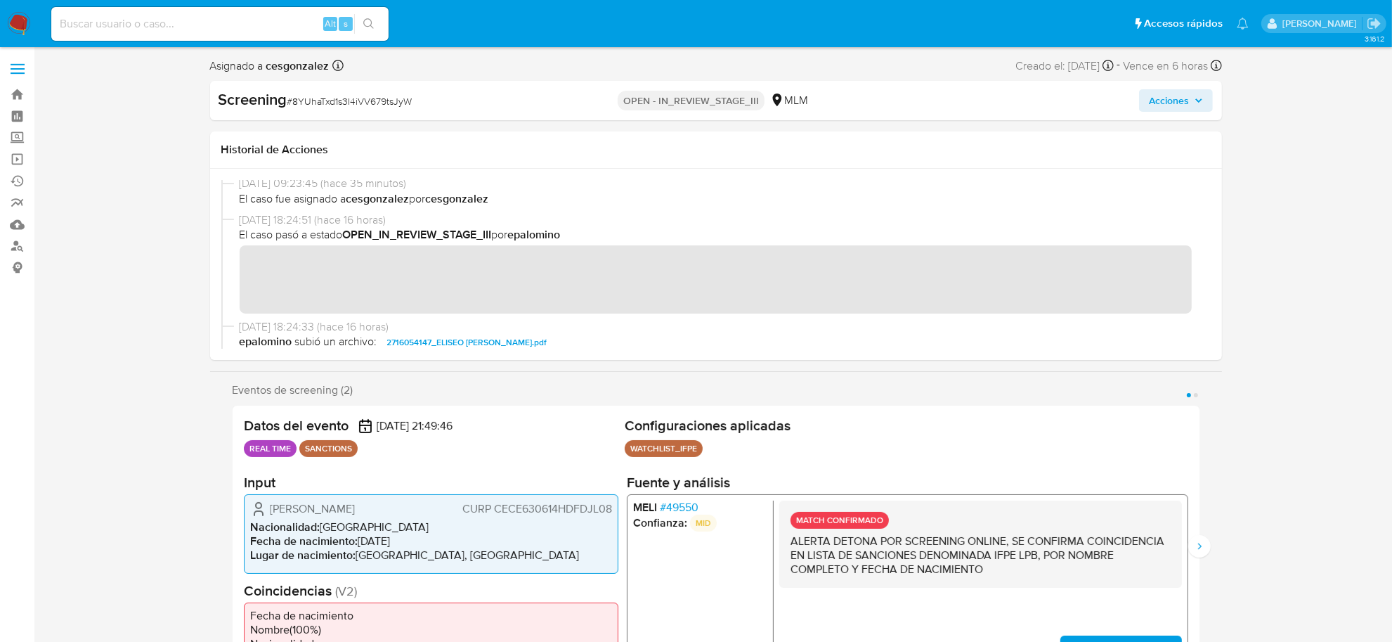
scroll to position [264, 0]
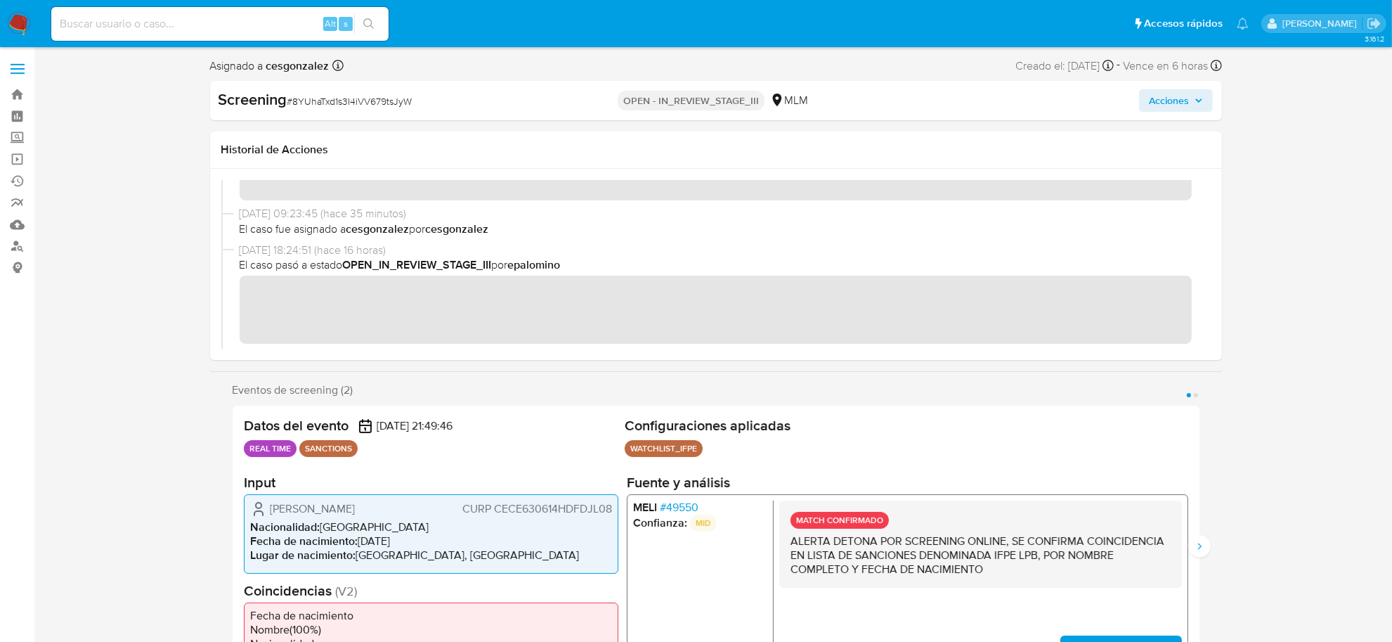
click at [1205, 96] on button "Acciones" at bounding box center [1176, 100] width 74 height 22
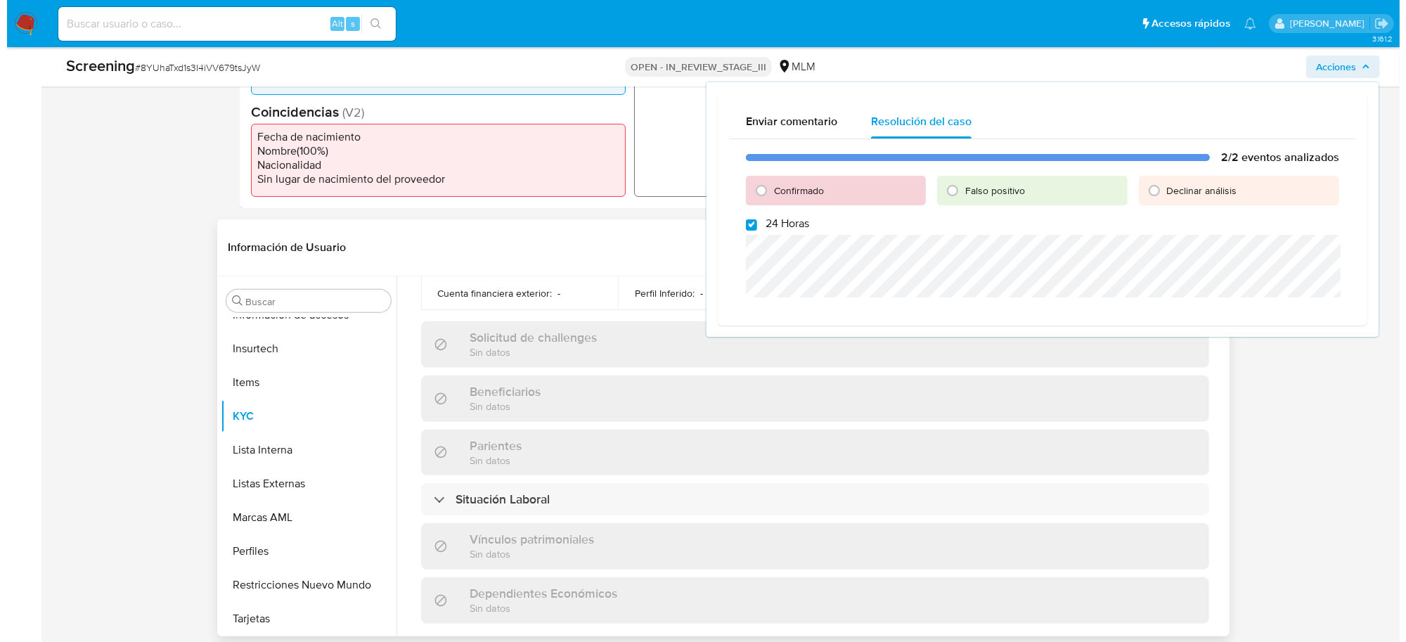
scroll to position [272, 0]
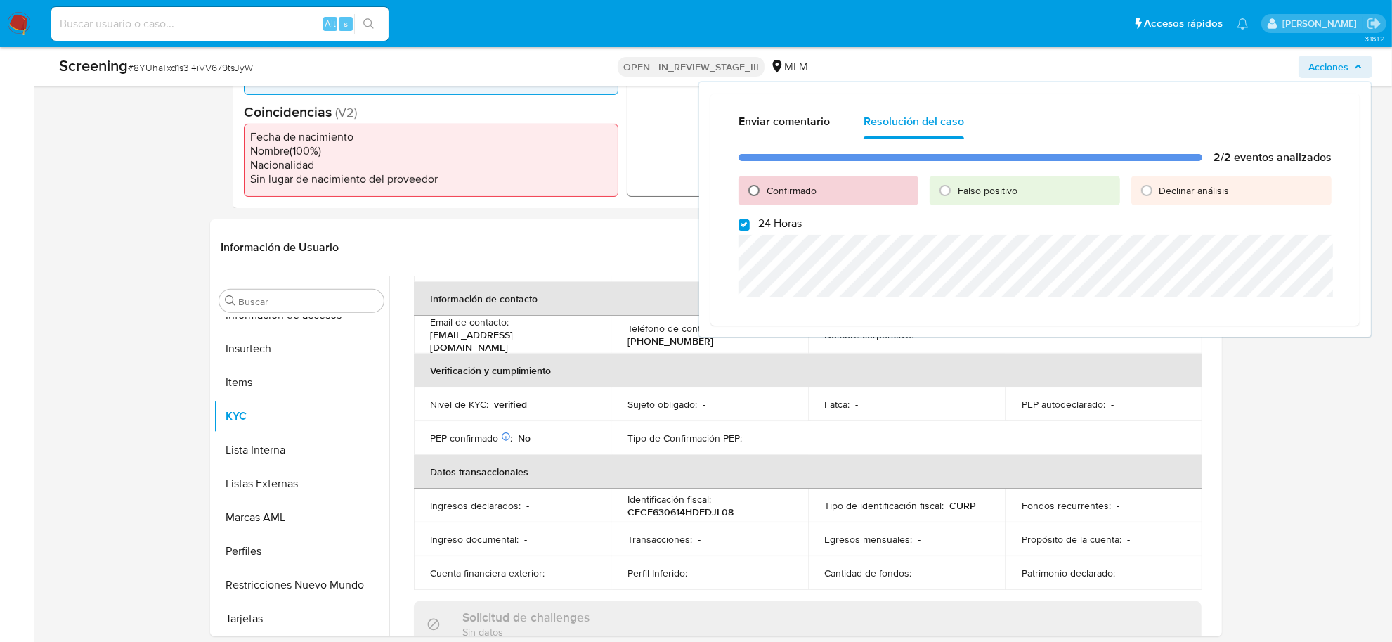
click at [756, 190] on input "Confirmado" at bounding box center [754, 190] width 22 height 22
radio input "true"
click at [746, 229] on input "24 Horas" at bounding box center [744, 224] width 11 height 11
checkbox input "false"
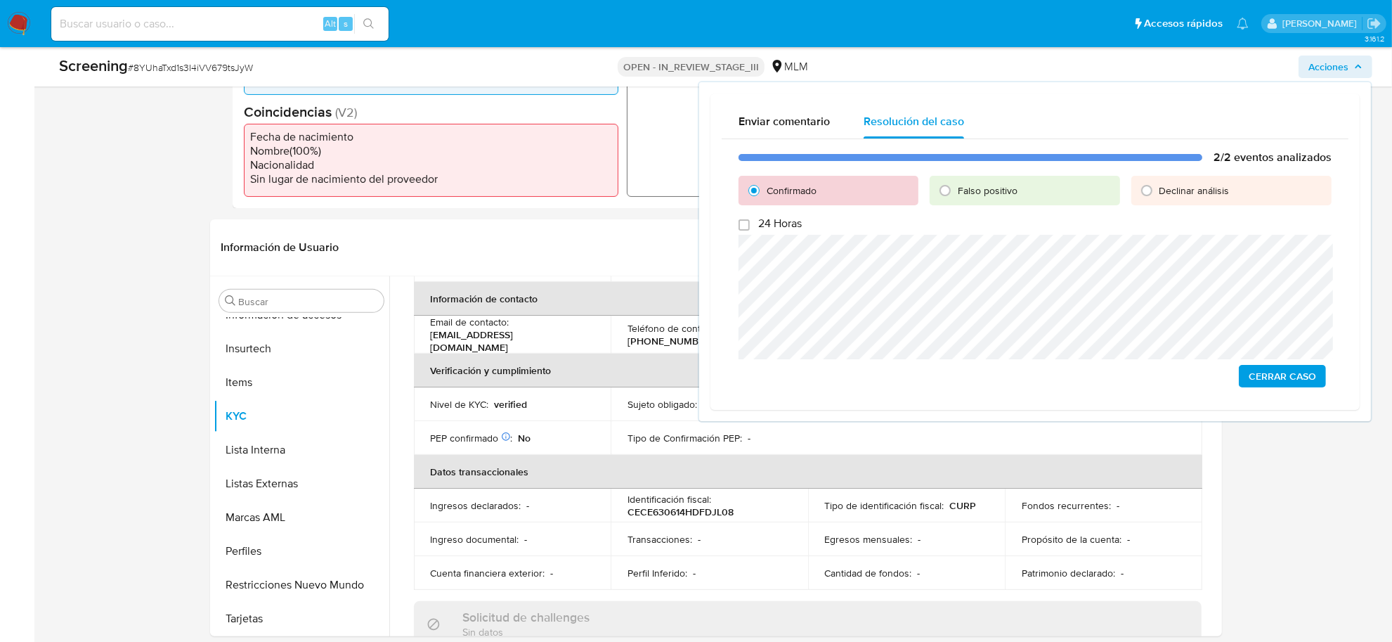
click at [1311, 377] on span "Cerrar Caso" at bounding box center [1282, 376] width 67 height 20
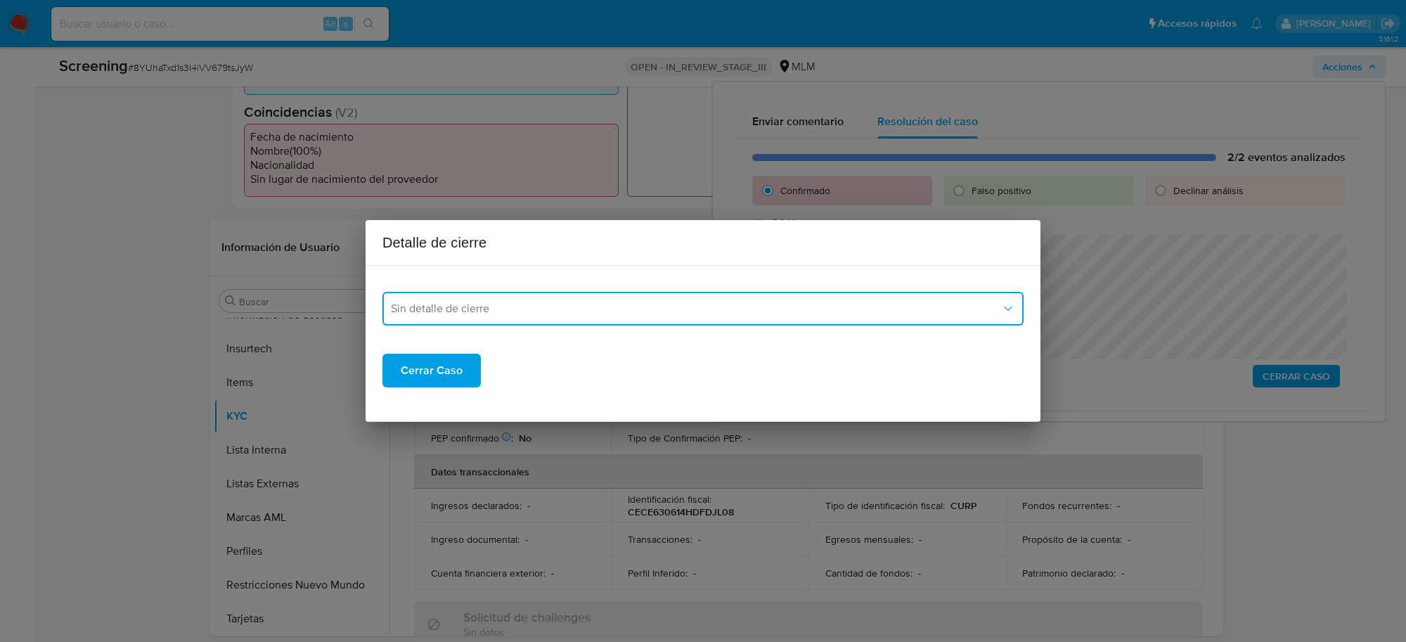
click at [712, 304] on button "Sin detalle de cierre" at bounding box center [702, 309] width 641 height 34
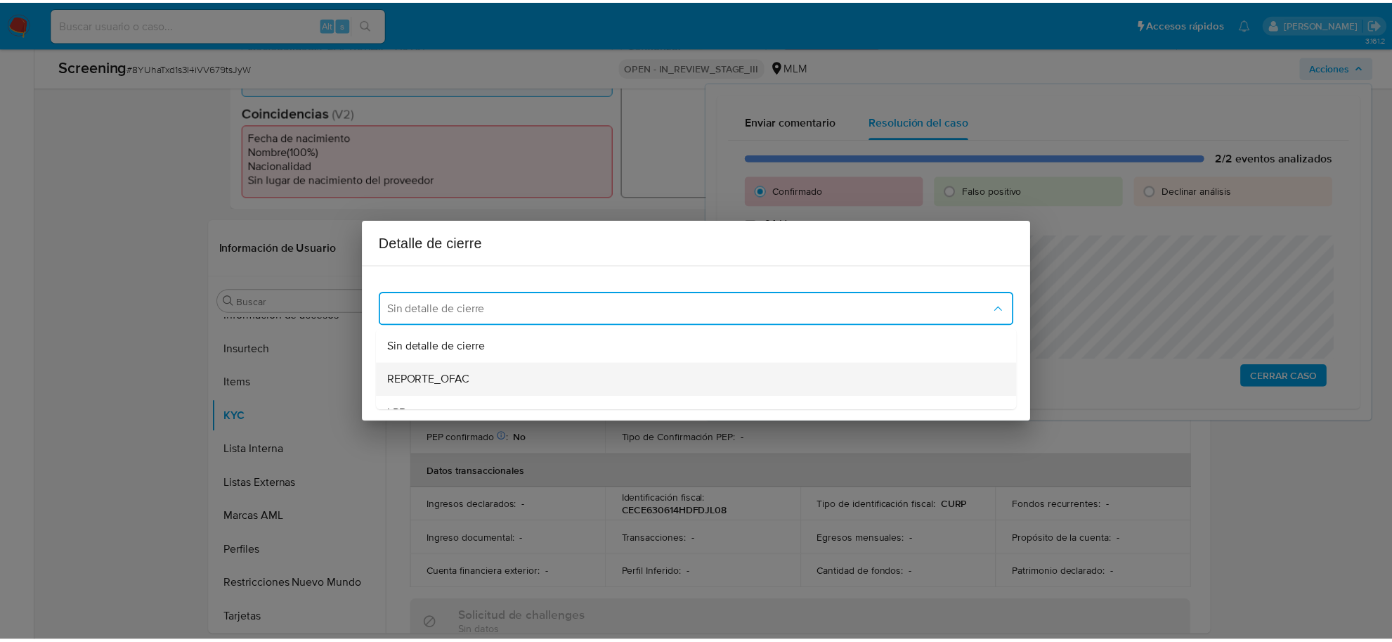
scroll to position [88, 0]
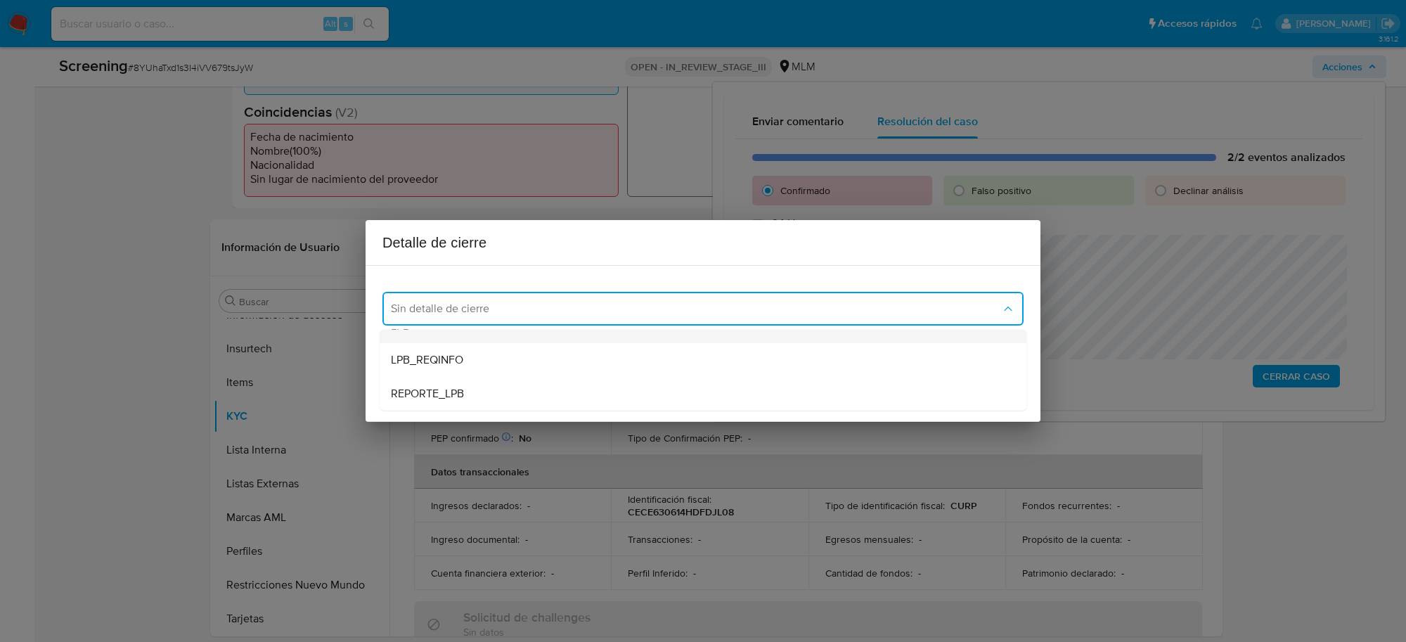
click at [444, 341] on div "LPB" at bounding box center [703, 326] width 624 height 34
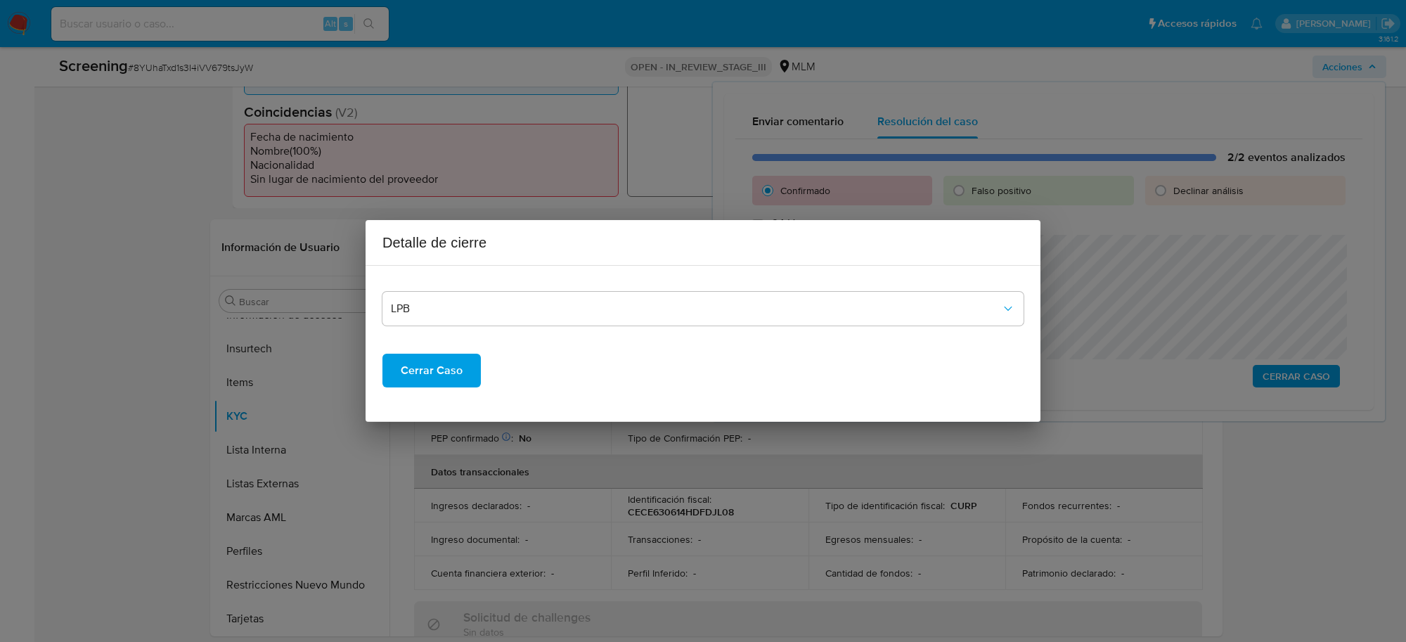
click at [433, 364] on span "Cerrar Caso" at bounding box center [432, 370] width 62 height 31
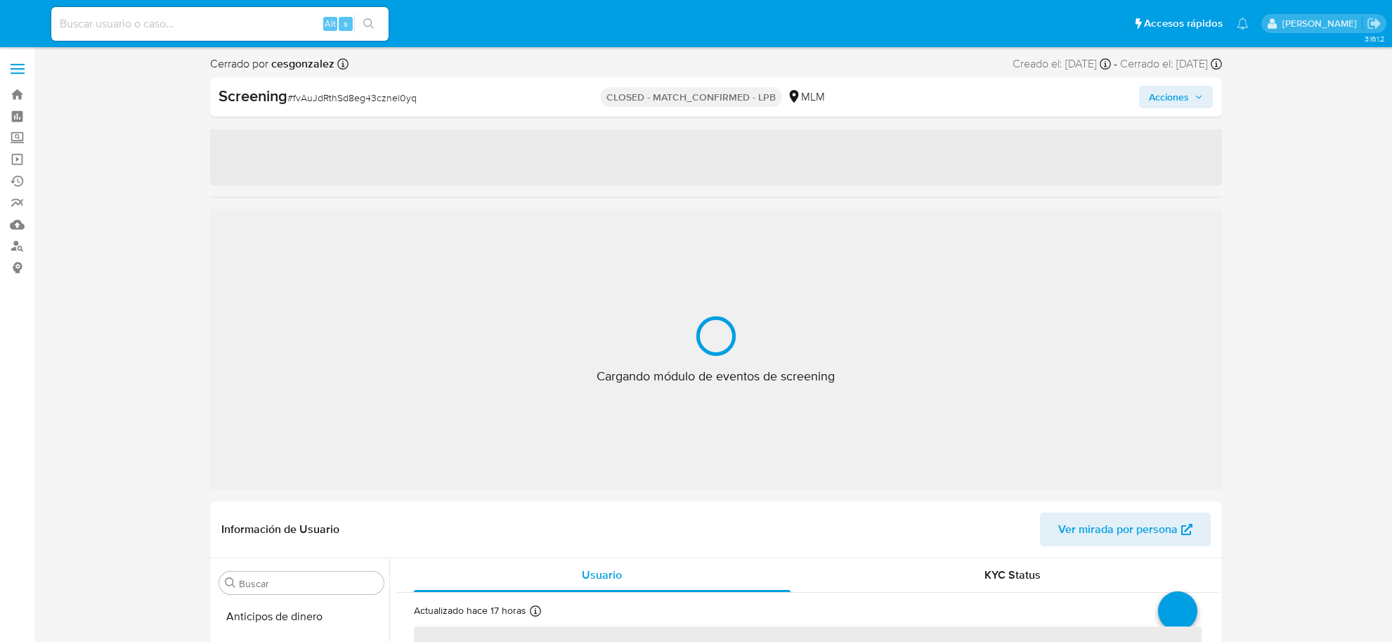
select select "10"
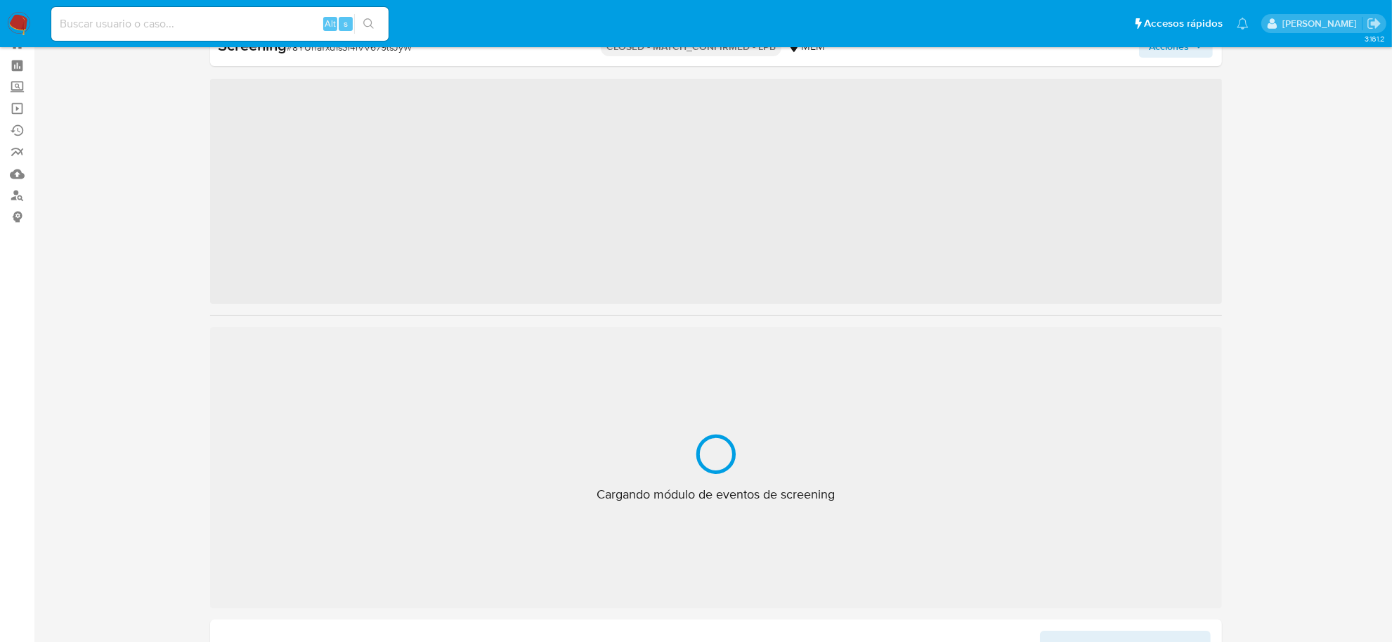
scroll to position [661, 0]
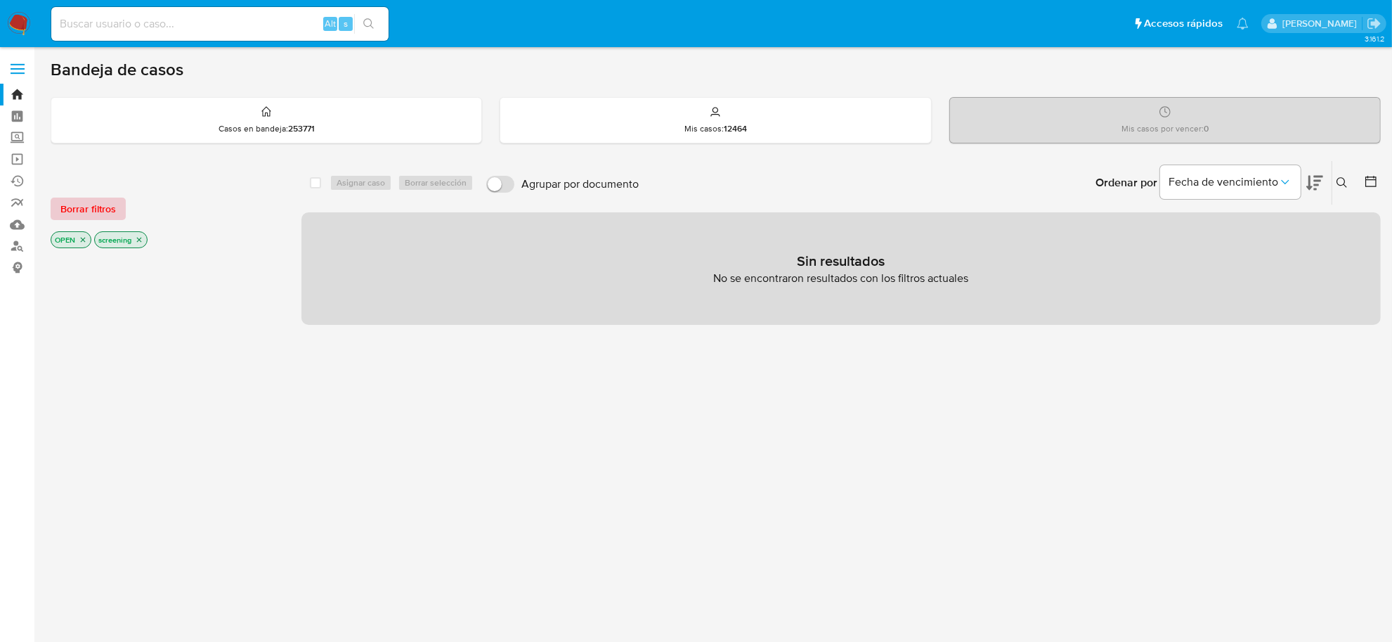
click at [118, 209] on button "Borrar filtros" at bounding box center [88, 209] width 75 height 22
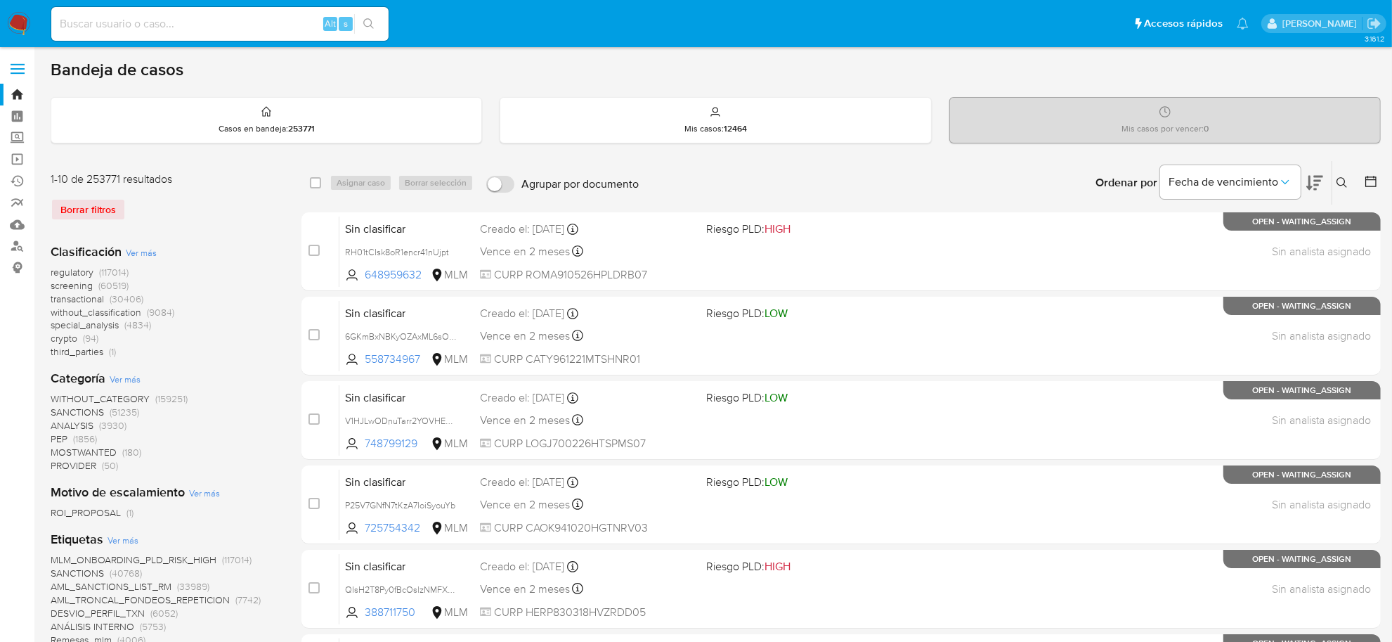
click at [209, 282] on div "regulatory (117014) screening (60519) transactional (30406) without_classificat…" at bounding box center [165, 312] width 228 height 93
click at [93, 212] on div "Borrar filtros" at bounding box center [163, 209] width 225 height 22
click at [82, 283] on span "screening" at bounding box center [72, 285] width 42 height 14
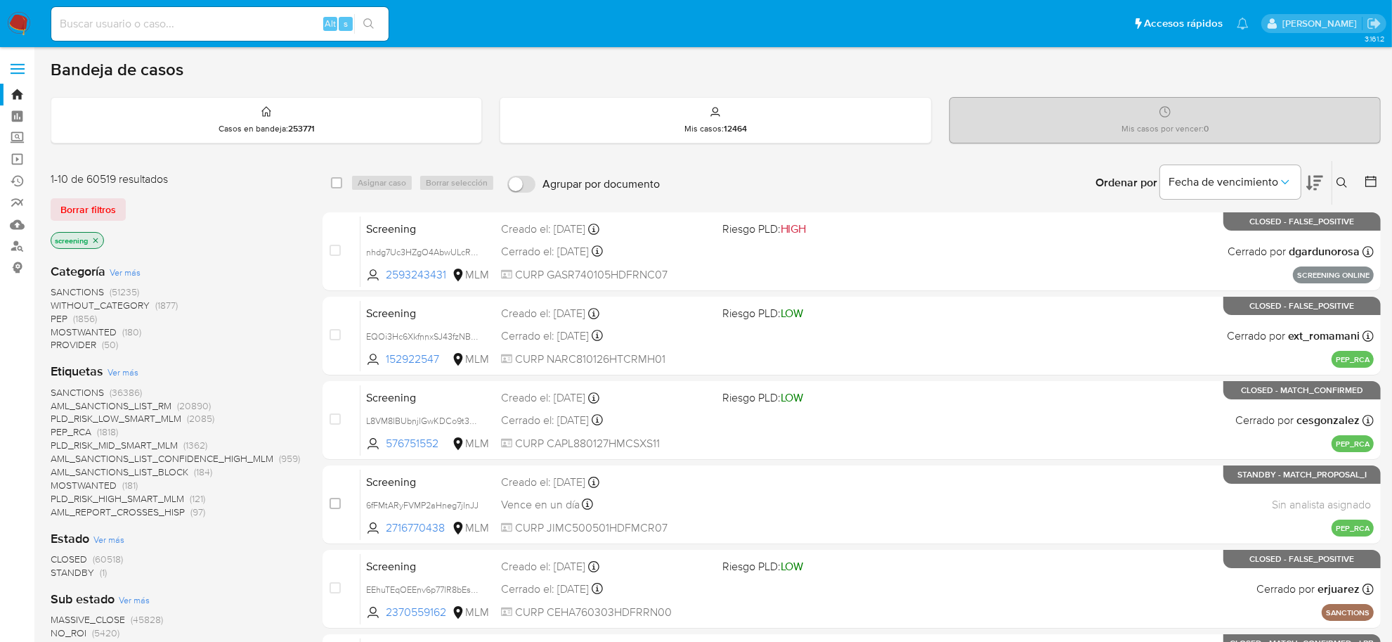
click at [79, 576] on span "STANDBY" at bounding box center [73, 572] width 44 height 14
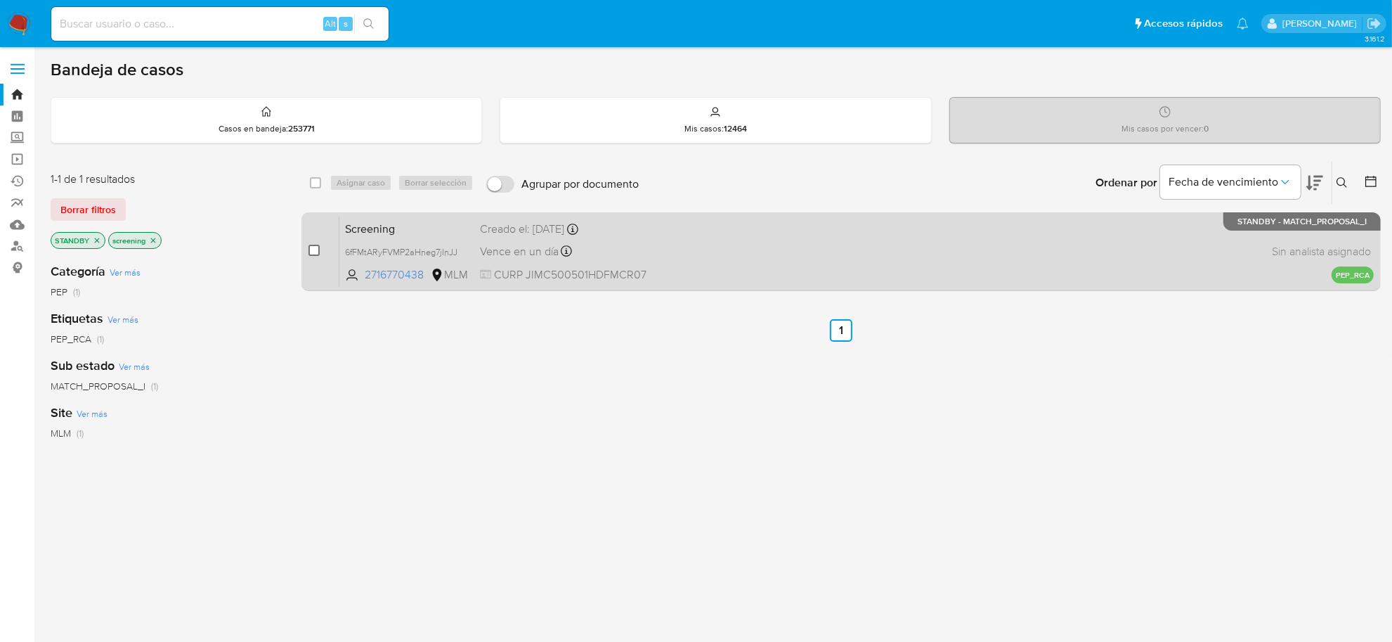
click at [311, 251] on input "checkbox" at bounding box center [314, 250] width 11 height 11
checkbox input "true"
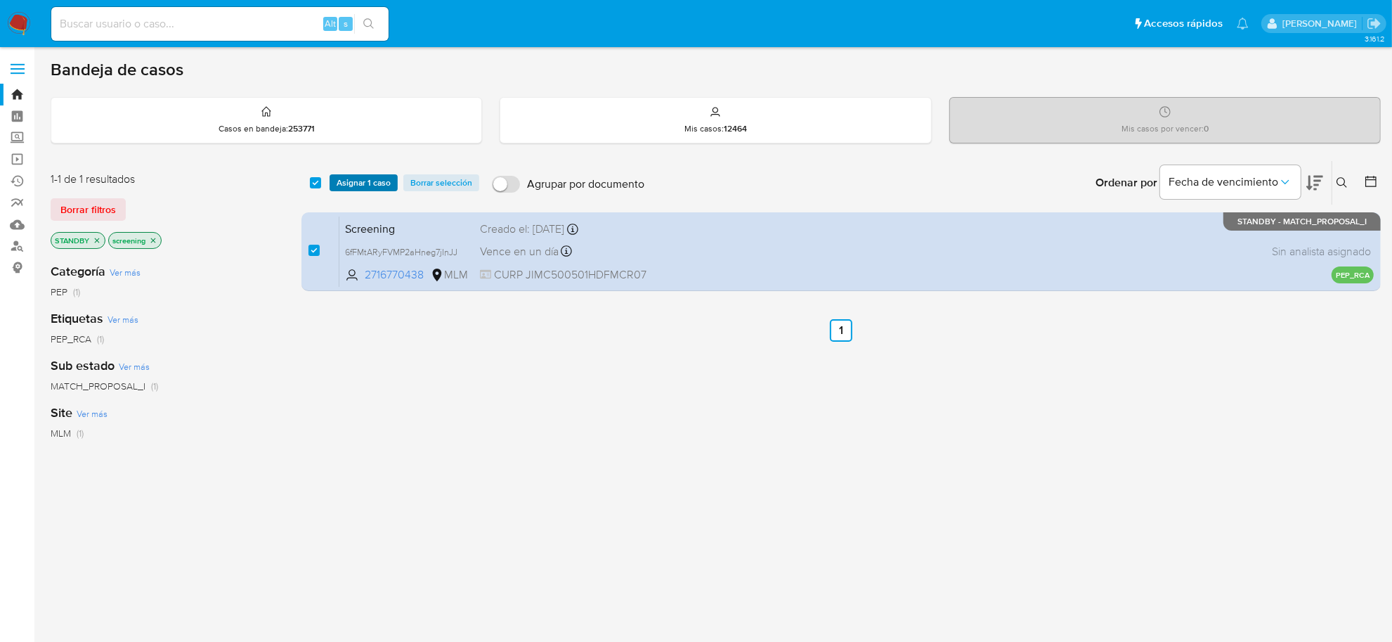
click at [349, 183] on span "Asignar 1 caso" at bounding box center [364, 183] width 54 height 14
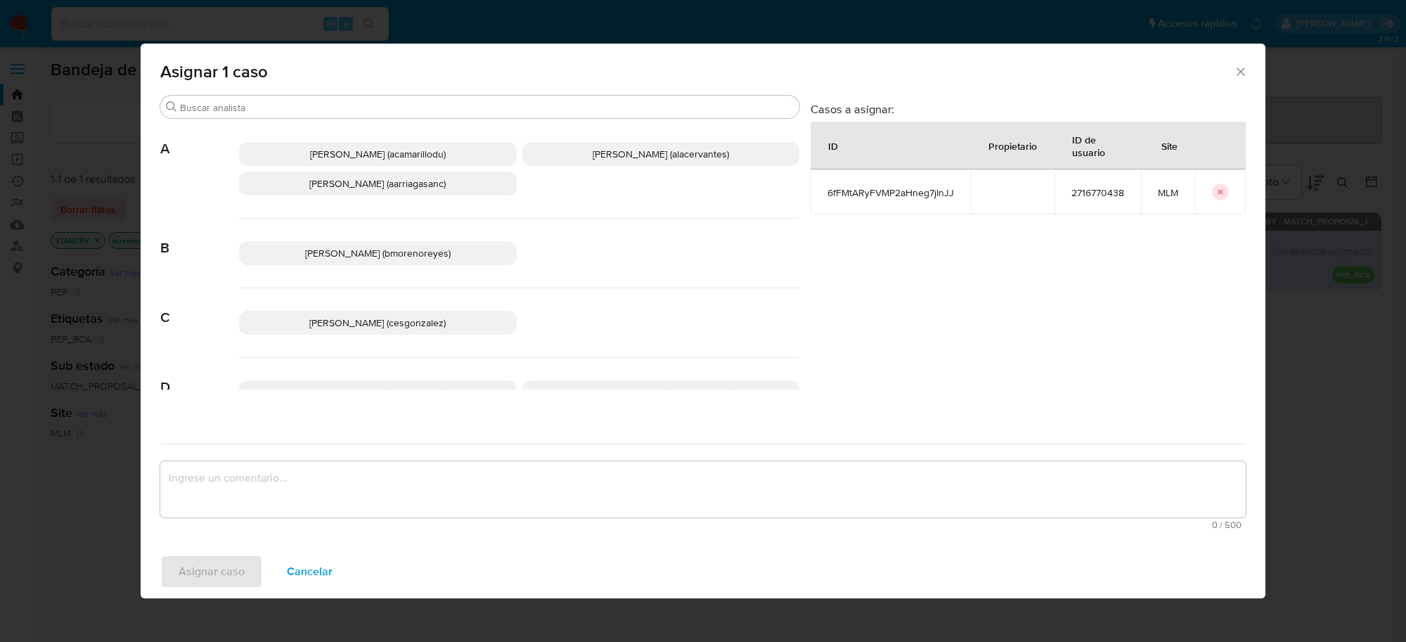
click at [430, 334] on p "Cesar Gonzalez (cesgonzalez)" at bounding box center [378, 323] width 278 height 24
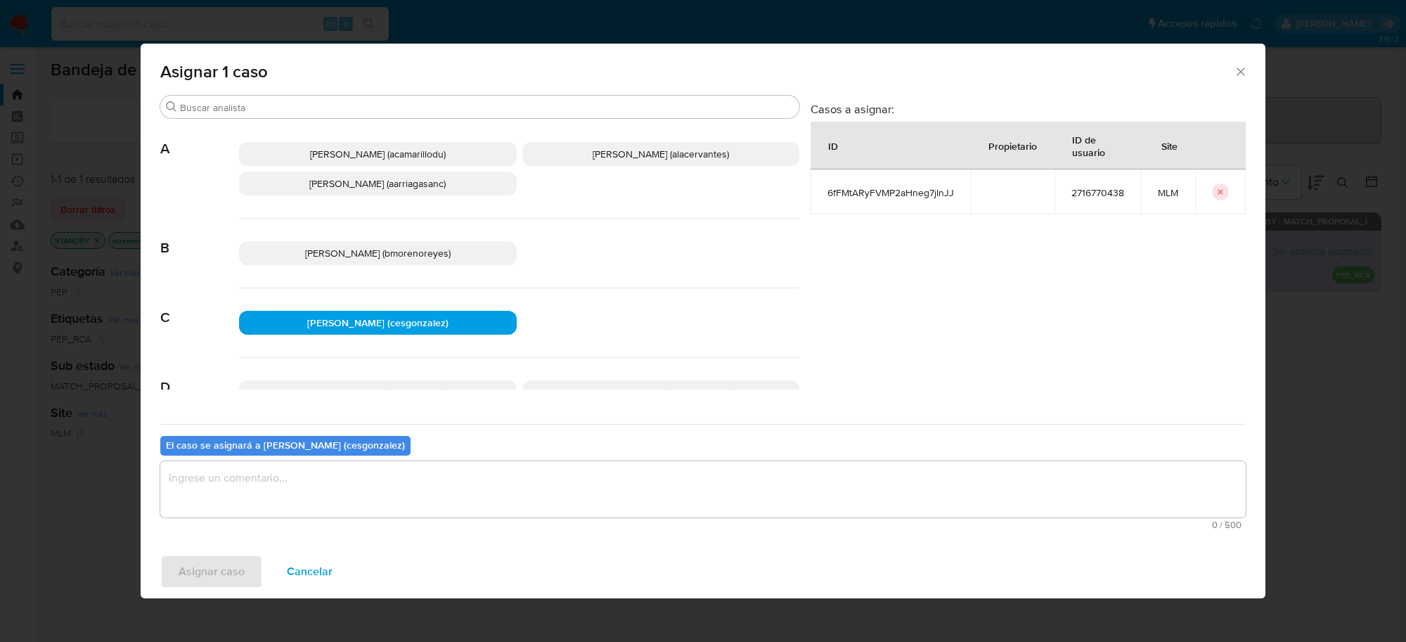
click at [311, 499] on textarea "assign-modal" at bounding box center [702, 489] width 1085 height 56
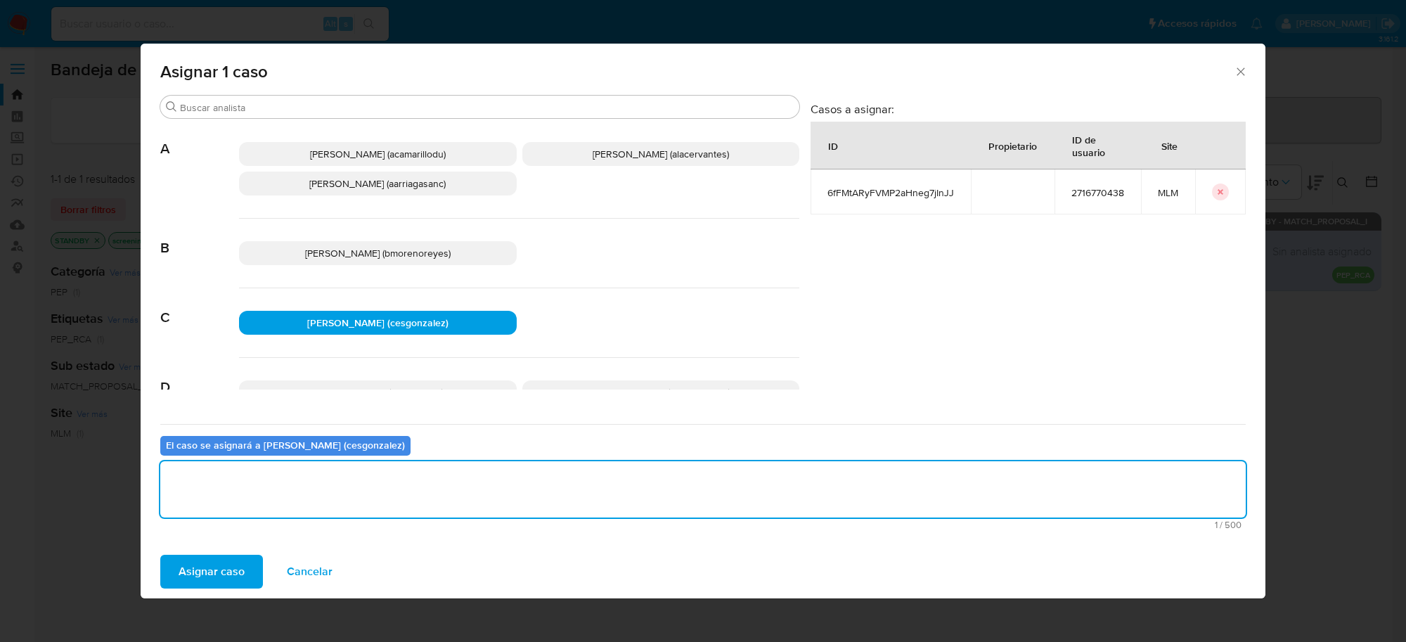
click at [237, 573] on span "Asignar caso" at bounding box center [212, 571] width 66 height 31
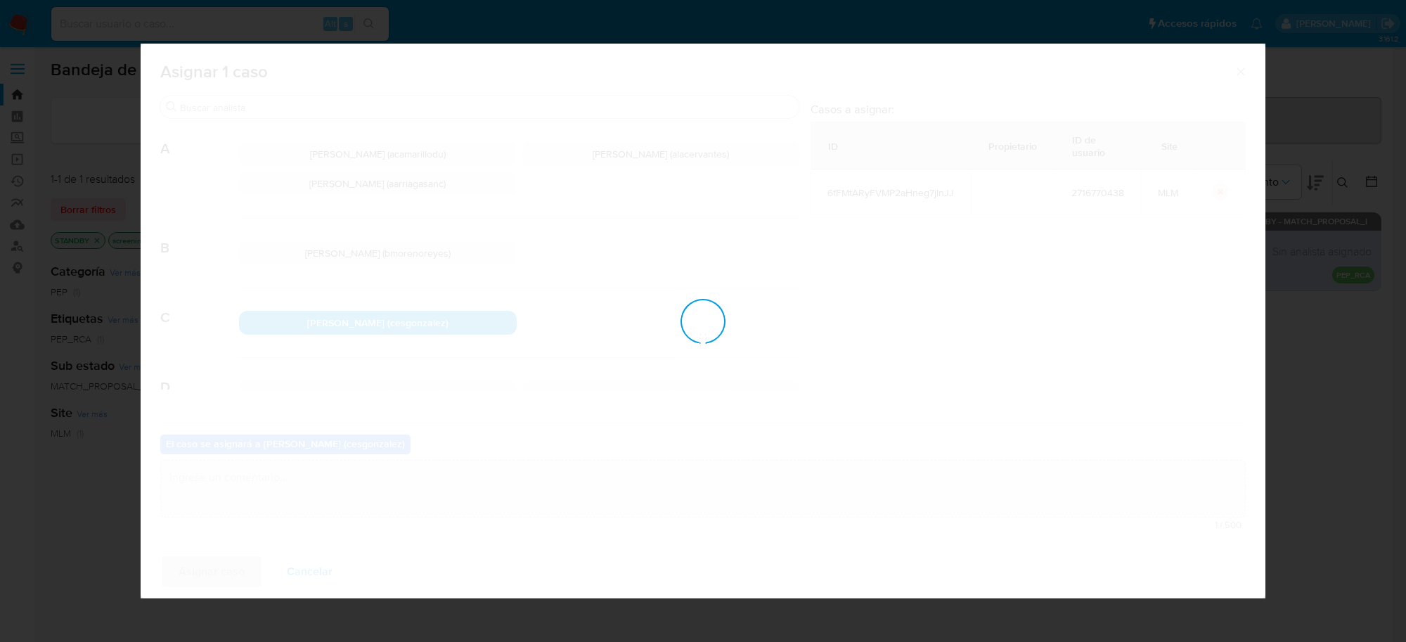
checkbox input "false"
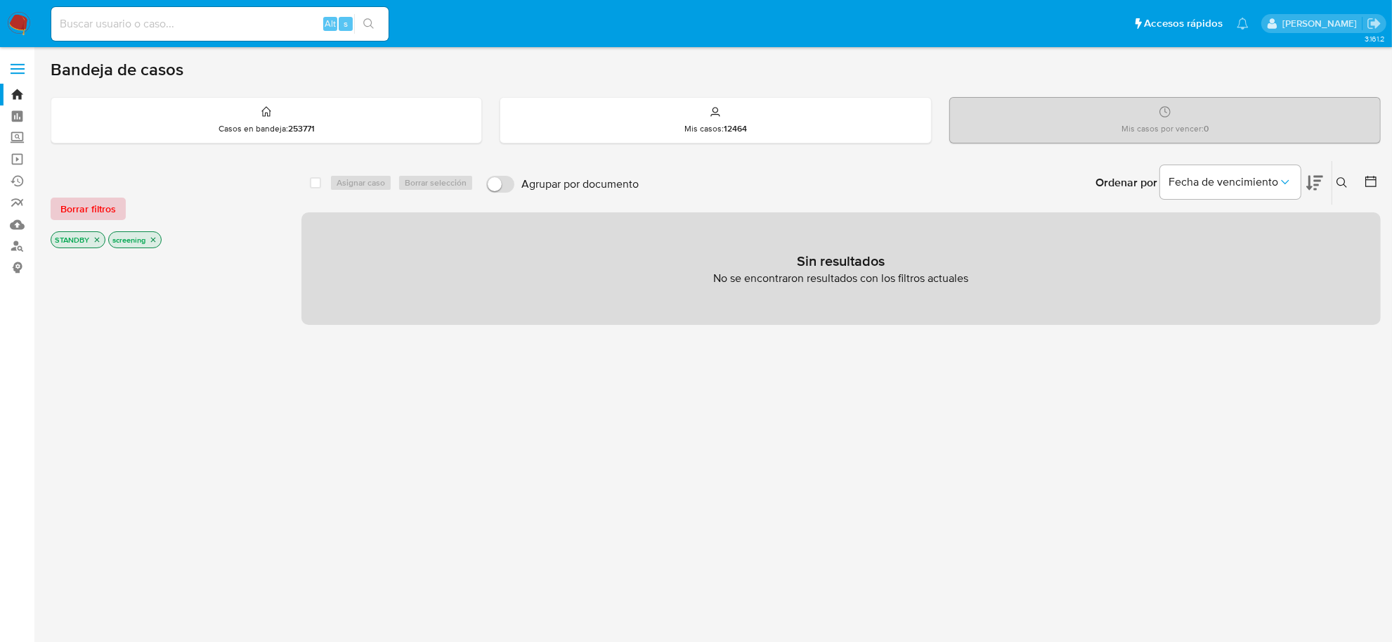
click at [89, 216] on span "Borrar filtros" at bounding box center [88, 209] width 56 height 20
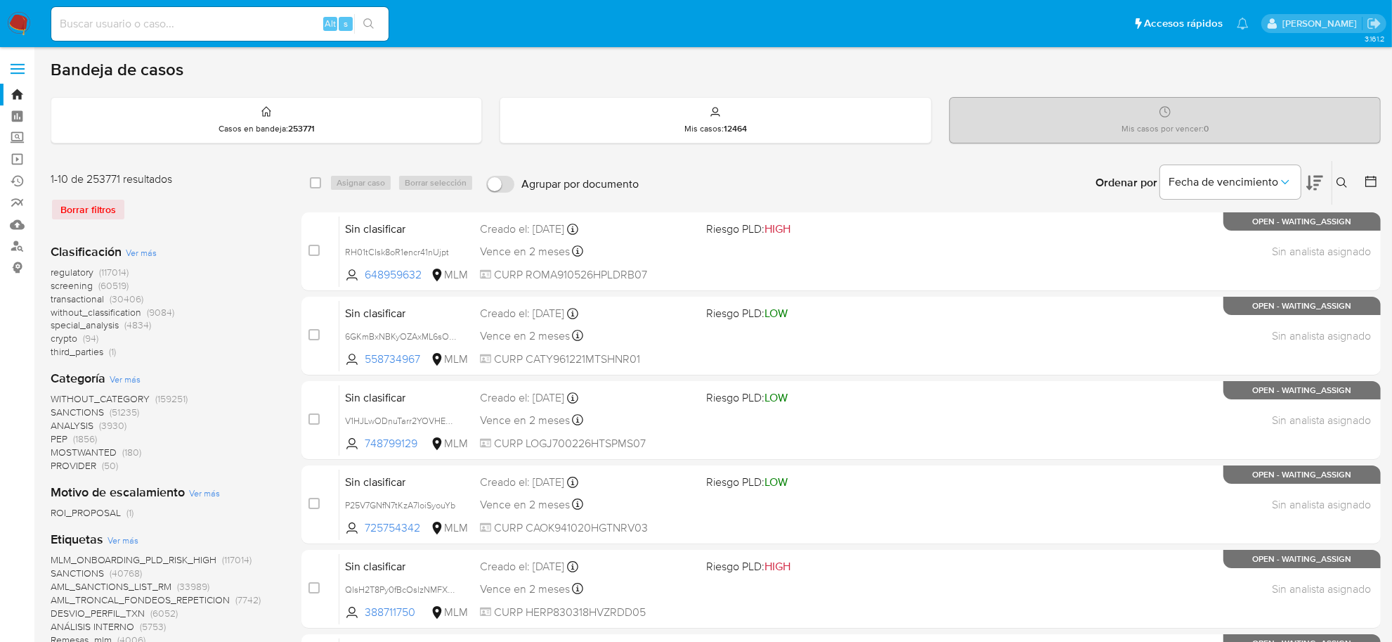
click at [85, 205] on div "Borrar filtros" at bounding box center [163, 209] width 225 height 22
click at [18, 15] on img at bounding box center [19, 24] width 24 height 24
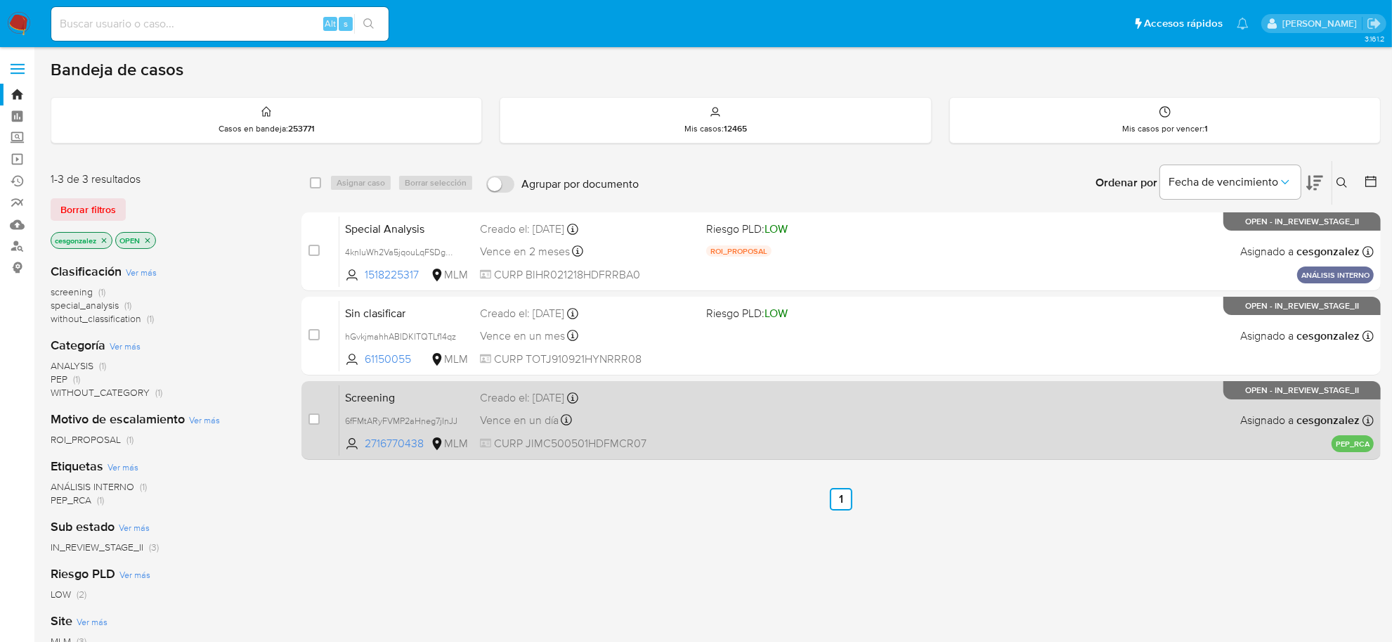
click at [800, 418] on span at bounding box center [813, 419] width 215 height 3
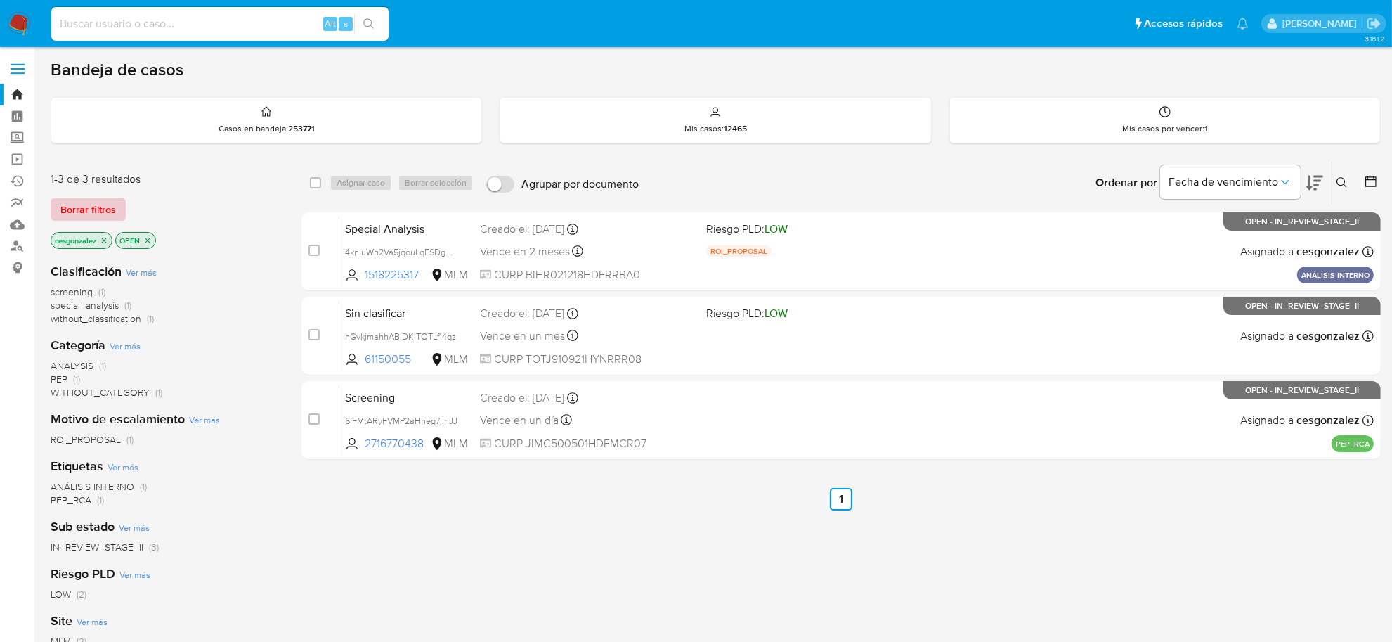
click at [96, 201] on span "Borrar filtros" at bounding box center [88, 210] width 56 height 20
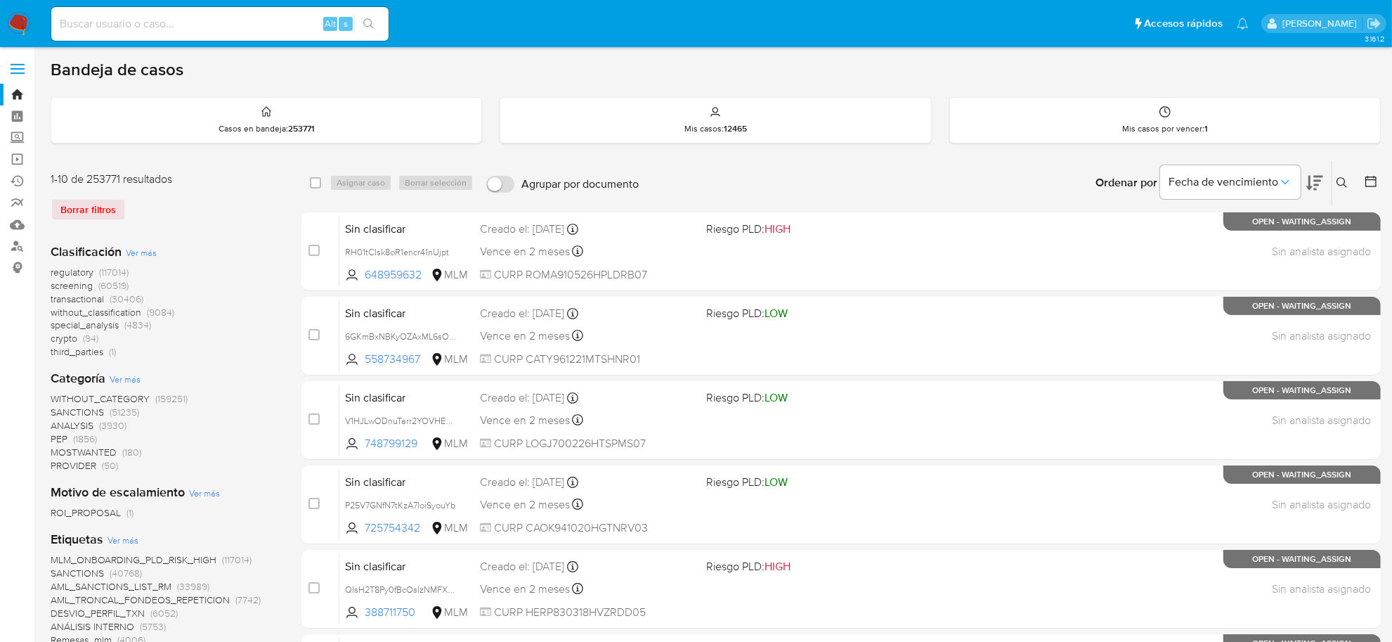
click at [1368, 183] on icon at bounding box center [1371, 181] width 14 height 14
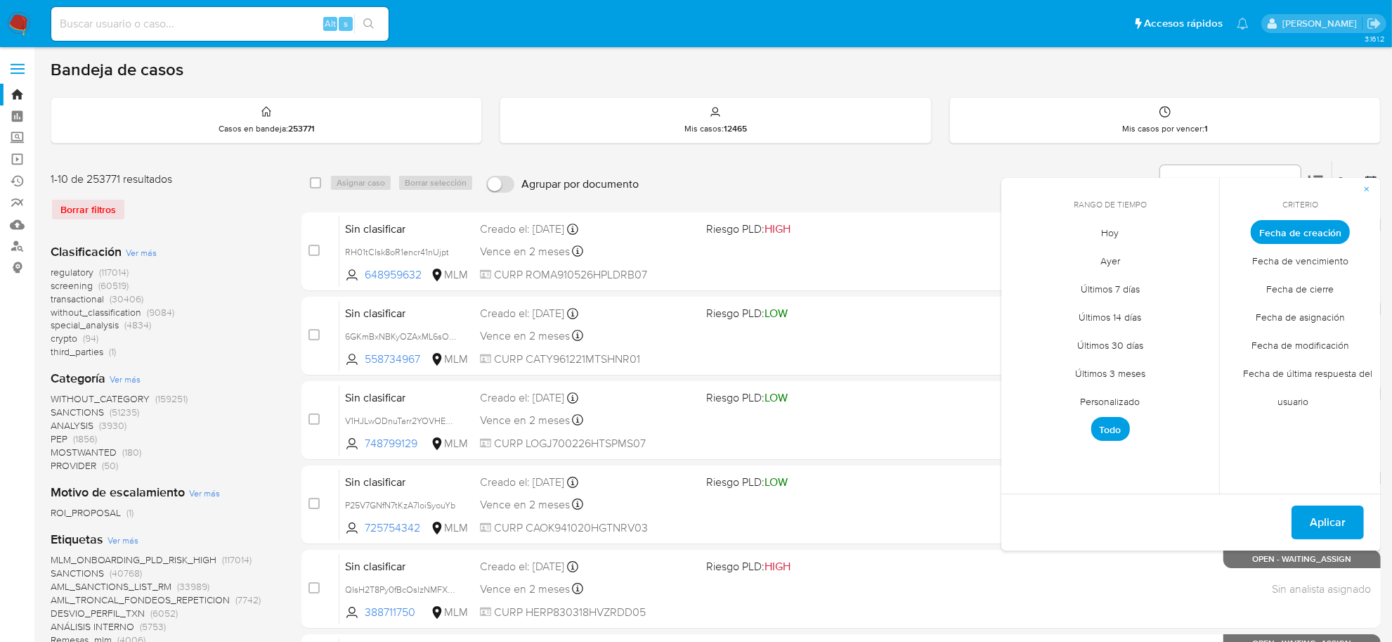
click at [1113, 396] on span "Personalizado" at bounding box center [1110, 401] width 89 height 29
click at [1023, 251] on icon "Mes anterior" at bounding box center [1023, 258] width 17 height 17
click at [1059, 364] on button "12" at bounding box center [1054, 366] width 22 height 22
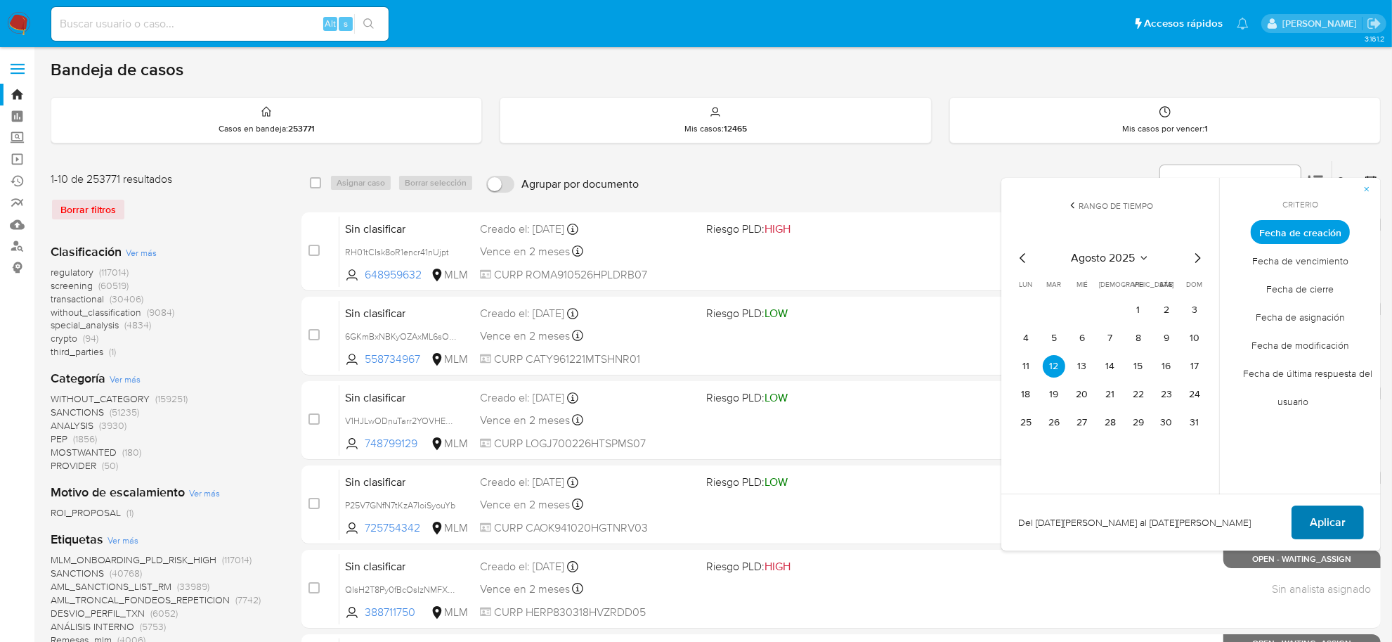
click at [1339, 519] on span "Aplicar" at bounding box center [1328, 522] width 36 height 31
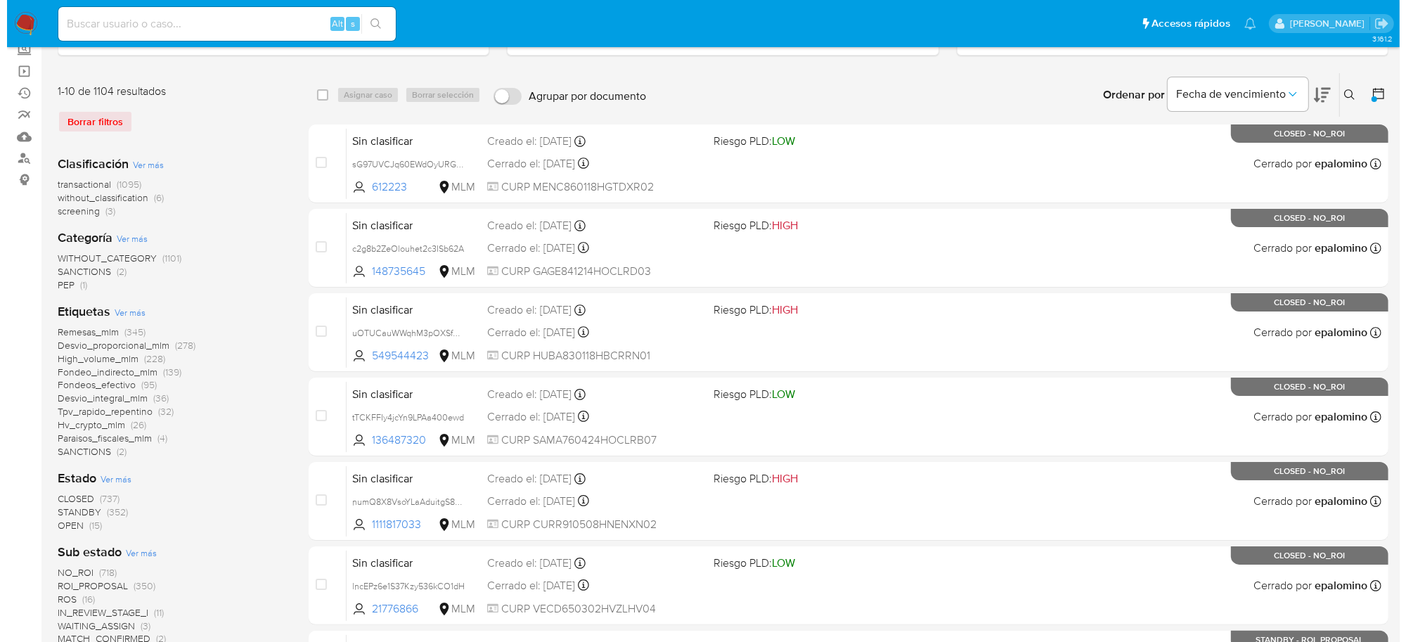
scroll to position [176, 0]
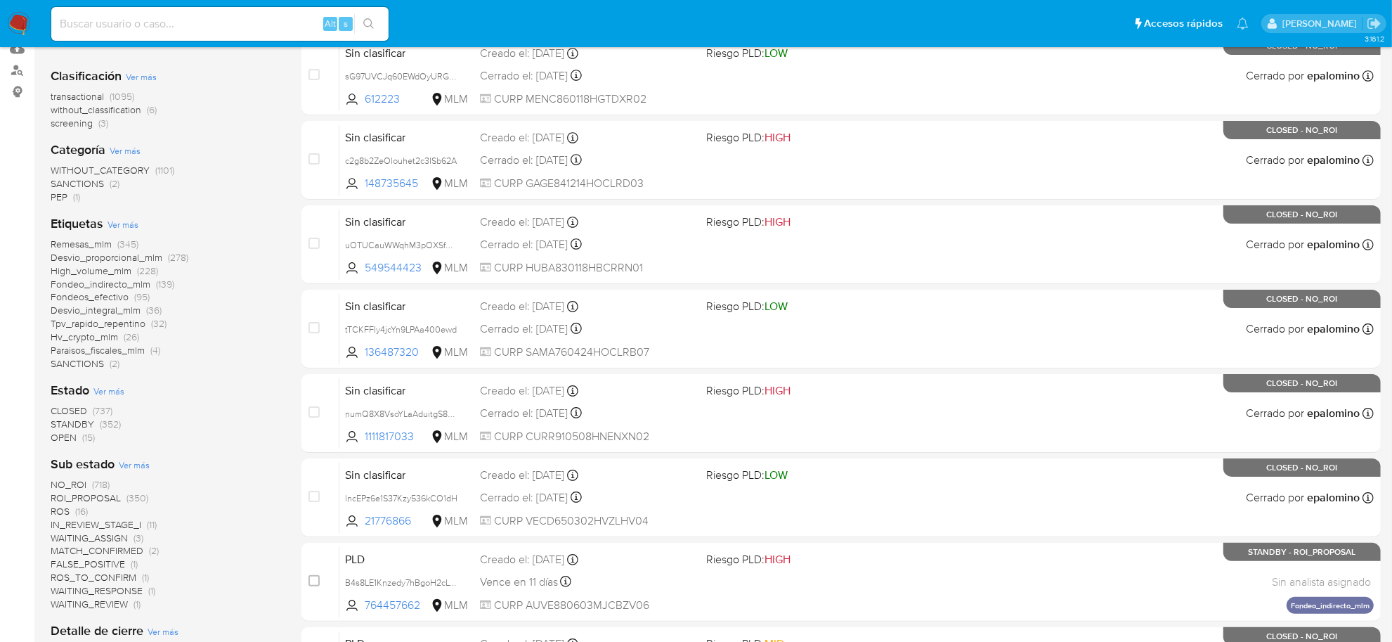
click at [137, 462] on span "Ver más" at bounding box center [134, 464] width 31 height 13
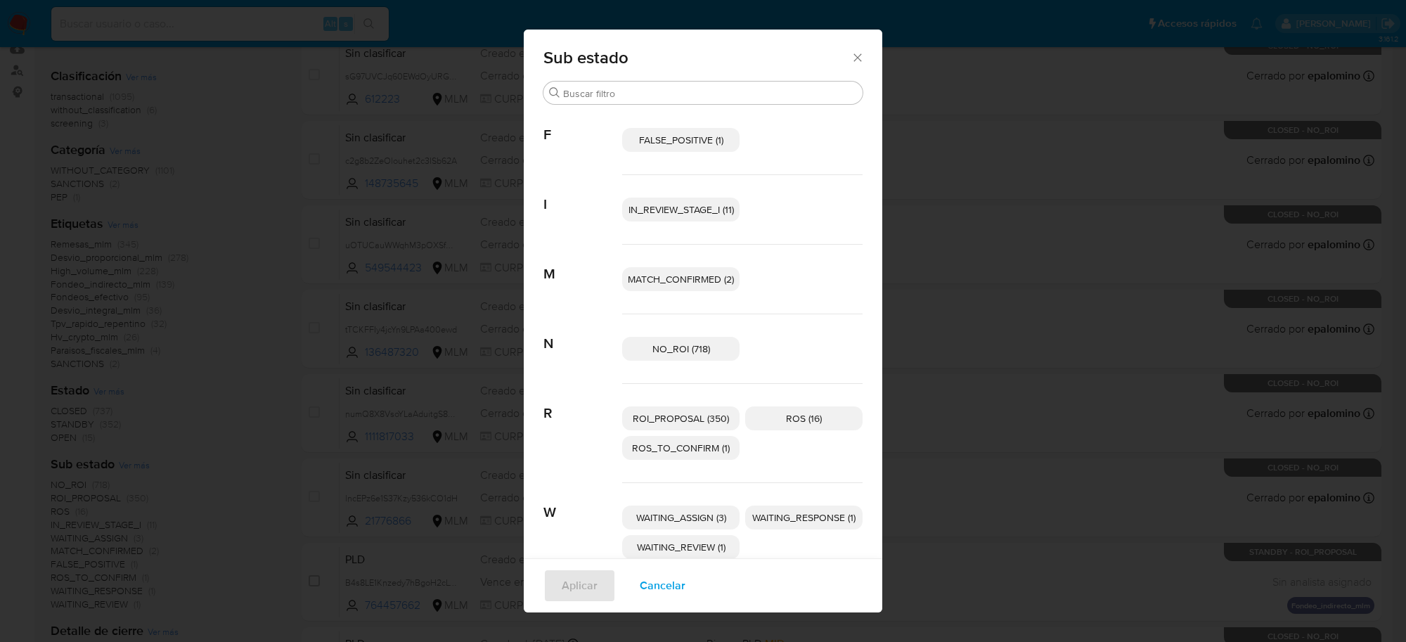
click at [700, 211] on span "IN_REVIEW_STAGE_I (11)" at bounding box center [680, 209] width 105 height 14
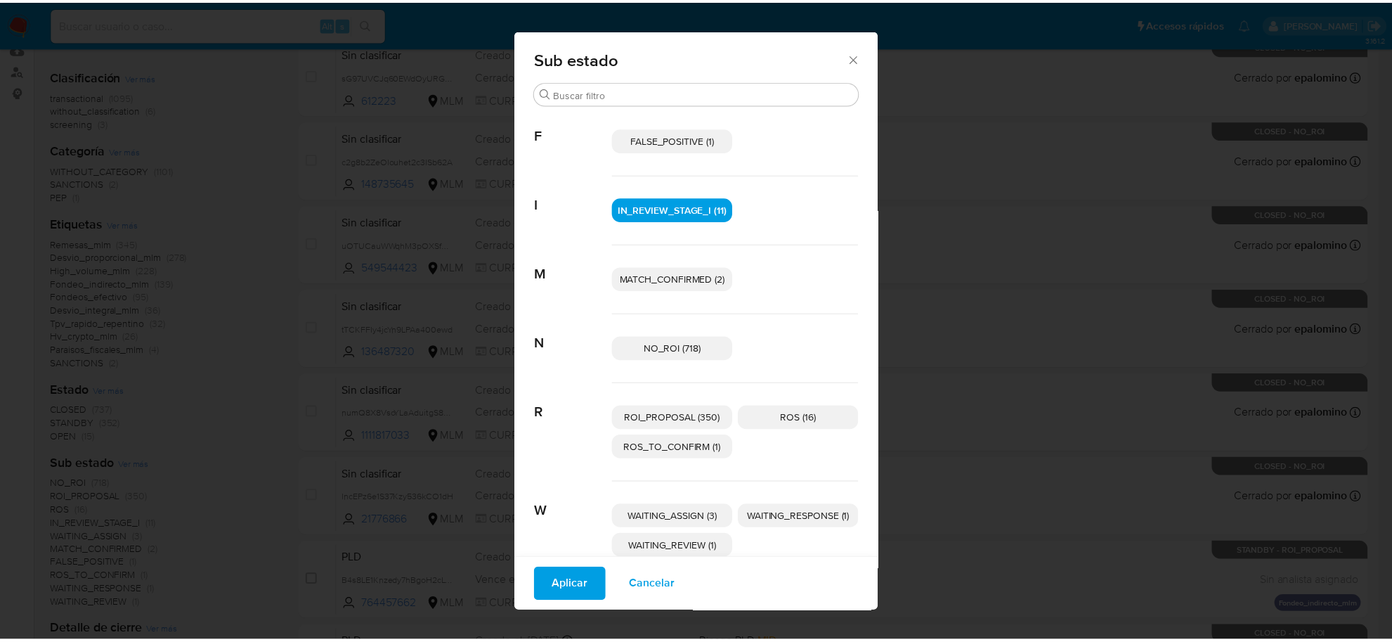
scroll to position [72, 0]
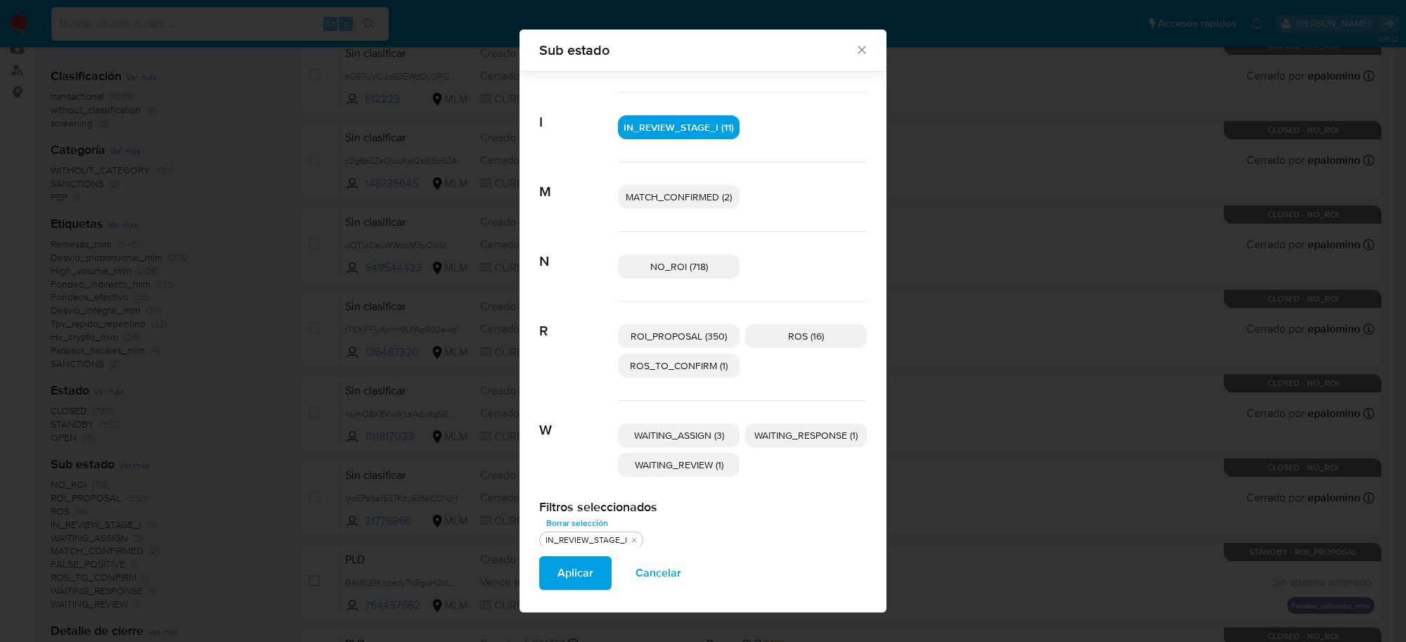
click at [680, 443] on p "WAITING_ASSIGN (3)" at bounding box center [679, 435] width 122 height 24
click at [680, 466] on span "WAITING_REVIEW (1)" at bounding box center [679, 465] width 89 height 14
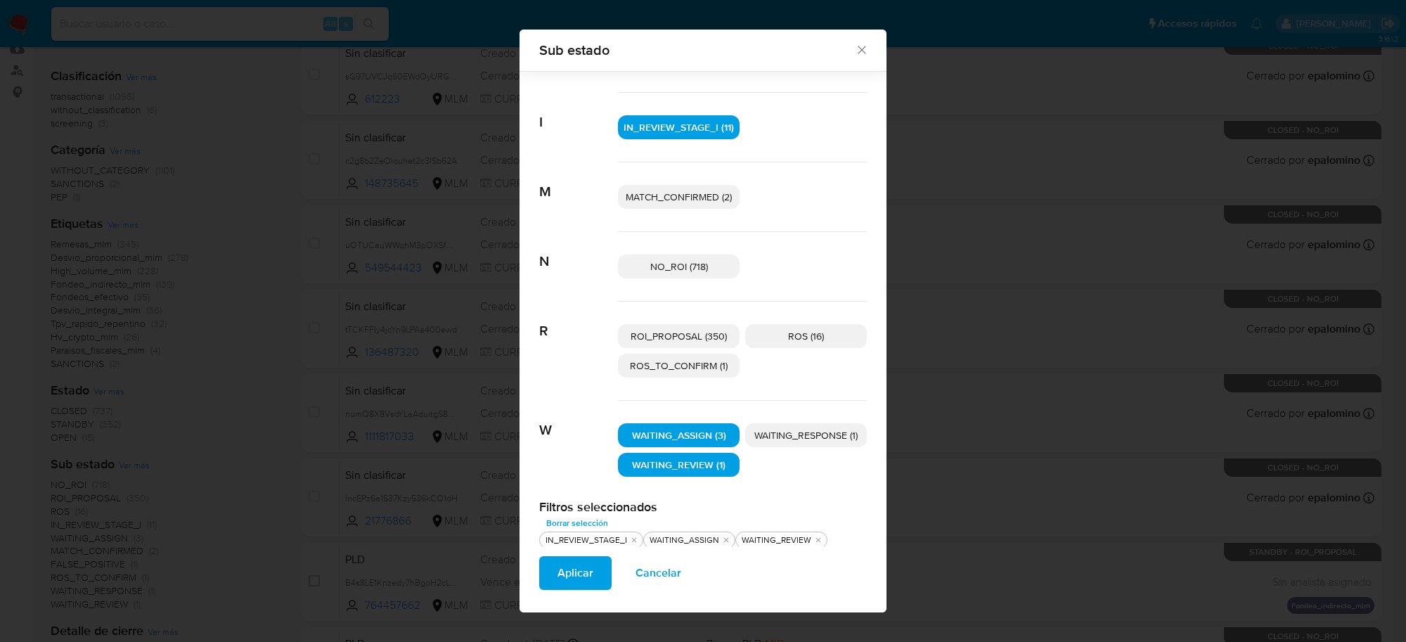
click at [794, 439] on span "WAITING_RESPONSE (1)" at bounding box center [805, 435] width 103 height 14
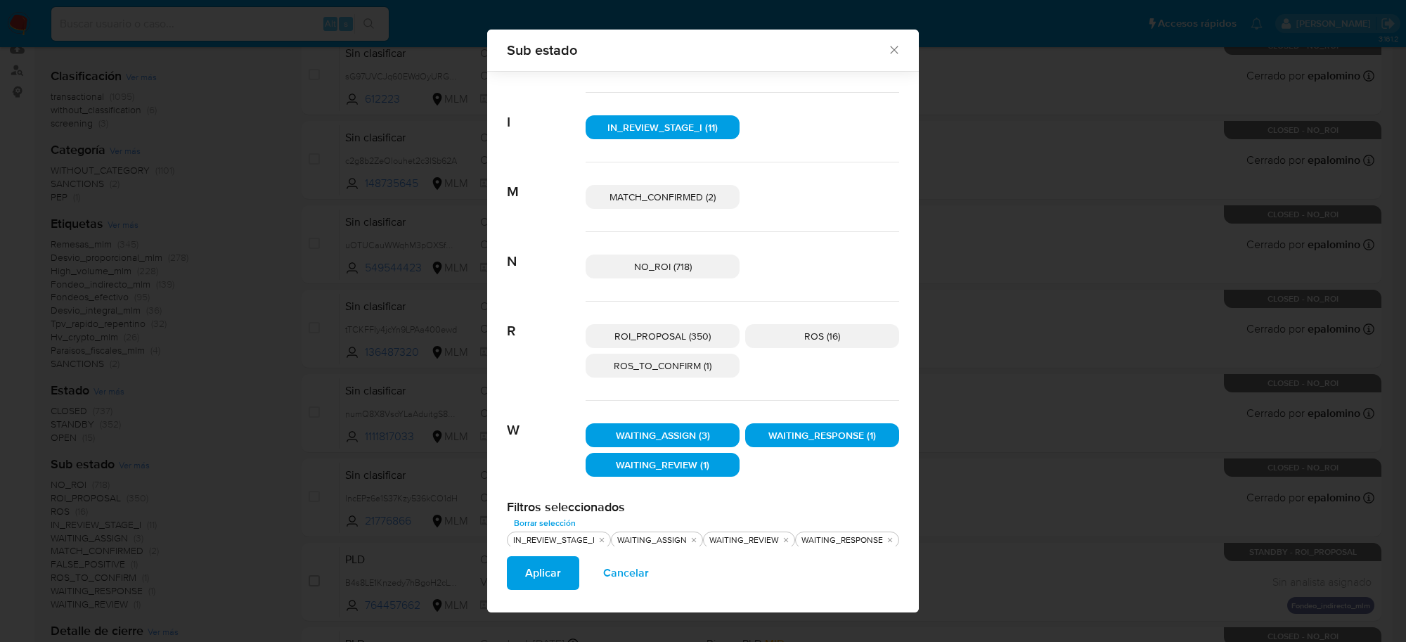
click at [555, 569] on span "Aplicar" at bounding box center [543, 572] width 36 height 31
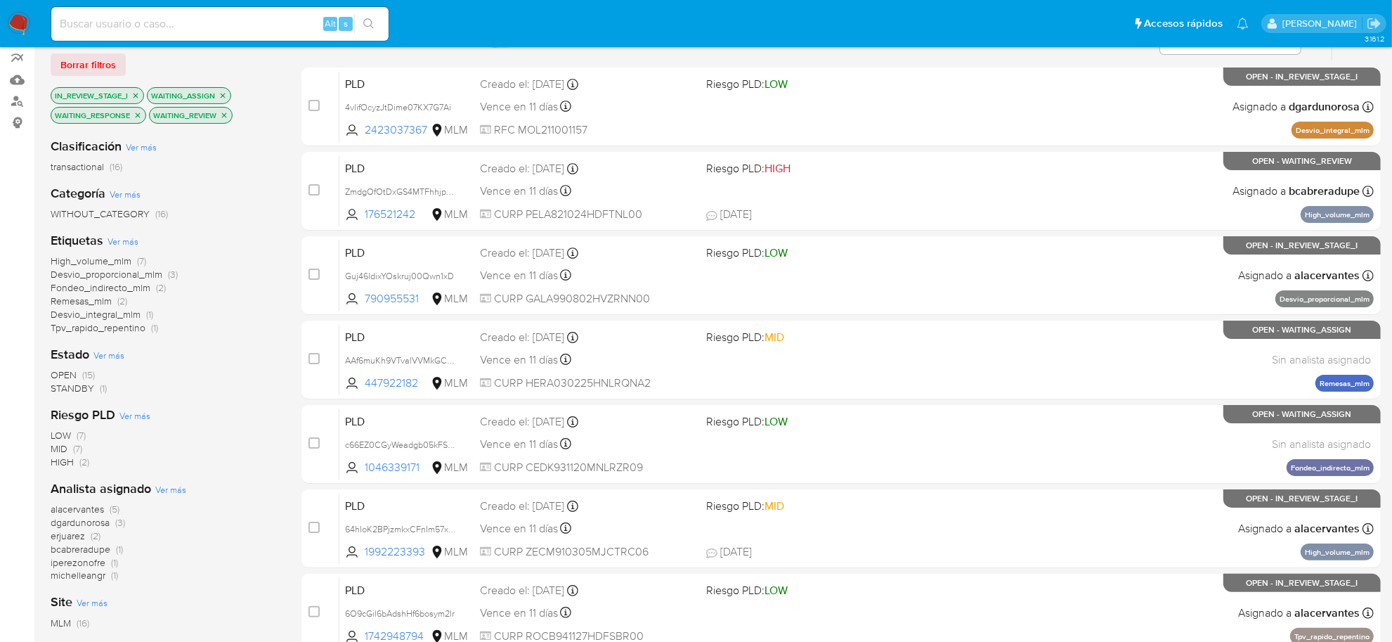
scroll to position [176, 0]
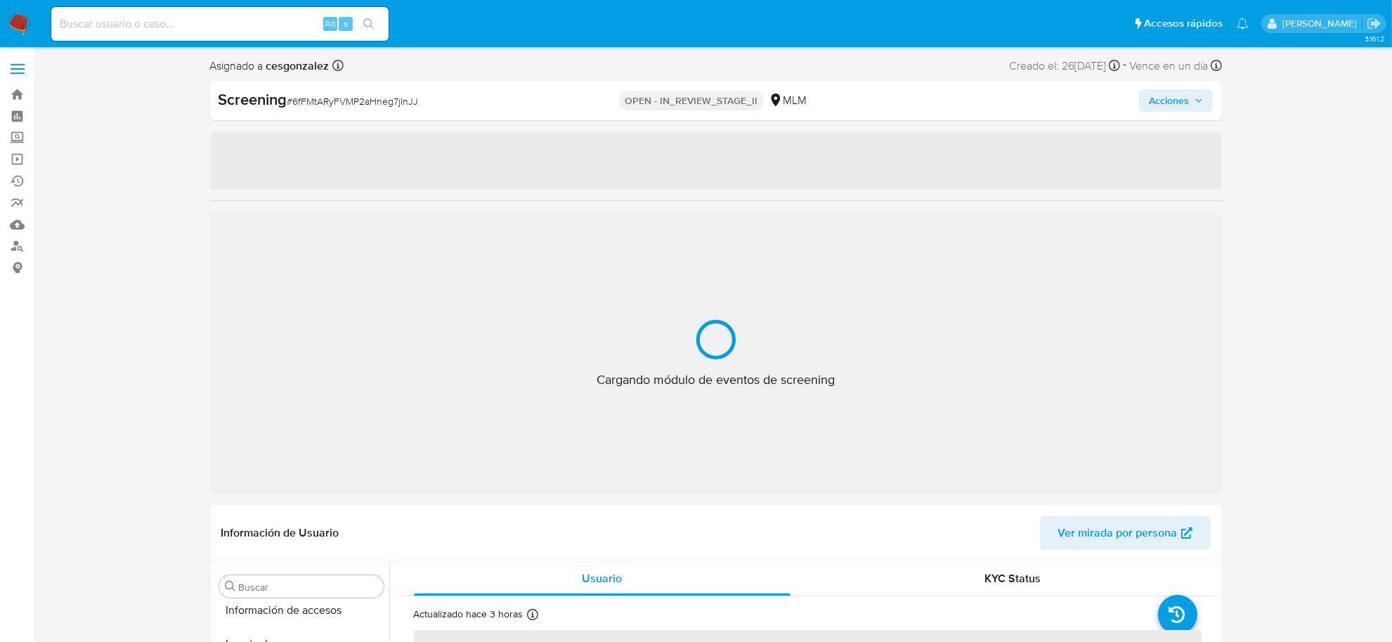
scroll to position [661, 0]
select select "10"
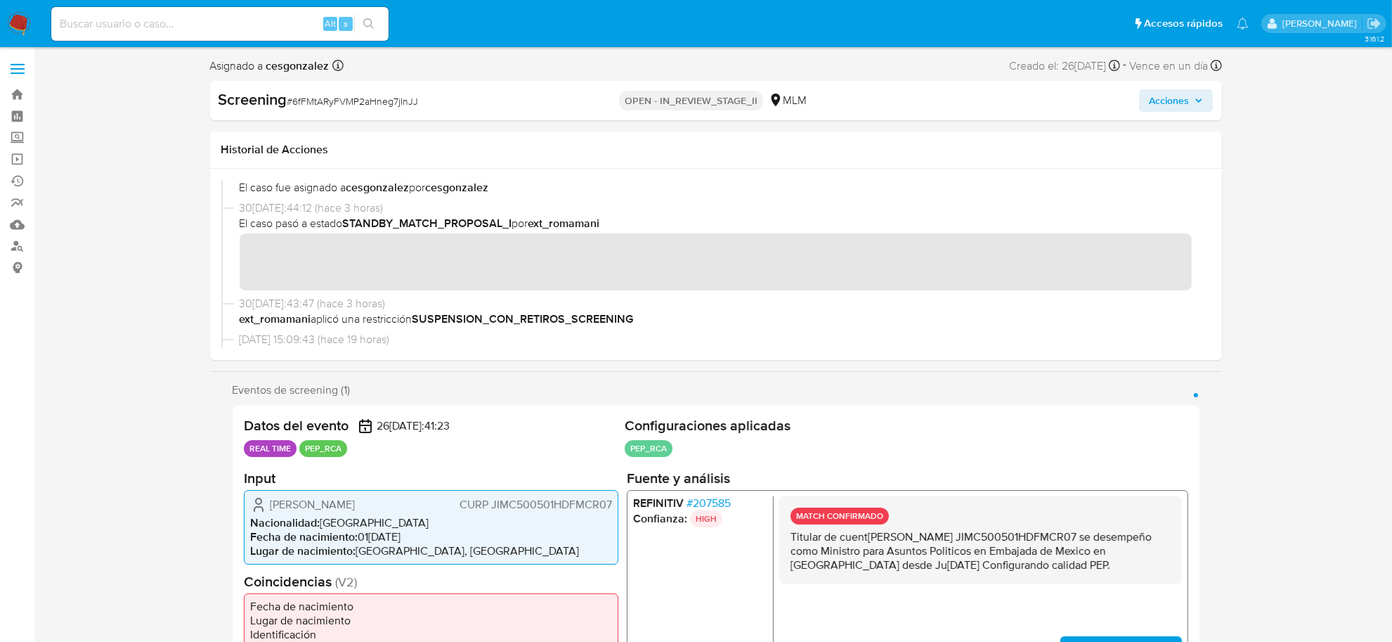
scroll to position [0, 0]
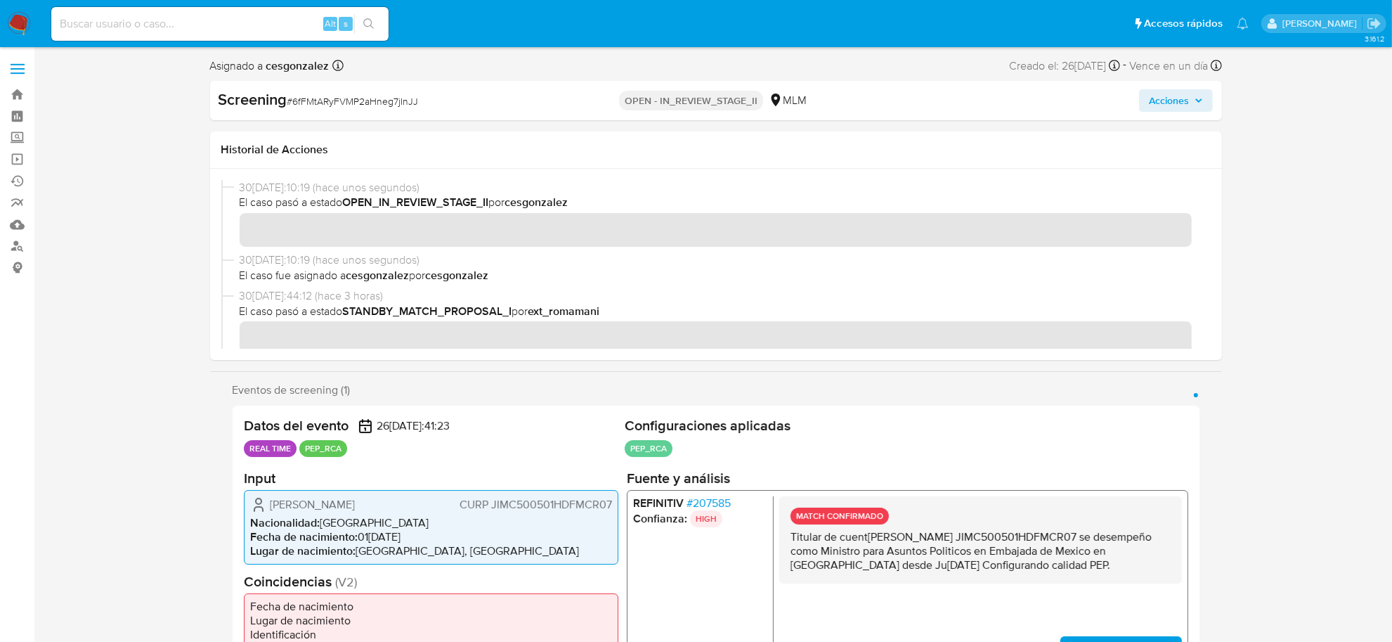
click at [1200, 103] on icon "button" at bounding box center [1199, 100] width 8 height 8
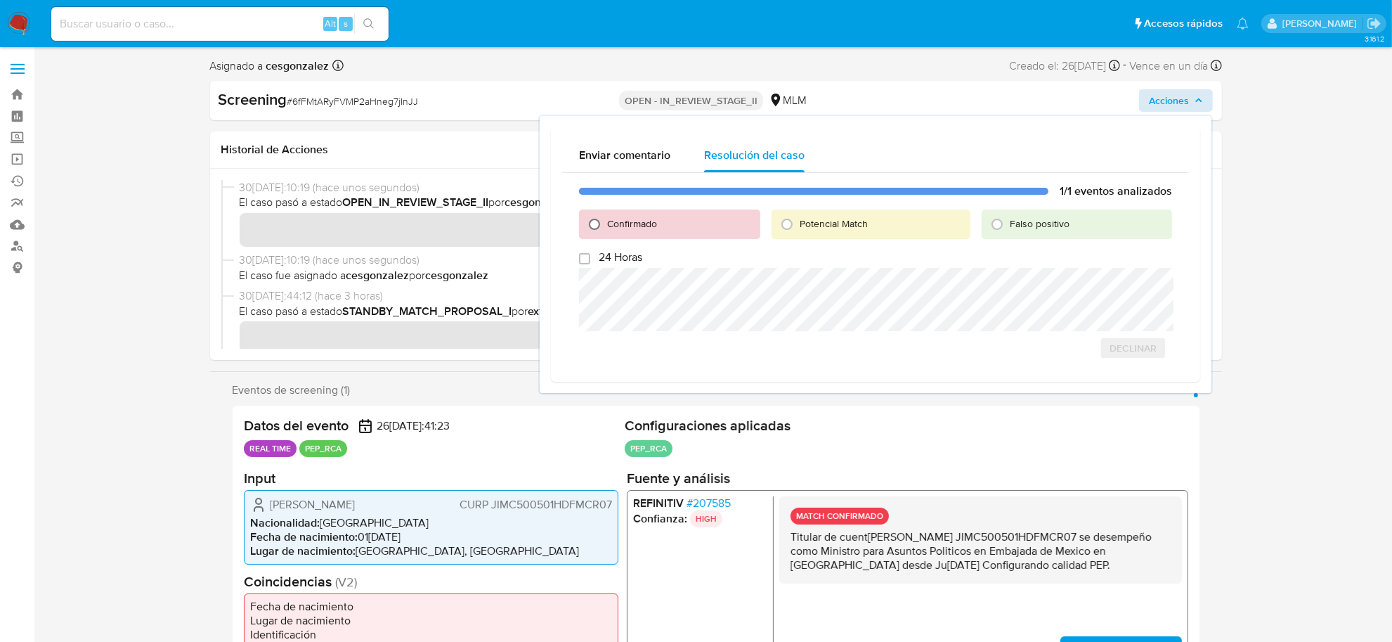
click at [595, 221] on input "Confirmado" at bounding box center [594, 224] width 22 height 22
radio input "true"
click at [1150, 383] on span "Cerrar Caso" at bounding box center [1123, 379] width 67 height 20
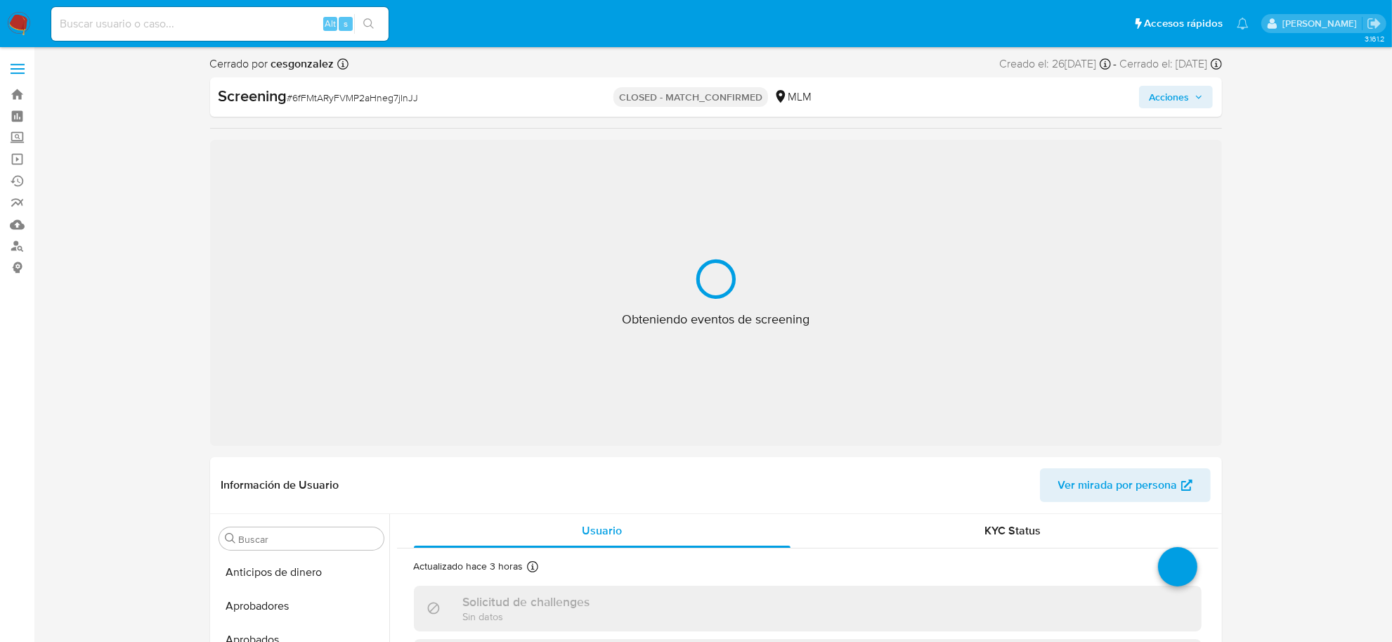
select select "10"
